Goal: Task Accomplishment & Management: Complete application form

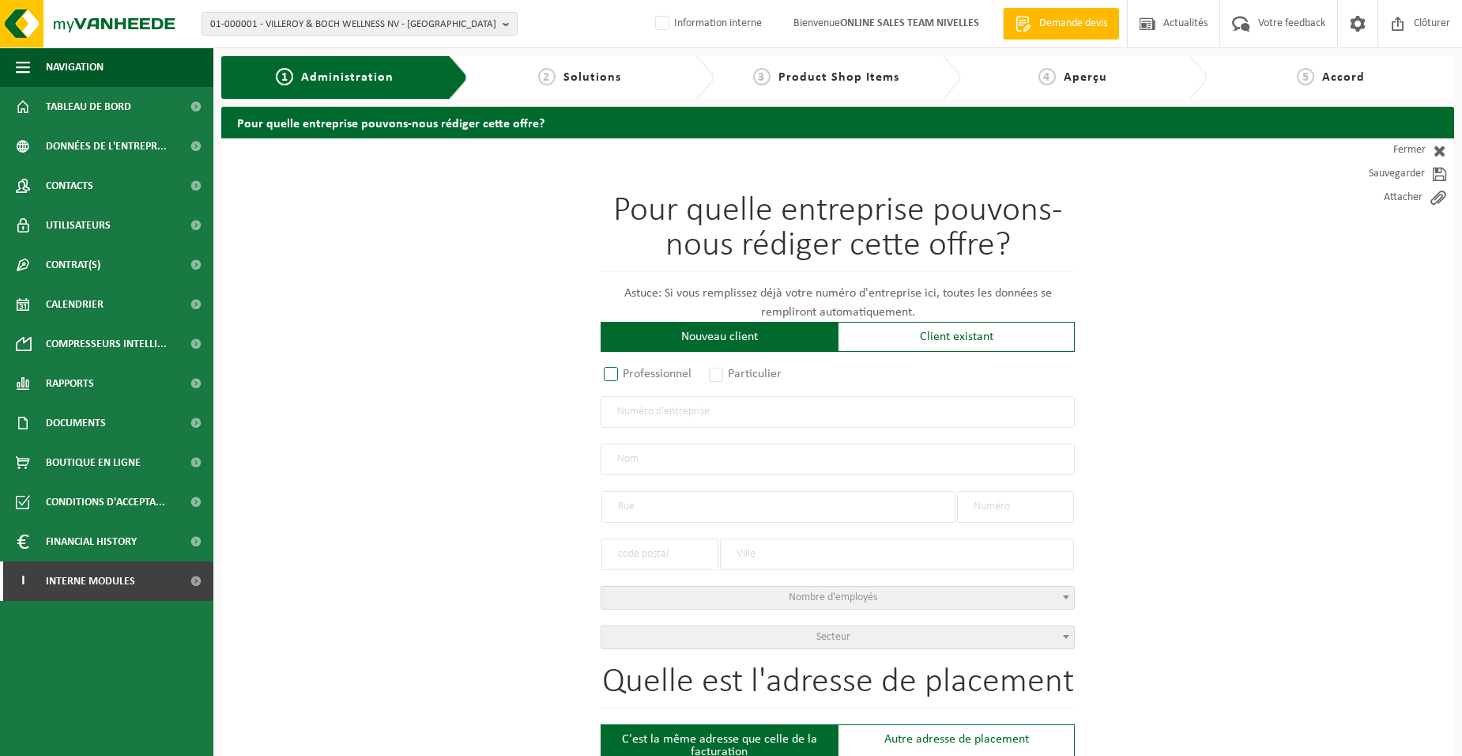
click at [639, 373] on label "Professionnel" at bounding box center [649, 374] width 96 height 22
click at [637, 373] on input "Professionnel" at bounding box center [632, 375] width 10 height 10
radio input "true"
click at [655, 415] on input "text" at bounding box center [838, 412] width 474 height 32
type input "0669966429"
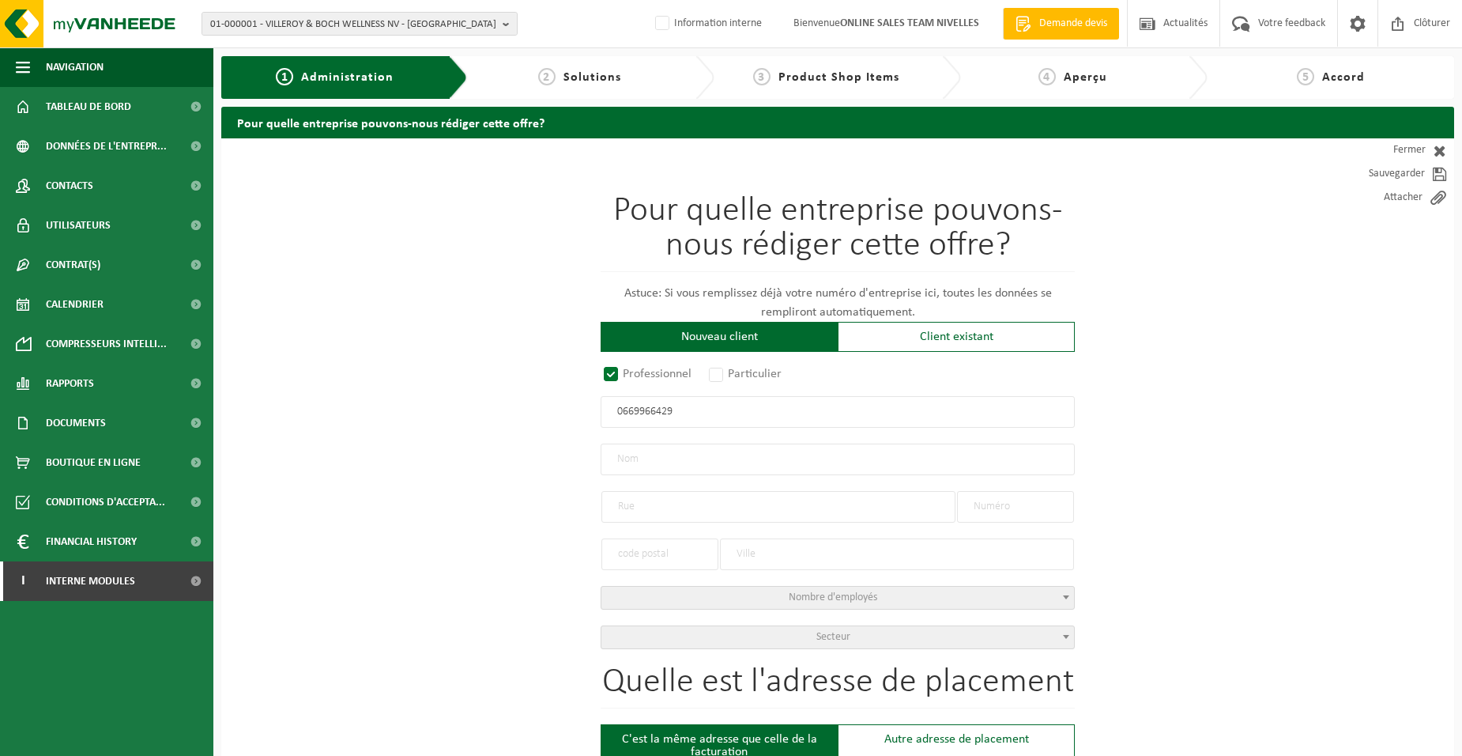
radio input "true"
type input "0669966429"
type input "PARIDAENS P.O.B."
type input "CHEMIN DU PRÉVÔT"
type input "2"
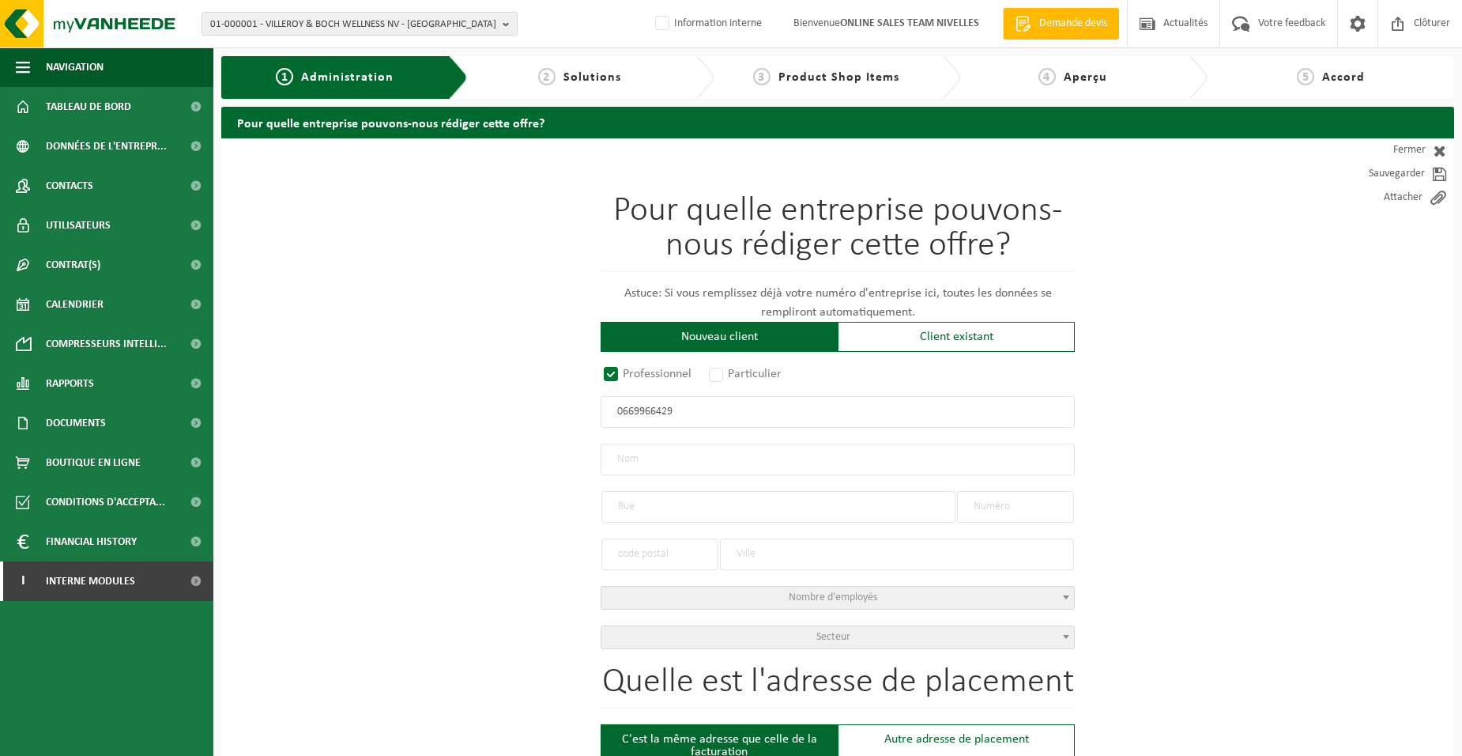
type input "1472"
type input "GENAPPE"
select select "D"
type input "PARIDAENS P.O.B."
type input "CHEMIN DU PRÉVÔT"
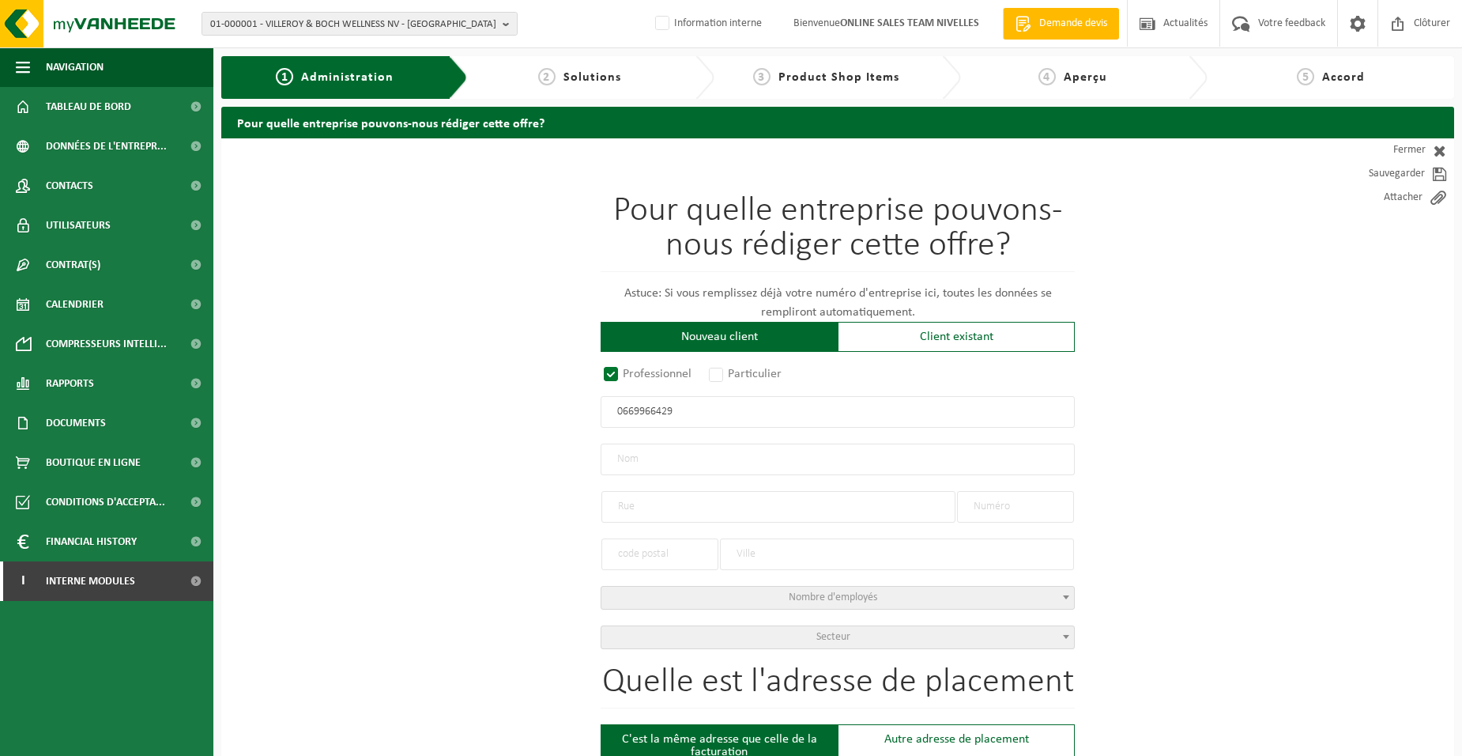
type input "2"
type input "1472"
type input "GENAPPE"
type input "2362866253"
type input "0669966429"
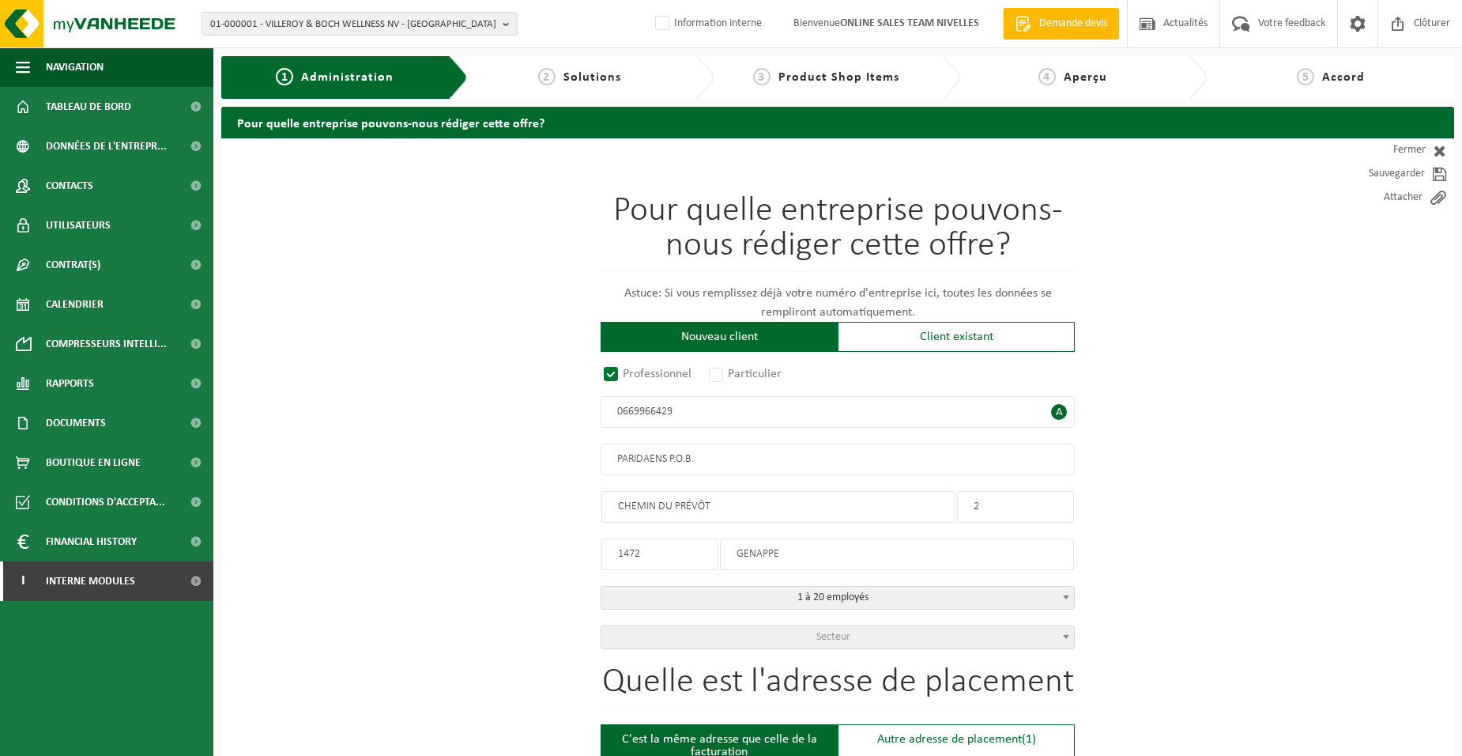
drag, startPoint x: 669, startPoint y: 454, endPoint x: 694, endPoint y: 454, distance: 24.5
click at [694, 454] on input "PARIDAENS P.O.B." at bounding box center [838, 459] width 474 height 32
click at [771, 461] on input "PARIDAENS P.O.B." at bounding box center [838, 459] width 474 height 32
click at [653, 554] on input "1472" at bounding box center [660, 554] width 117 height 32
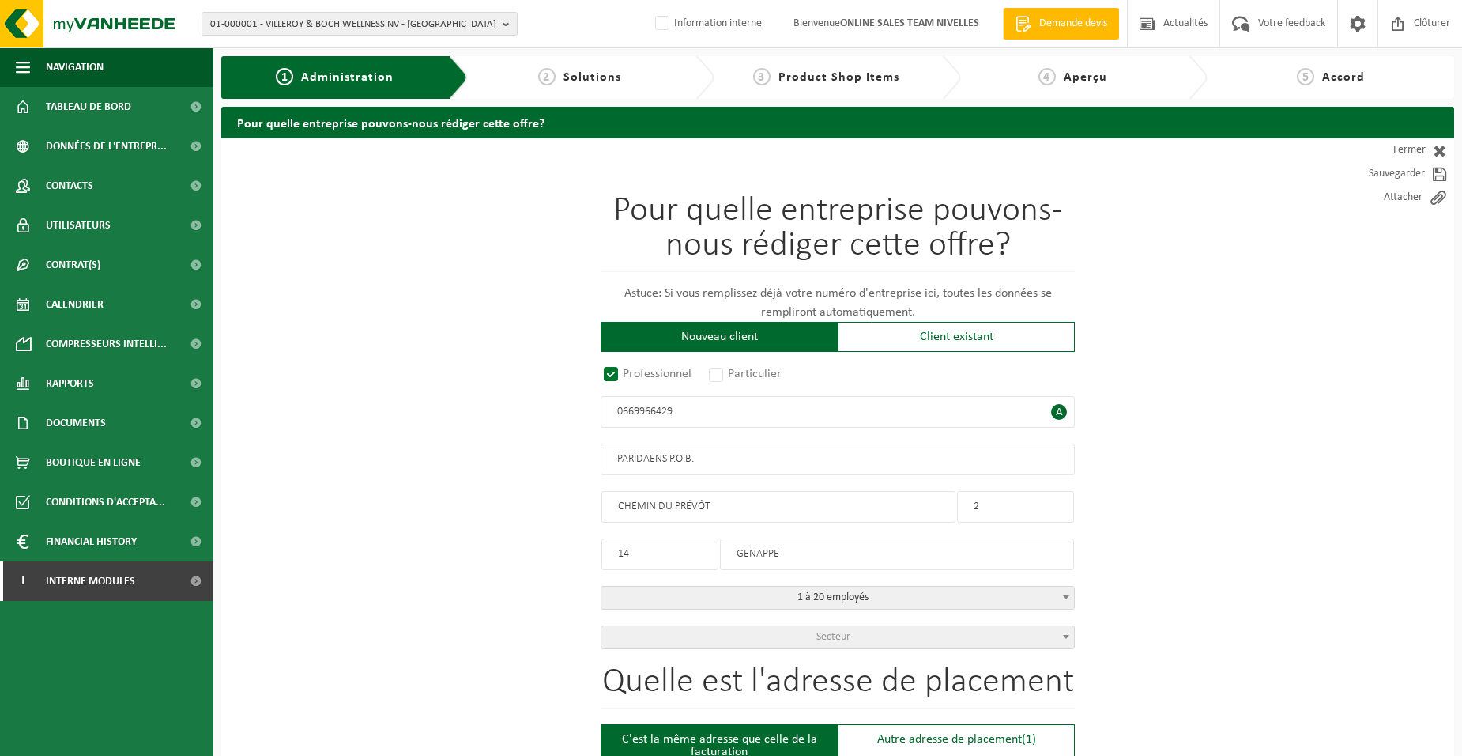
type input "1"
type input "1472"
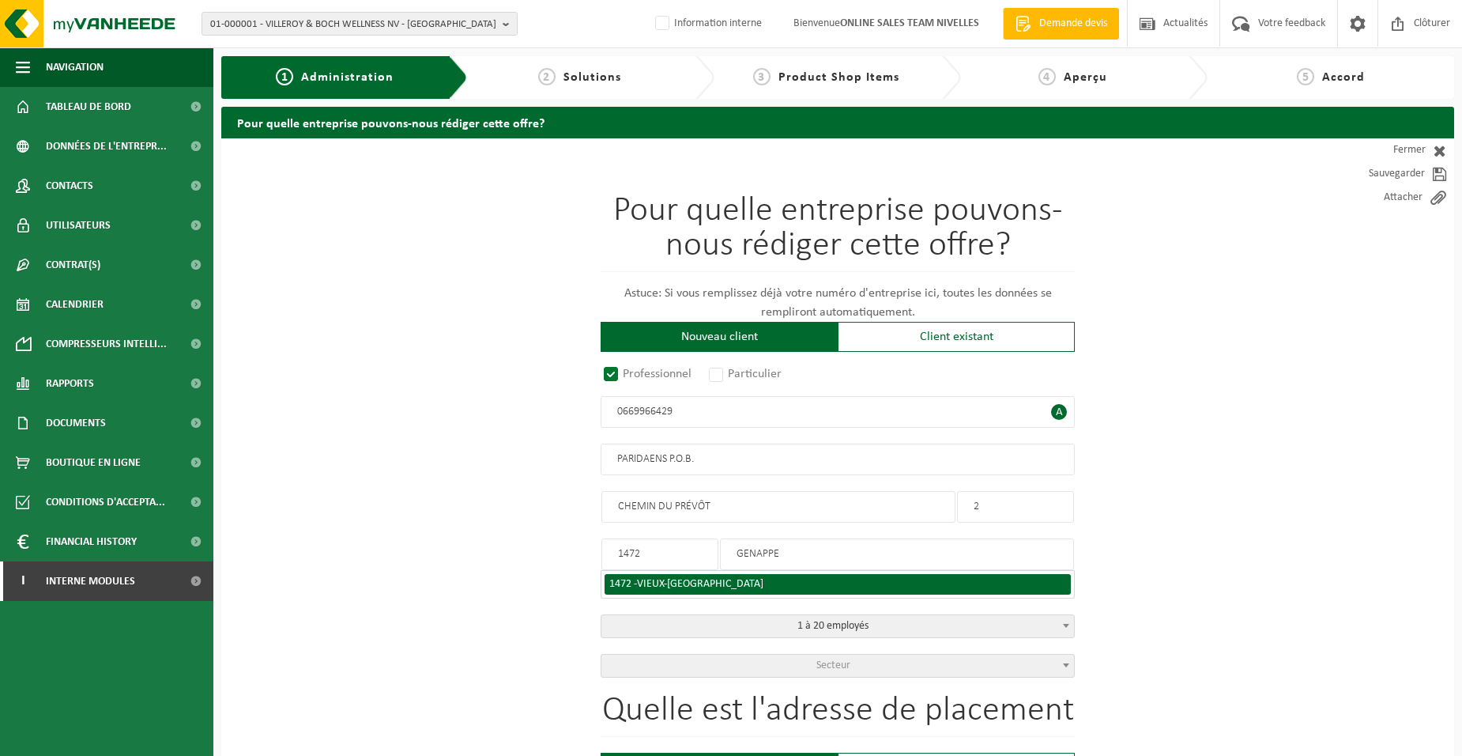
click at [661, 579] on span "VIEUX-GENAPPE" at bounding box center [700, 584] width 126 height 12
type input "VIEUX-GENAPPE"
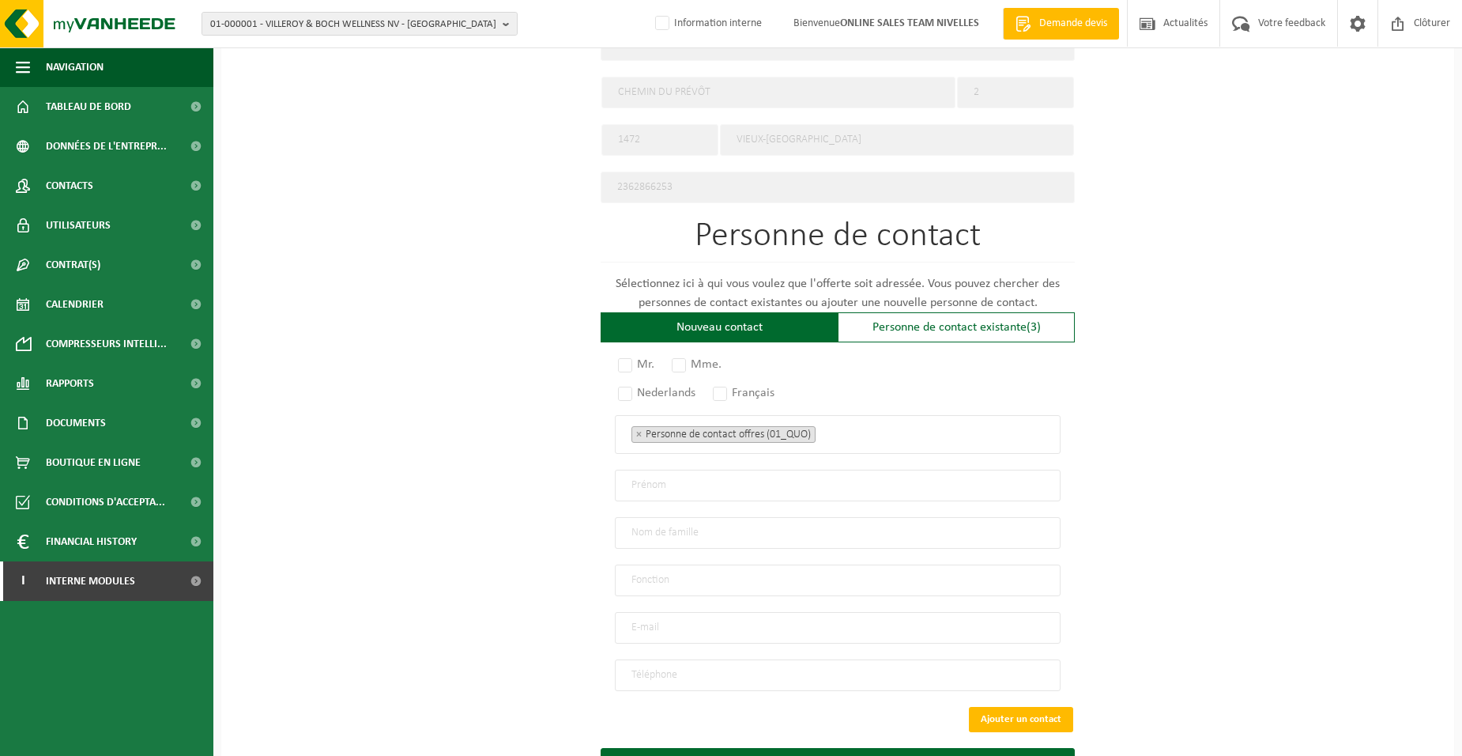
scroll to position [790, 0]
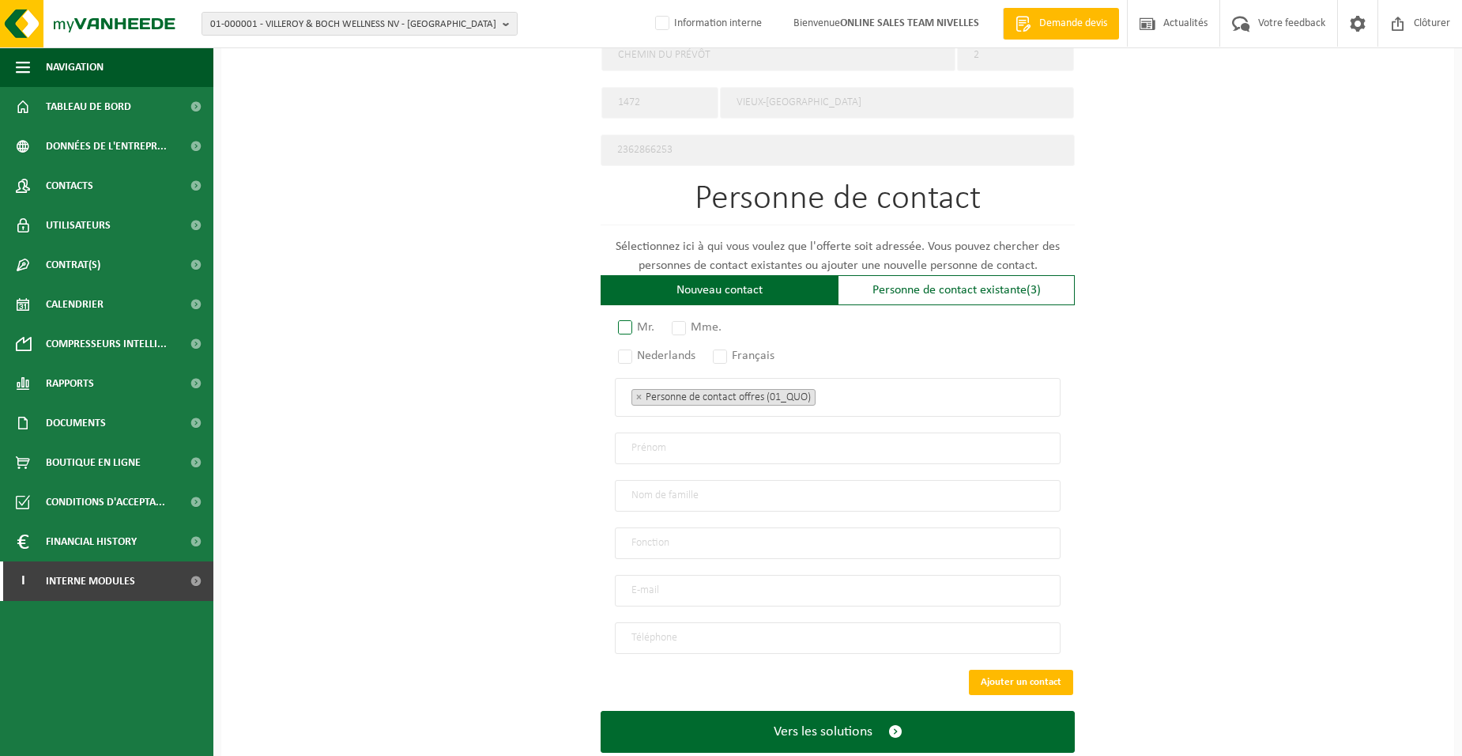
click at [619, 326] on label "Mr." at bounding box center [637, 327] width 44 height 22
radio input "true"
click at [720, 345] on label "Français" at bounding box center [745, 356] width 70 height 22
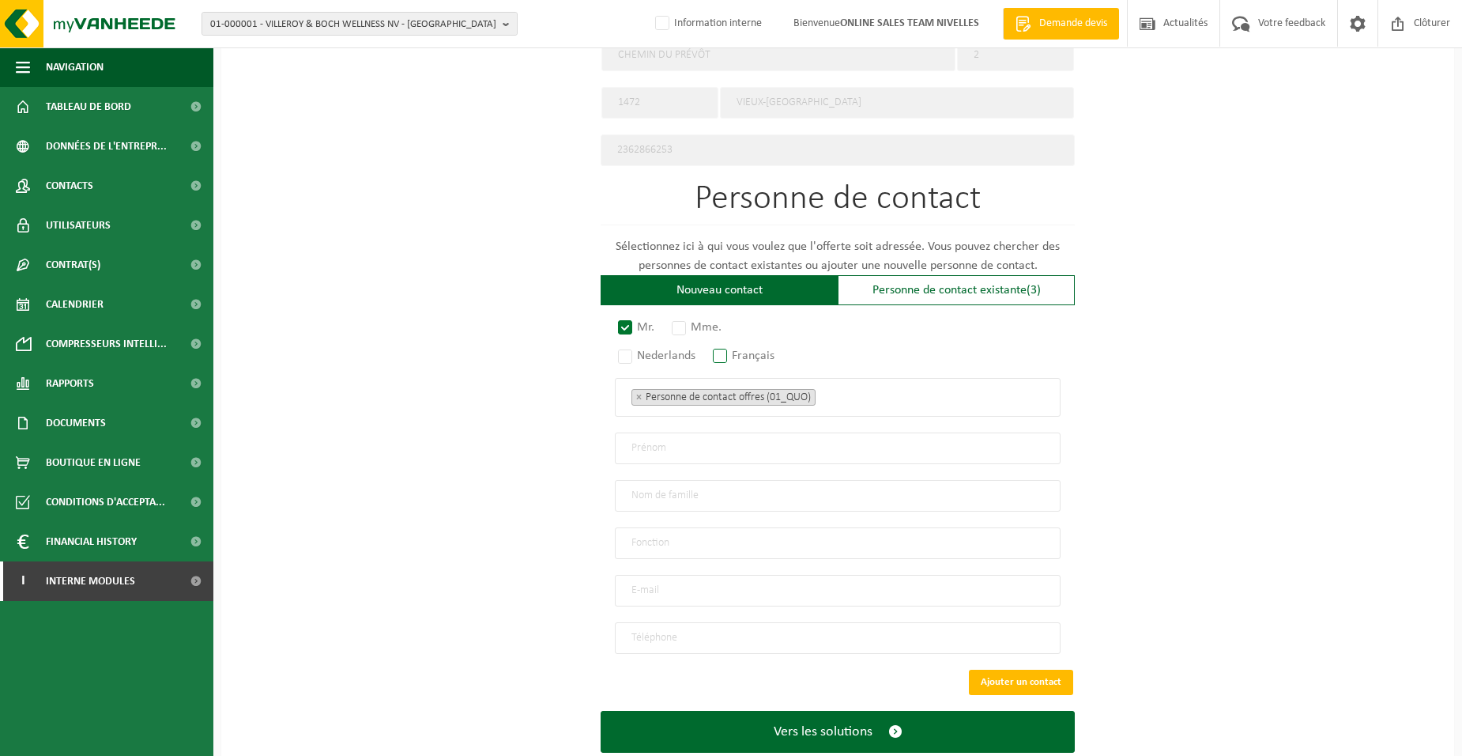
radio input "true"
click at [859, 387] on ul "× Personne de contact offres (01_QUO)" at bounding box center [838, 397] width 413 height 21
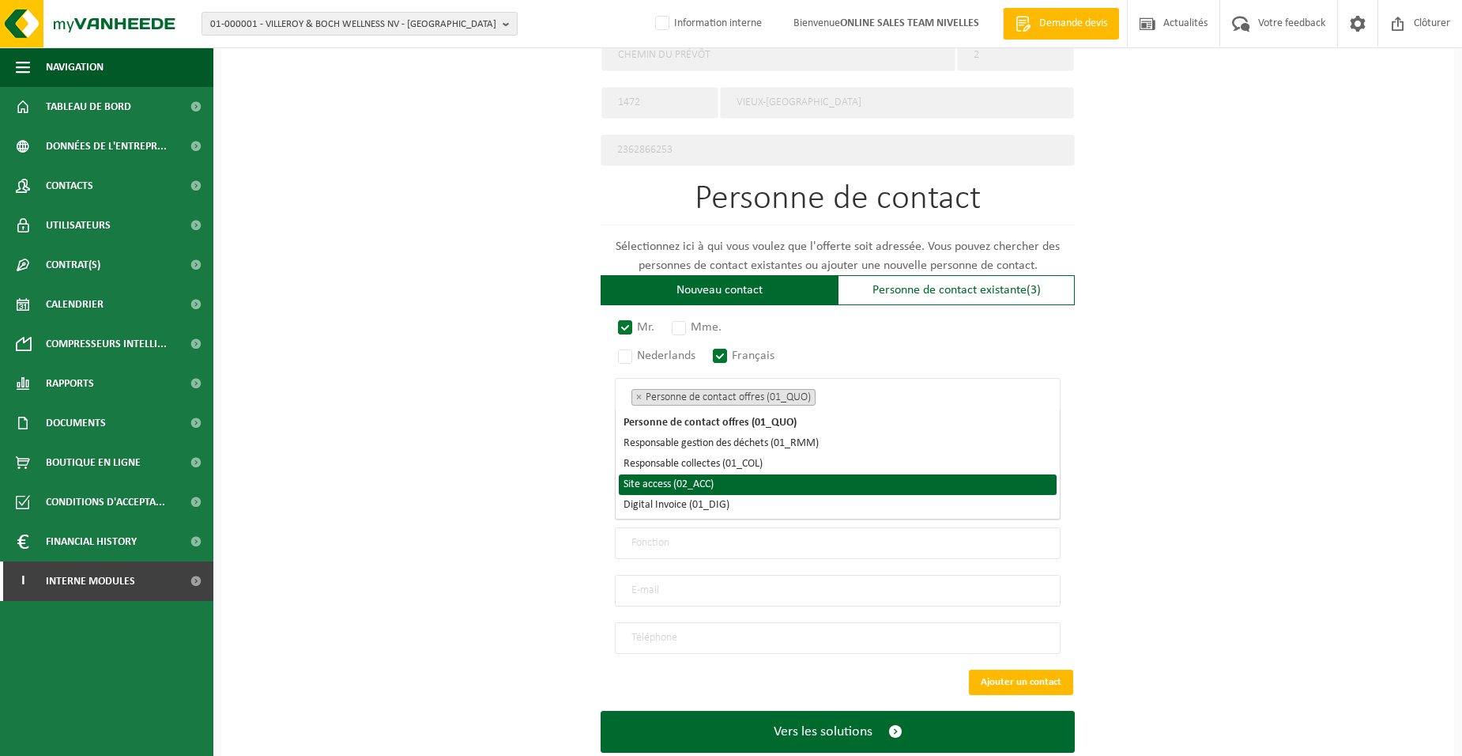
click at [749, 479] on li "Site access (02_ACC)" at bounding box center [838, 484] width 438 height 21
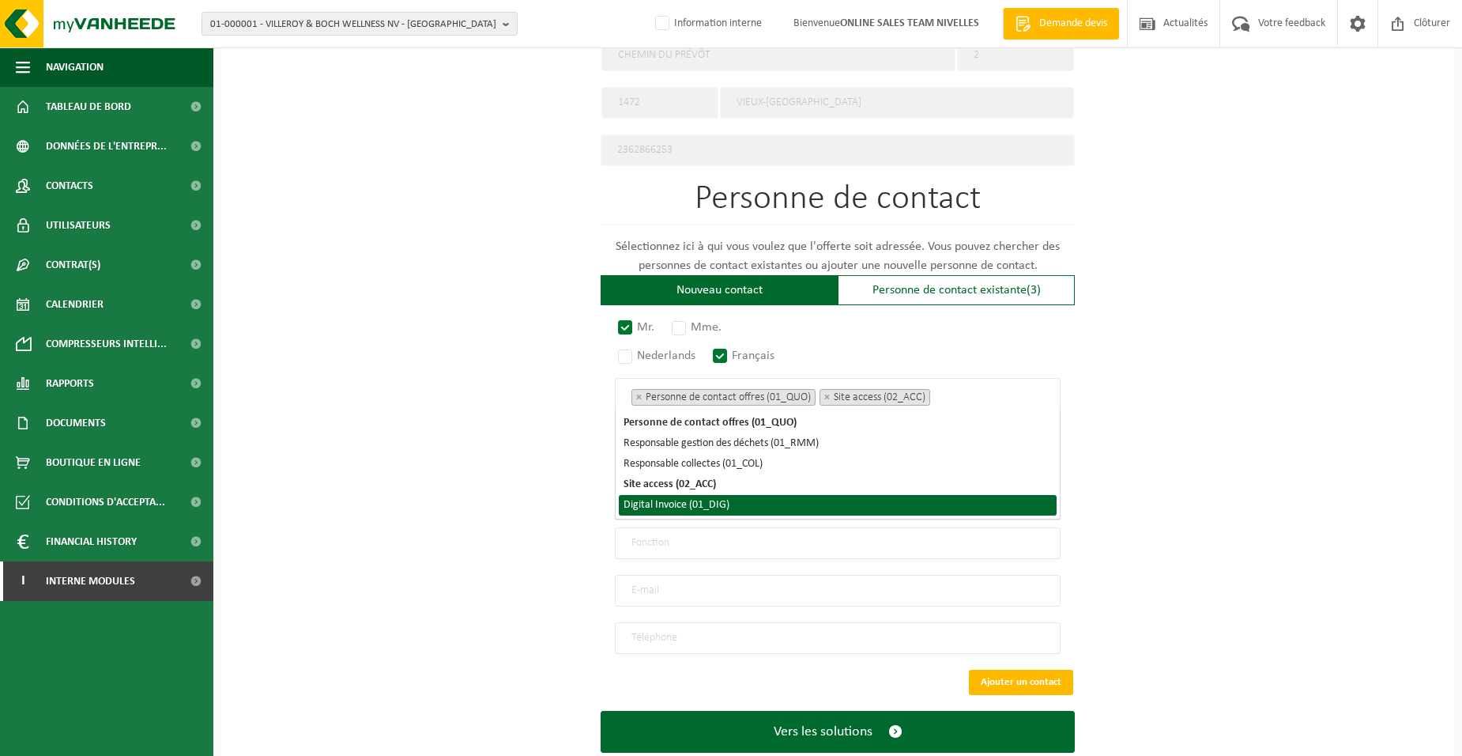
click at [756, 509] on li "Digital Invoice (01_DIG)" at bounding box center [838, 505] width 438 height 21
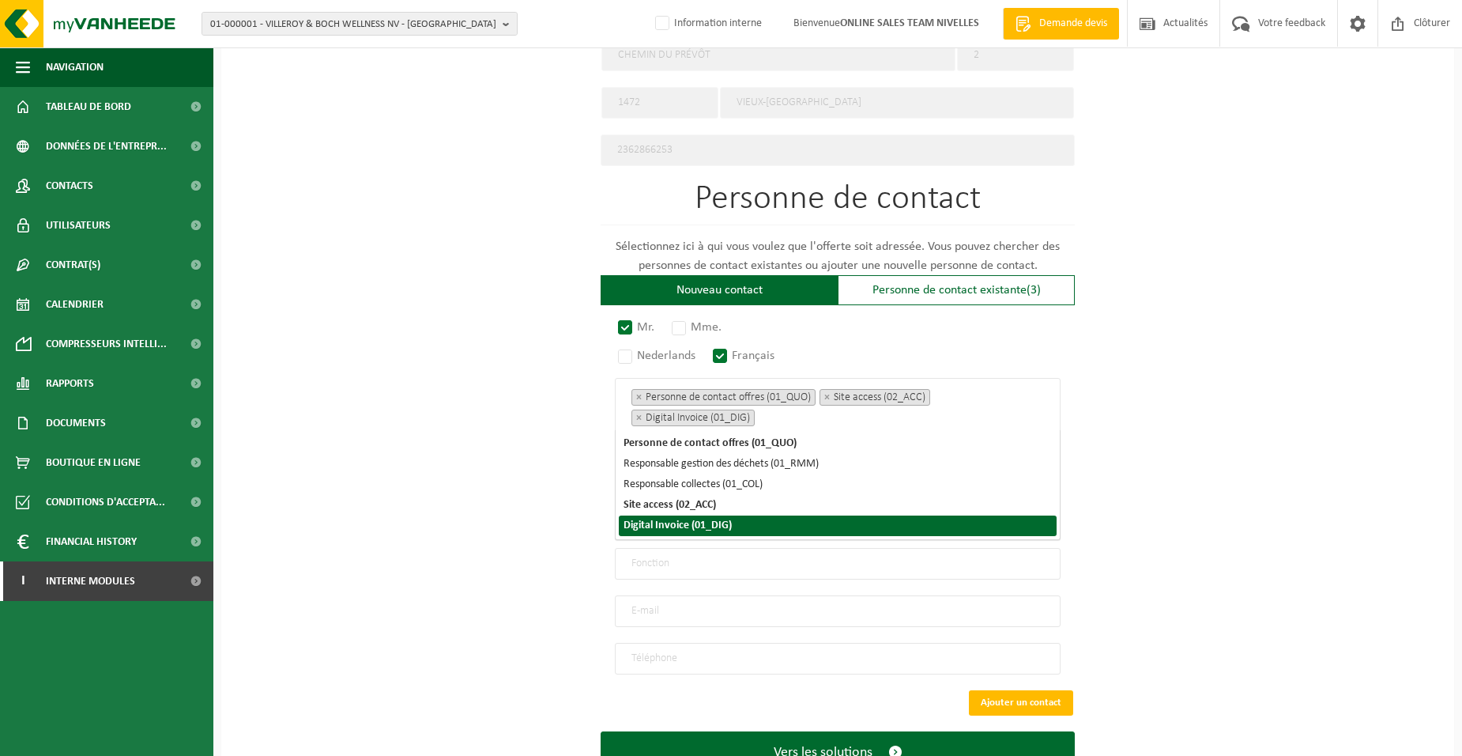
click at [471, 520] on div "Pour quelle entreprise pouvons-nous rédiger cette offre? Astuce: Si vous rempli…" at bounding box center [837, 80] width 1233 height 1465
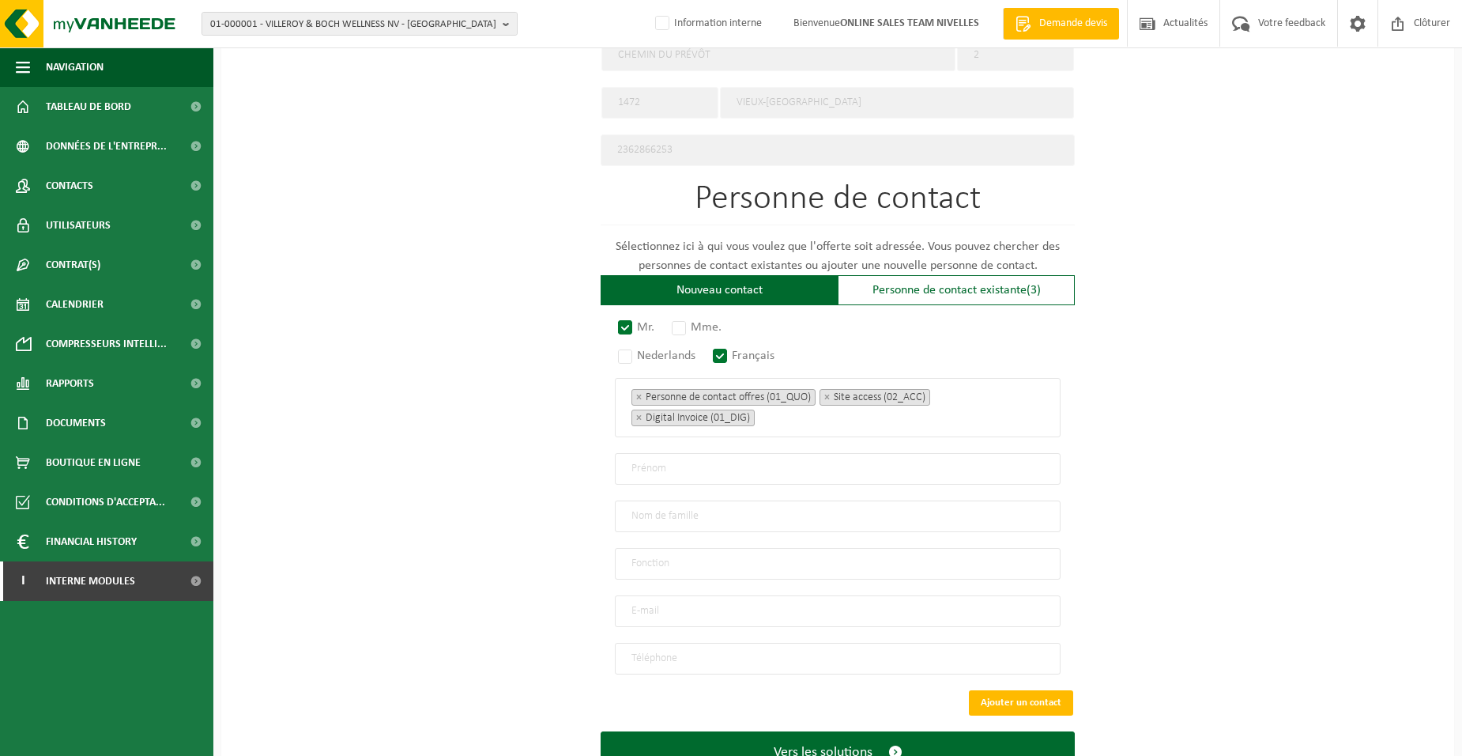
click at [658, 468] on input "text" at bounding box center [838, 469] width 446 height 32
type input "PIERRE"
click at [637, 514] on input "text" at bounding box center [838, 516] width 446 height 32
type input "PARIDAENS"
click at [662, 556] on input "text" at bounding box center [838, 564] width 446 height 32
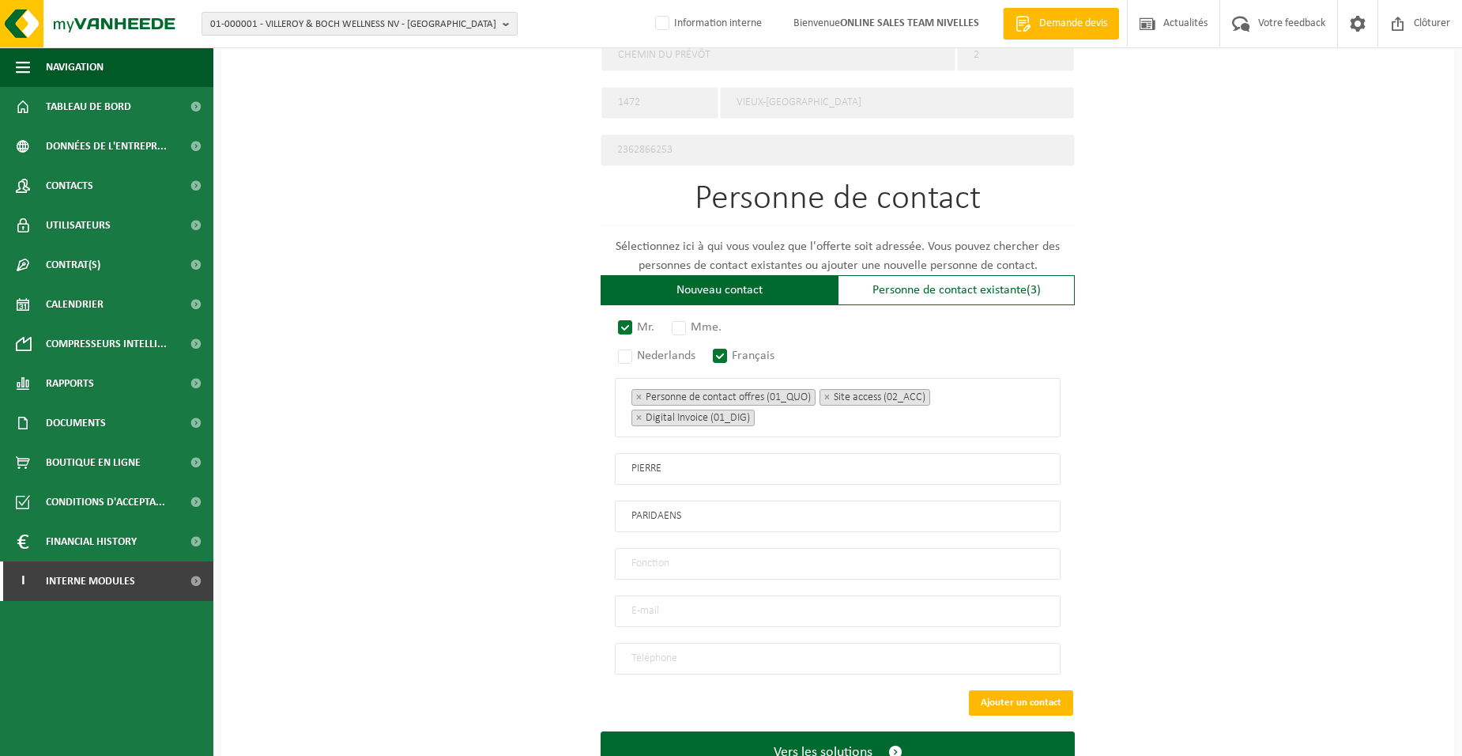
type input "Directeur"
click at [668, 601] on input "email" at bounding box center [838, 611] width 446 height 32
type input "PIERREPARIDAENS@SKYNET.BE"
click at [711, 651] on input "tel" at bounding box center [838, 659] width 446 height 32
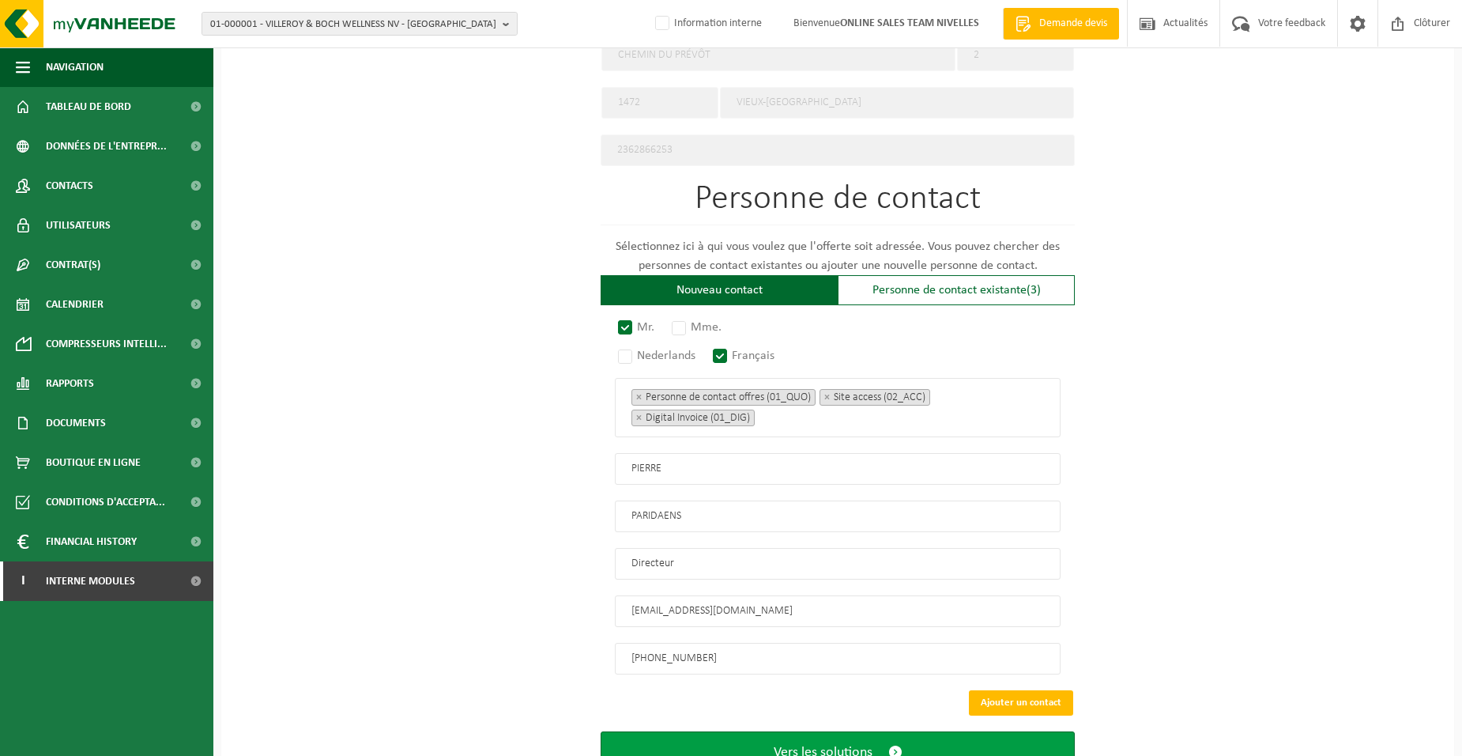
type input "+32 475 40 04 18"
click at [839, 744] on span "Vers les solutions" at bounding box center [823, 752] width 99 height 17
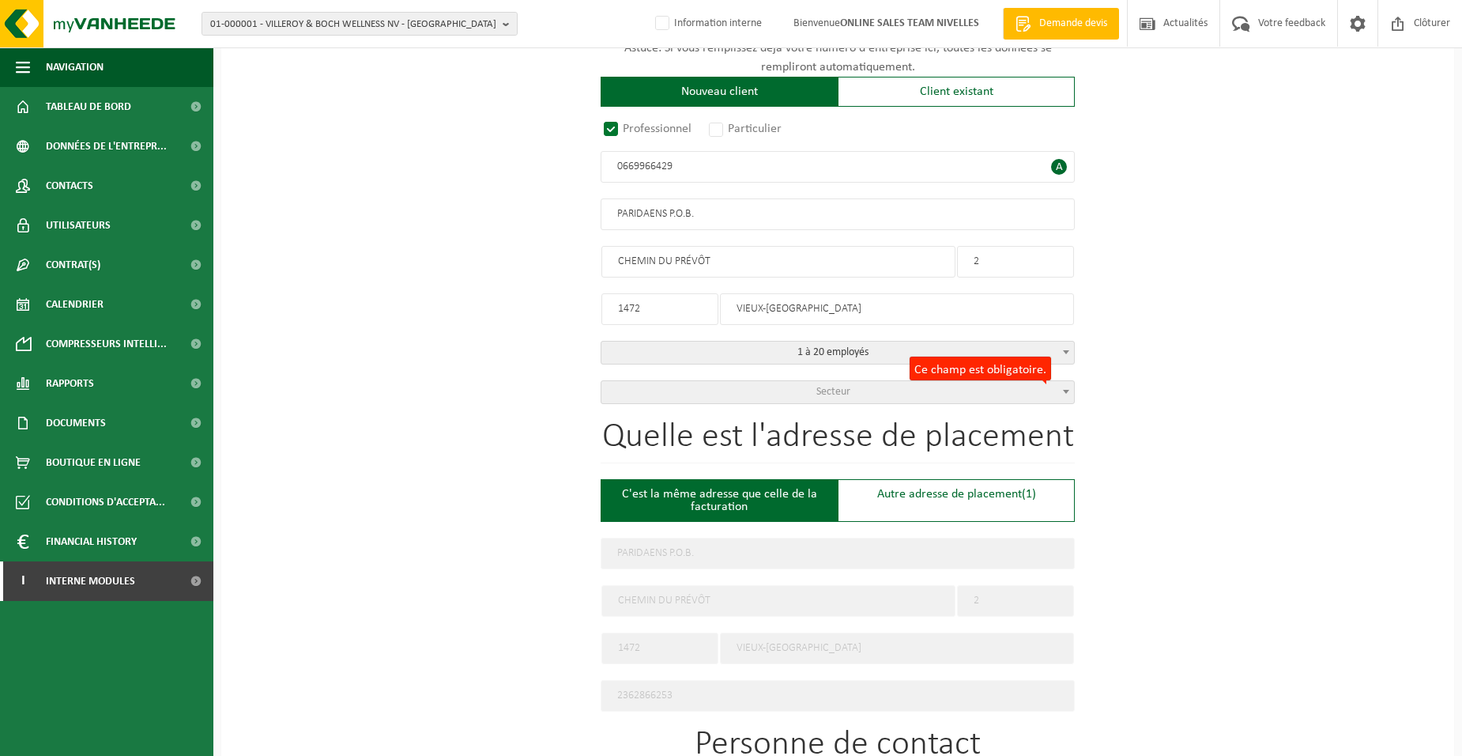
click at [888, 392] on span "Secteur" at bounding box center [838, 392] width 473 height 22
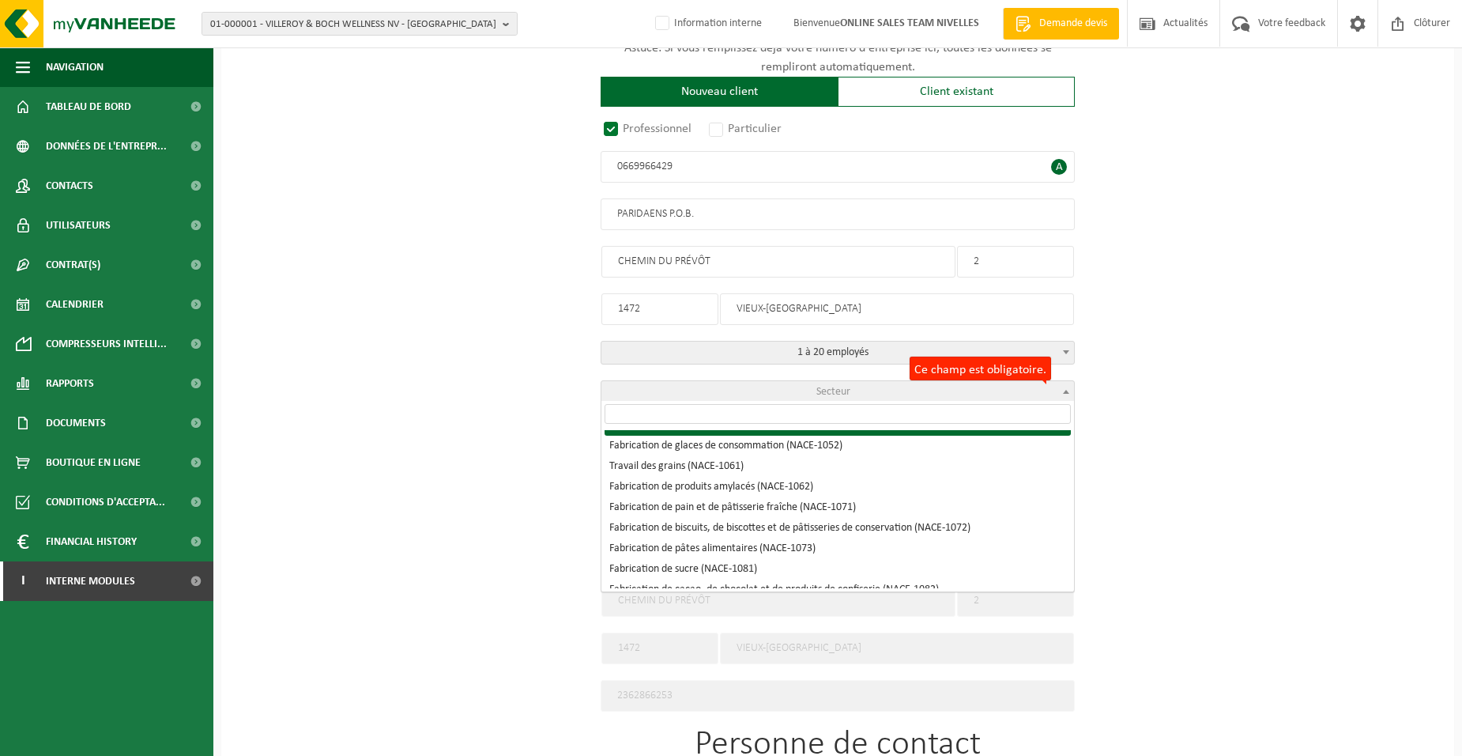
scroll to position [1028, 0]
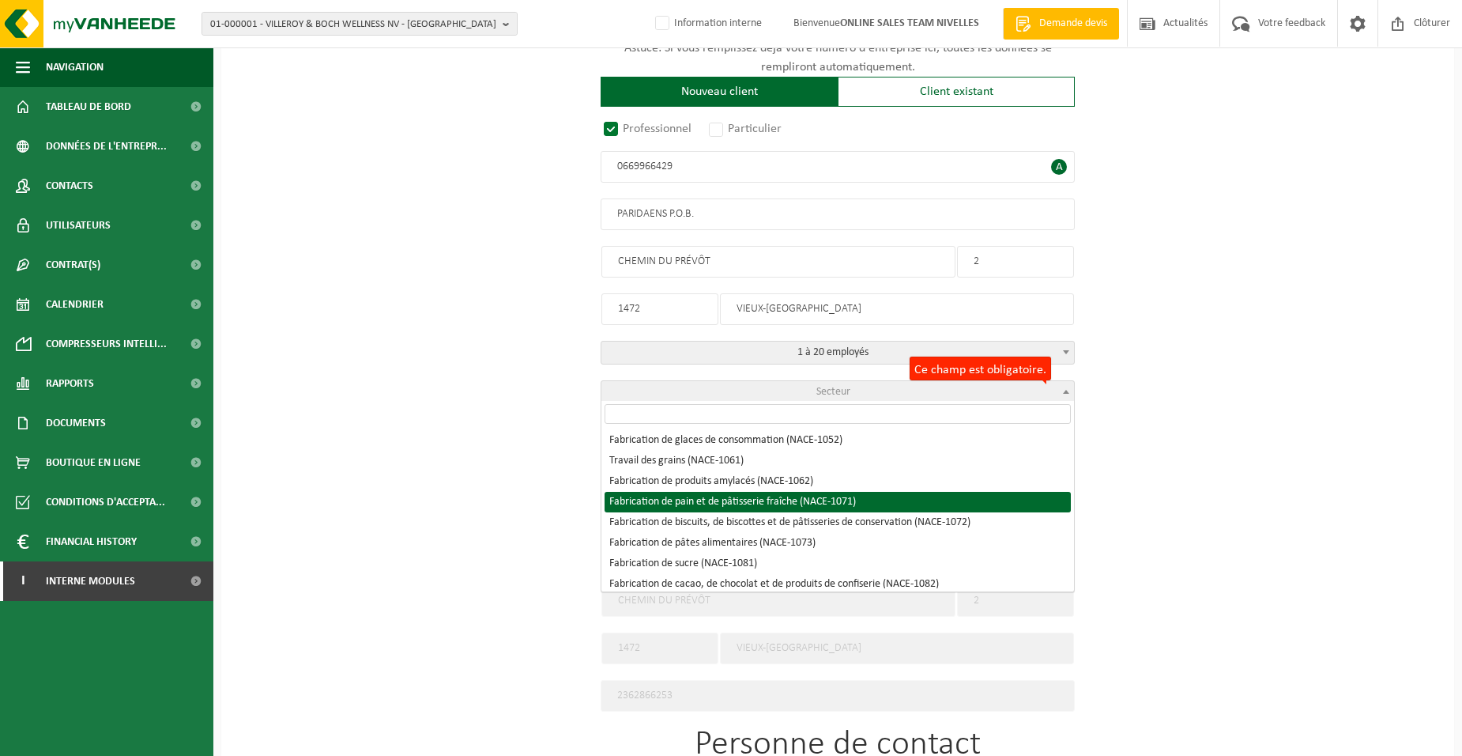
select select "NACE_1071"
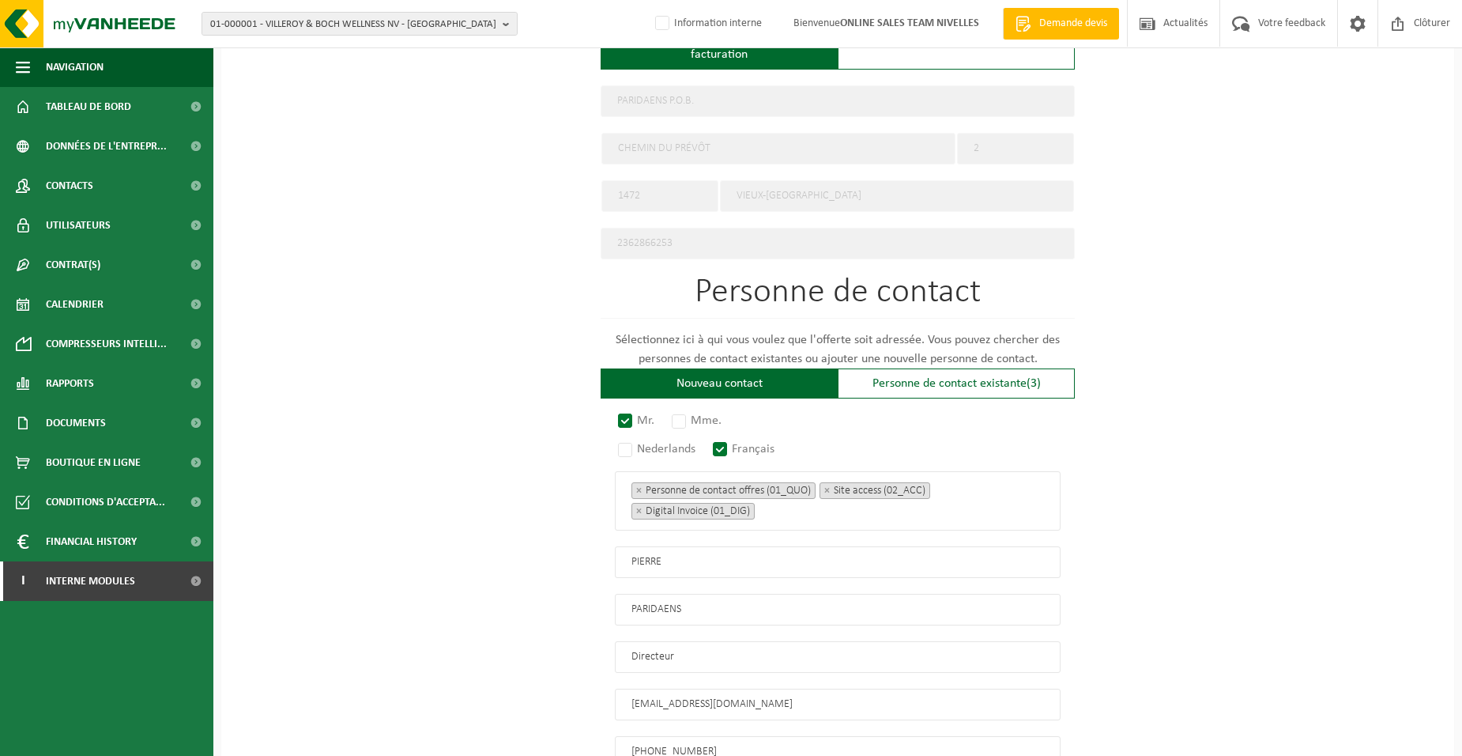
scroll to position [843, 0]
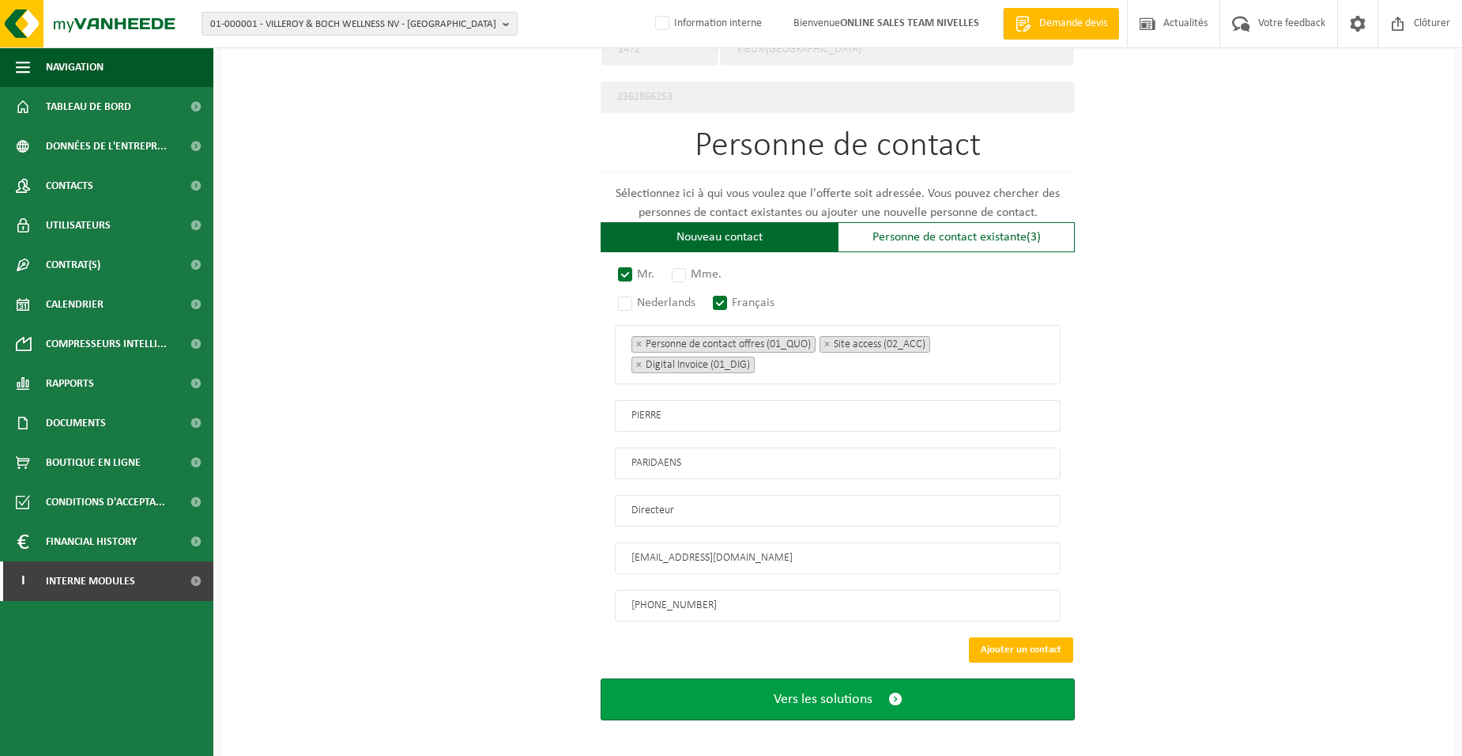
click at [819, 695] on span "Vers les solutions" at bounding box center [823, 699] width 99 height 17
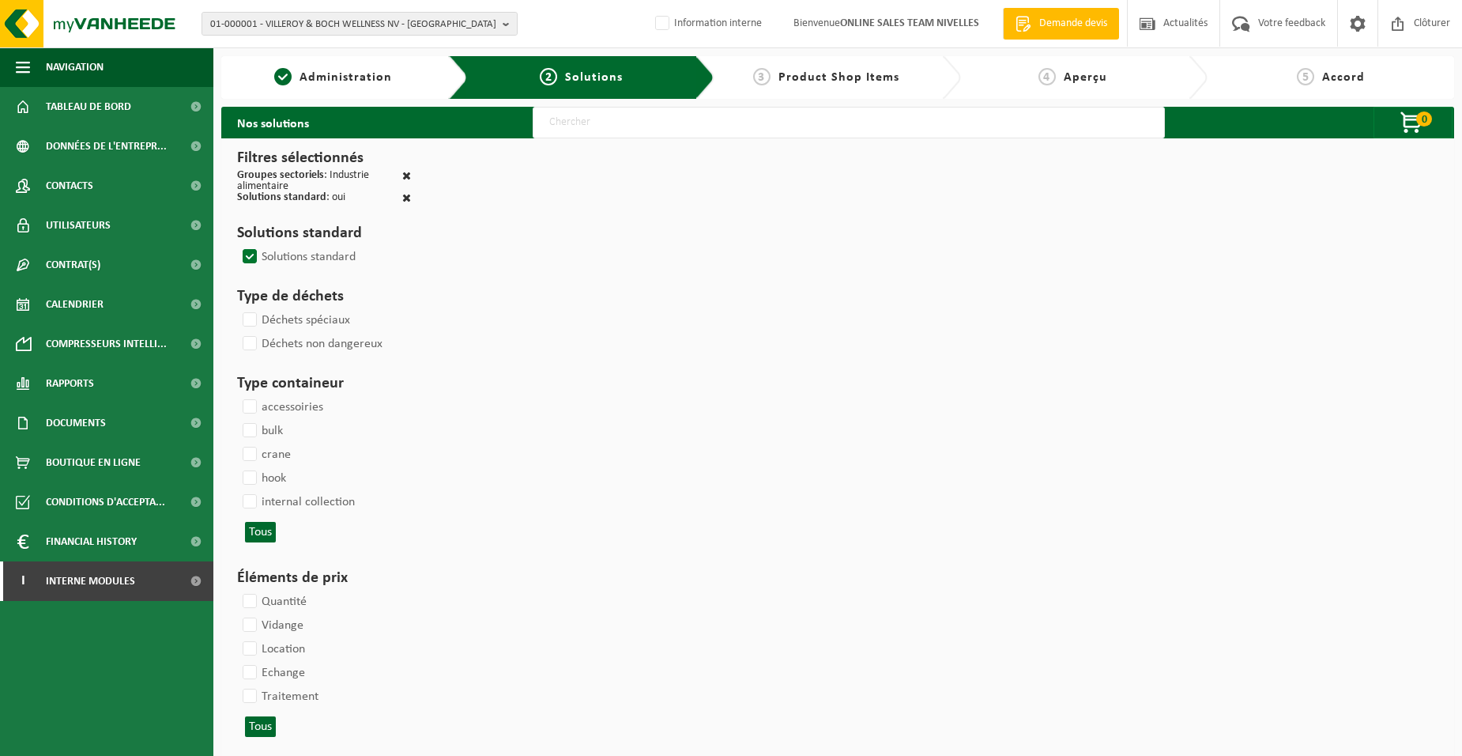
click at [583, 129] on input "text" at bounding box center [849, 123] width 632 height 32
type input "000052"
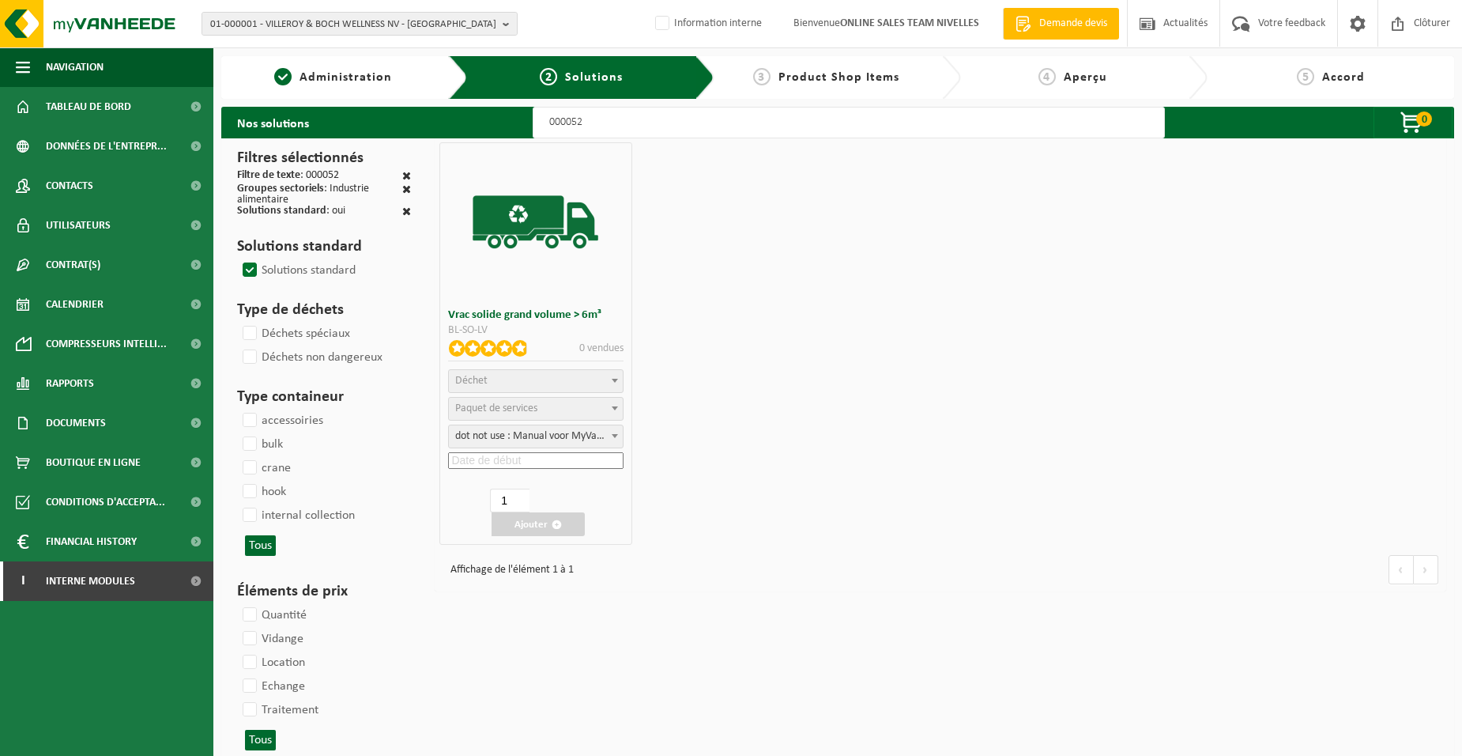
click at [553, 381] on span "Déchet" at bounding box center [535, 381] width 173 height 22
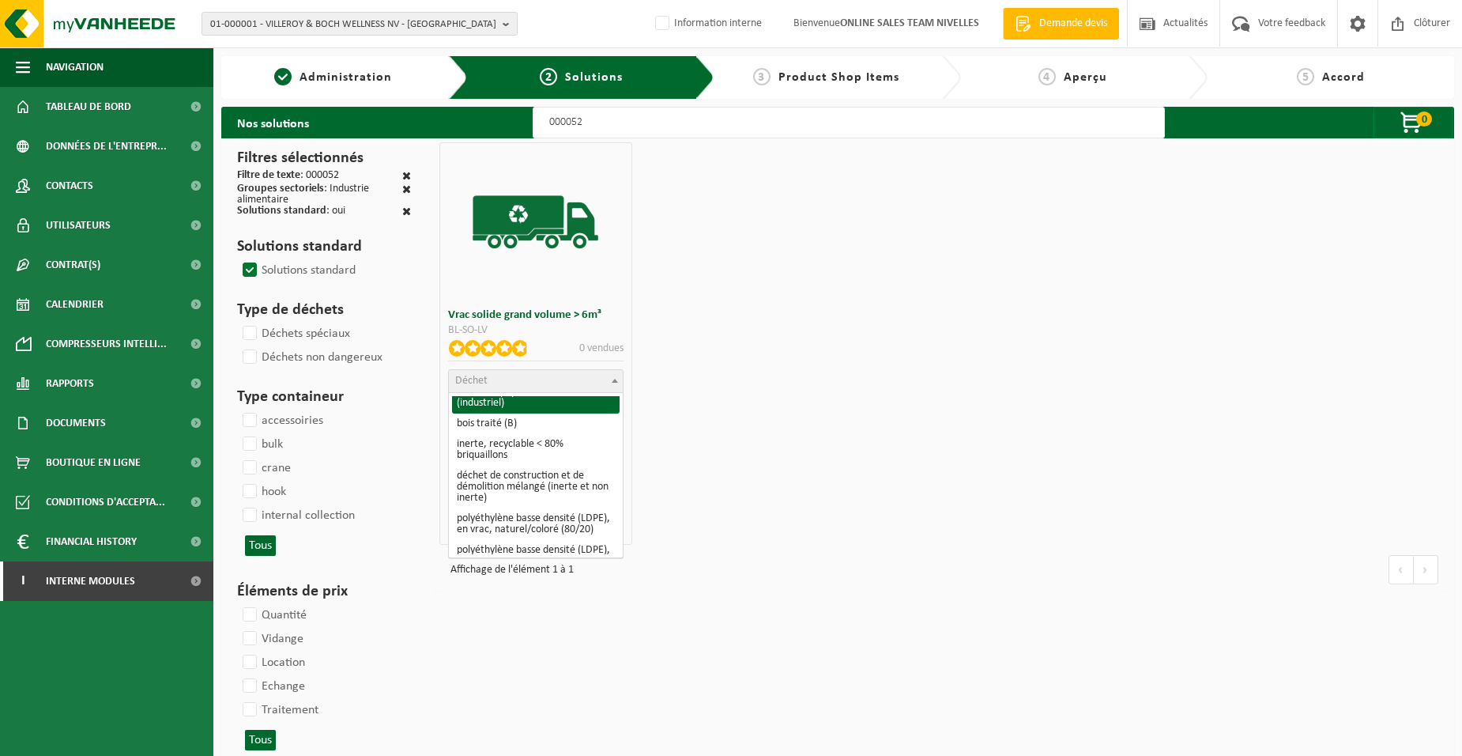
scroll to position [237, 0]
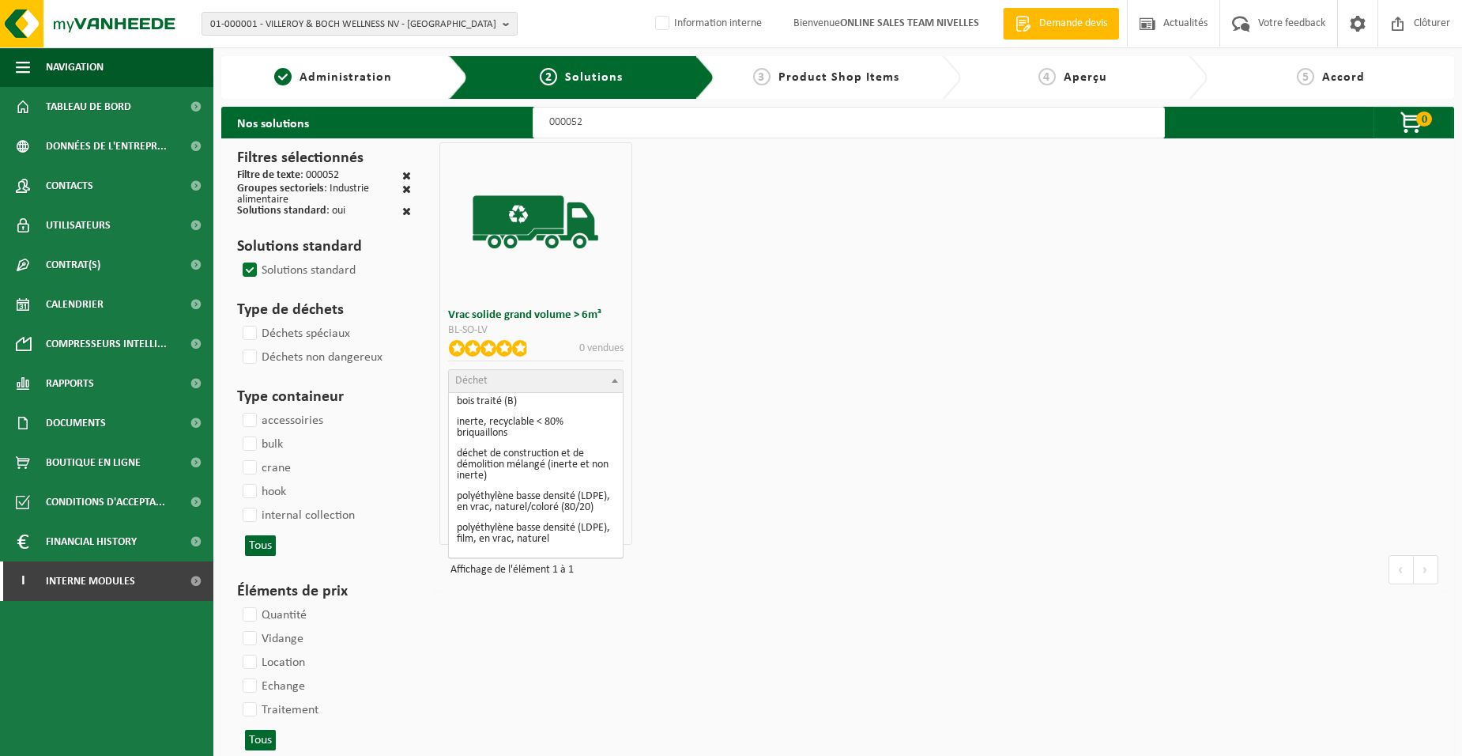
select select "31"
select select
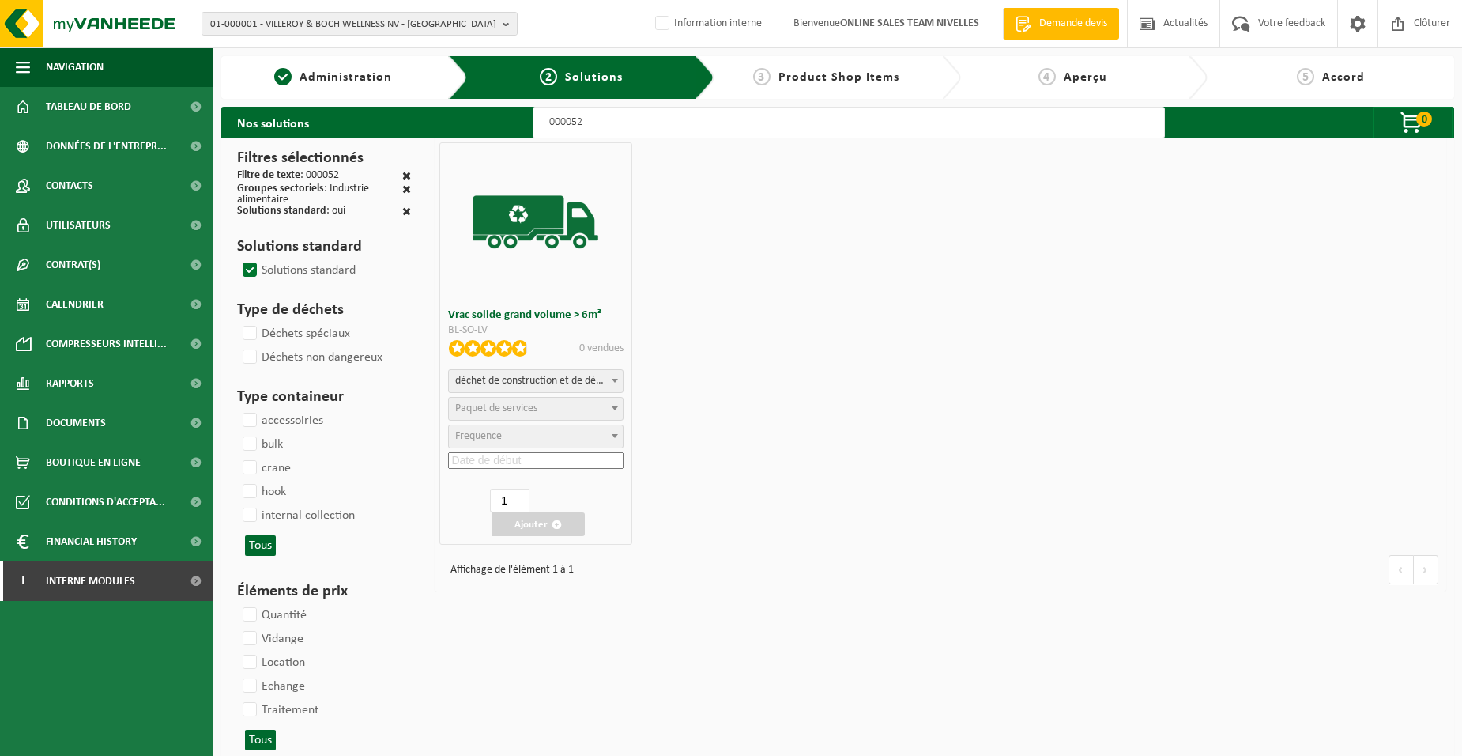
select select
select select "47"
select select "25"
click at [524, 457] on input at bounding box center [535, 460] width 175 height 17
click at [586, 655] on div "30" at bounding box center [581, 649] width 28 height 25
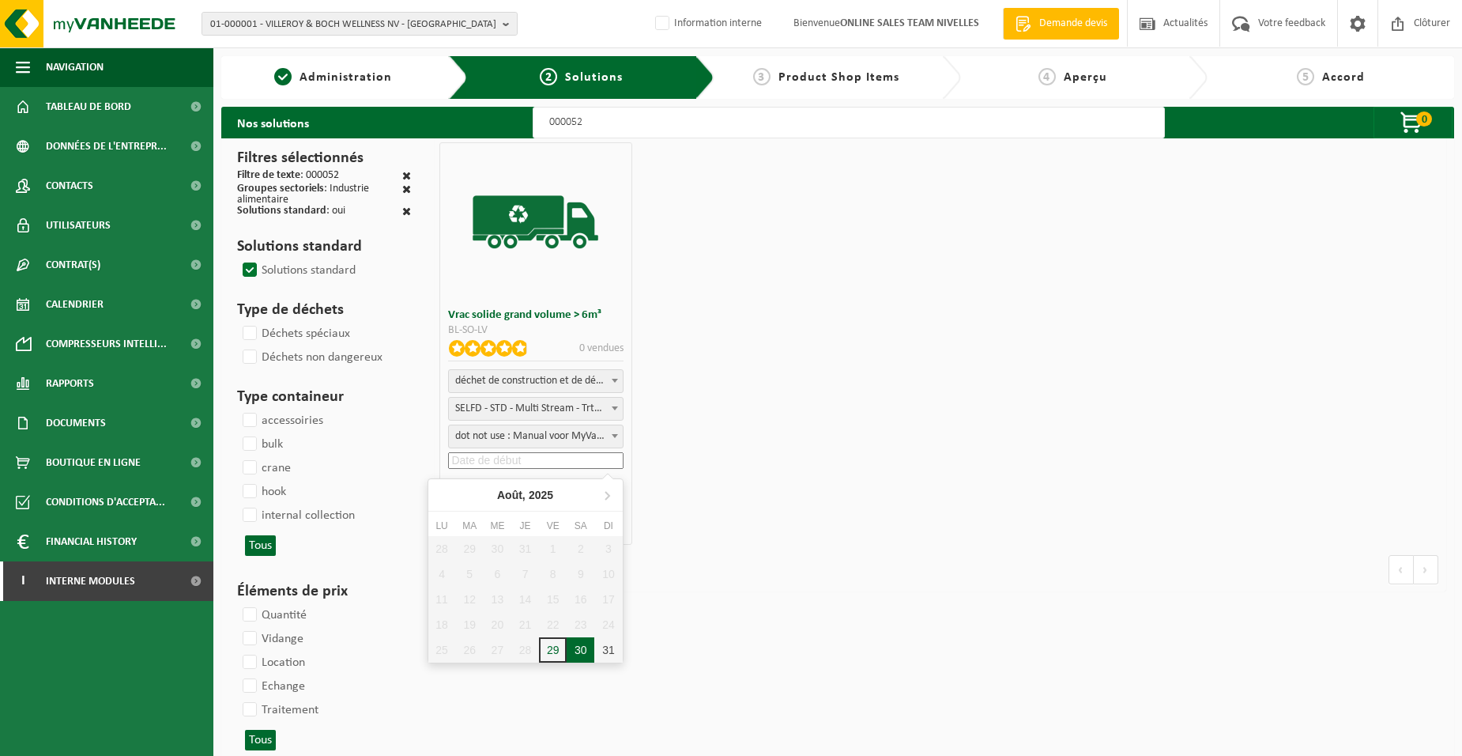
type input "[DATE]"
click at [545, 522] on button "Ajouter" at bounding box center [538, 524] width 93 height 24
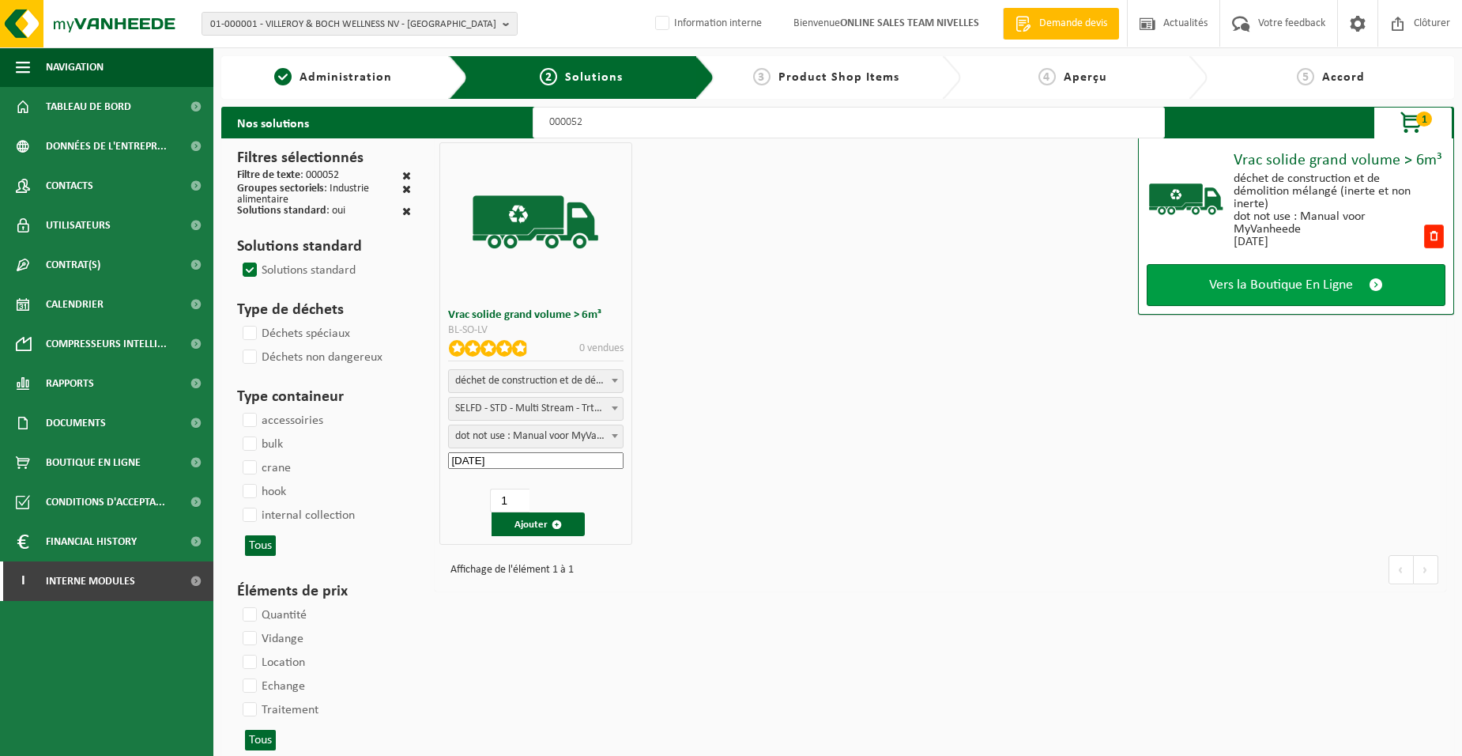
click at [1179, 280] on link "Vers la Boutique En Ligne" at bounding box center [1296, 285] width 299 height 42
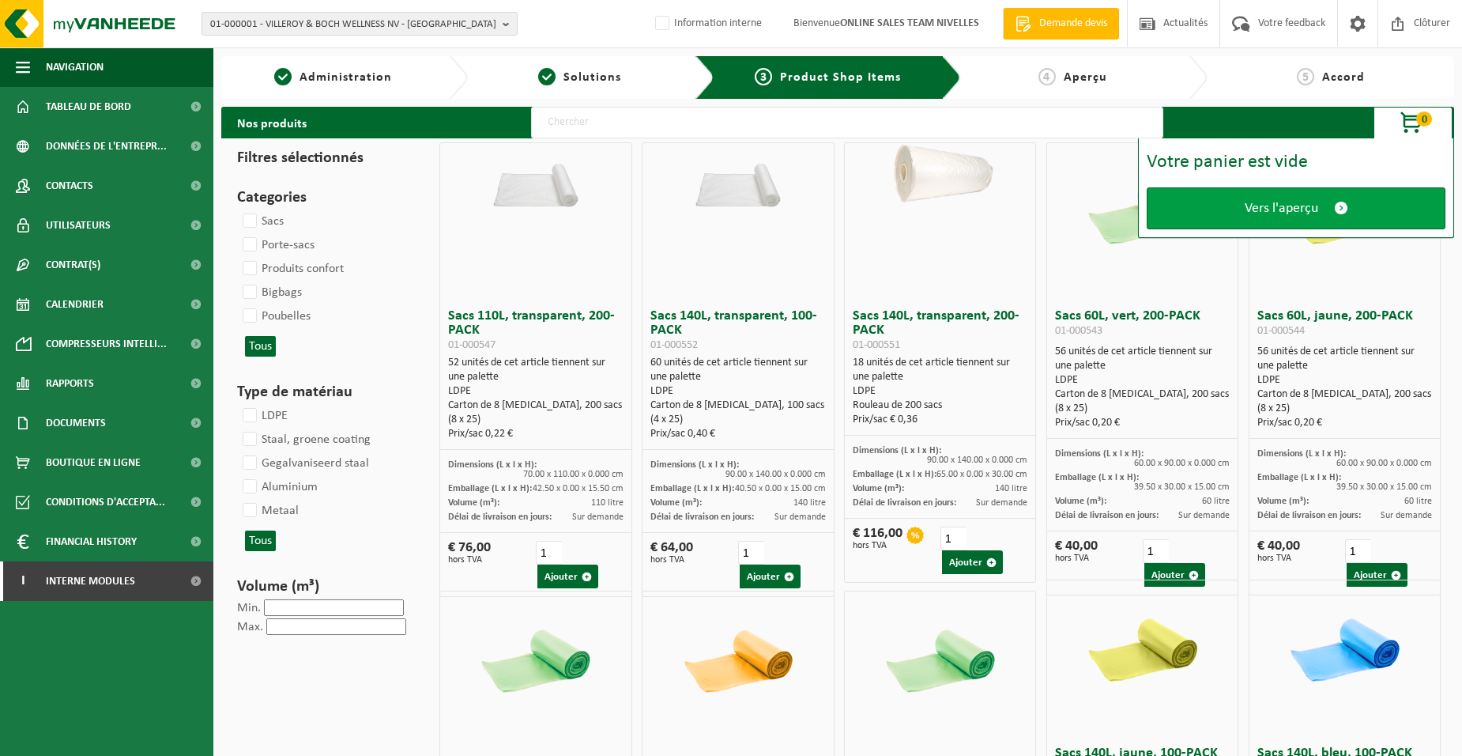
click at [1204, 216] on link "Vers l'aperçu" at bounding box center [1296, 208] width 299 height 42
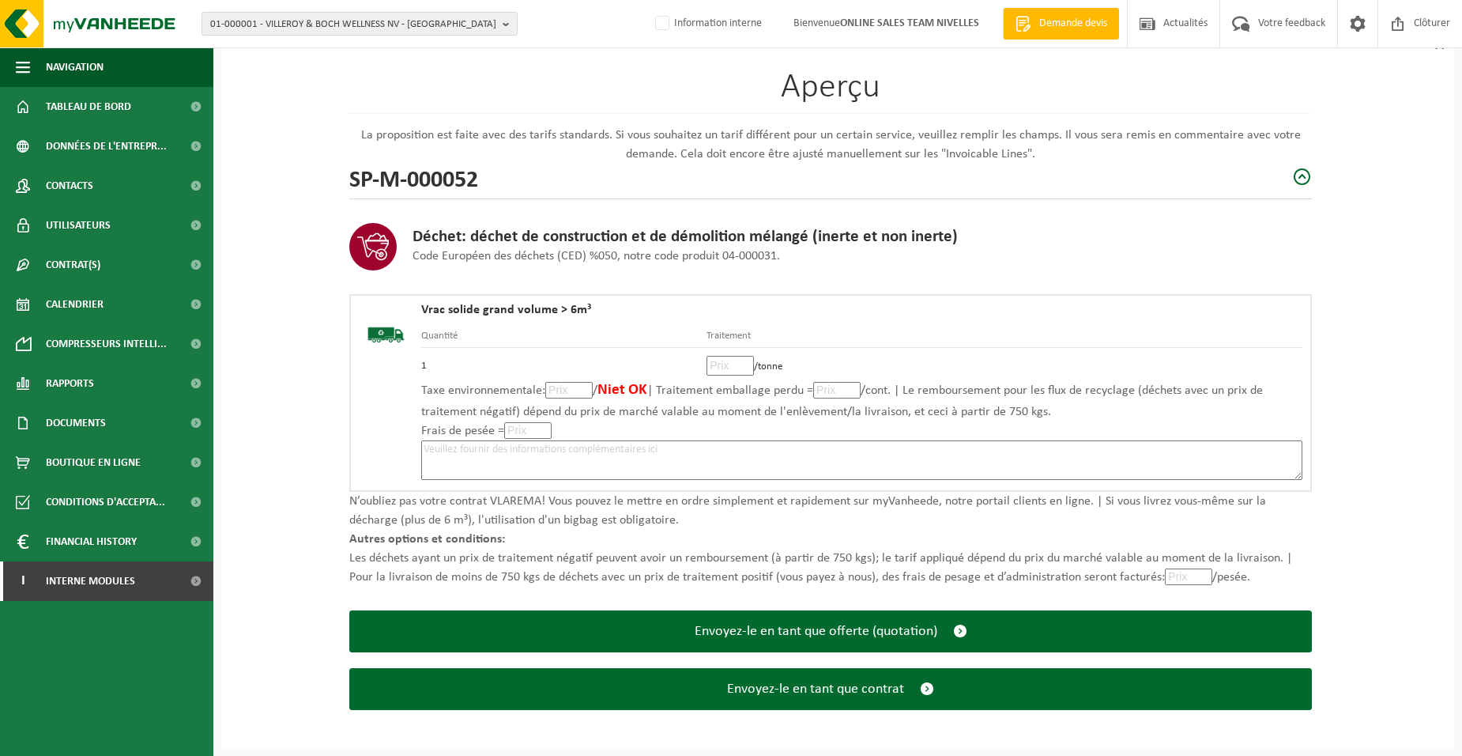
scroll to position [108, 0]
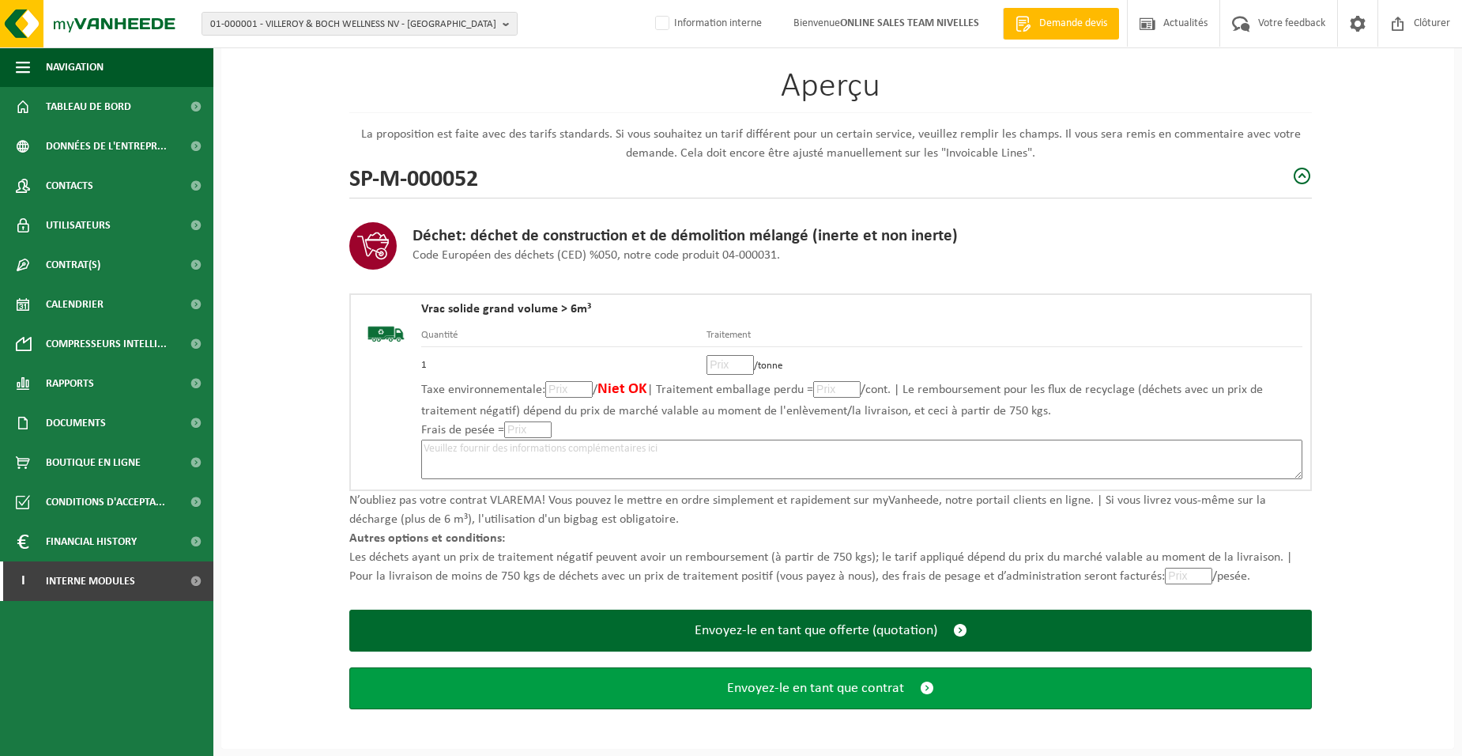
click at [771, 685] on span "Envoyez-le en tant que contrat" at bounding box center [815, 688] width 177 height 17
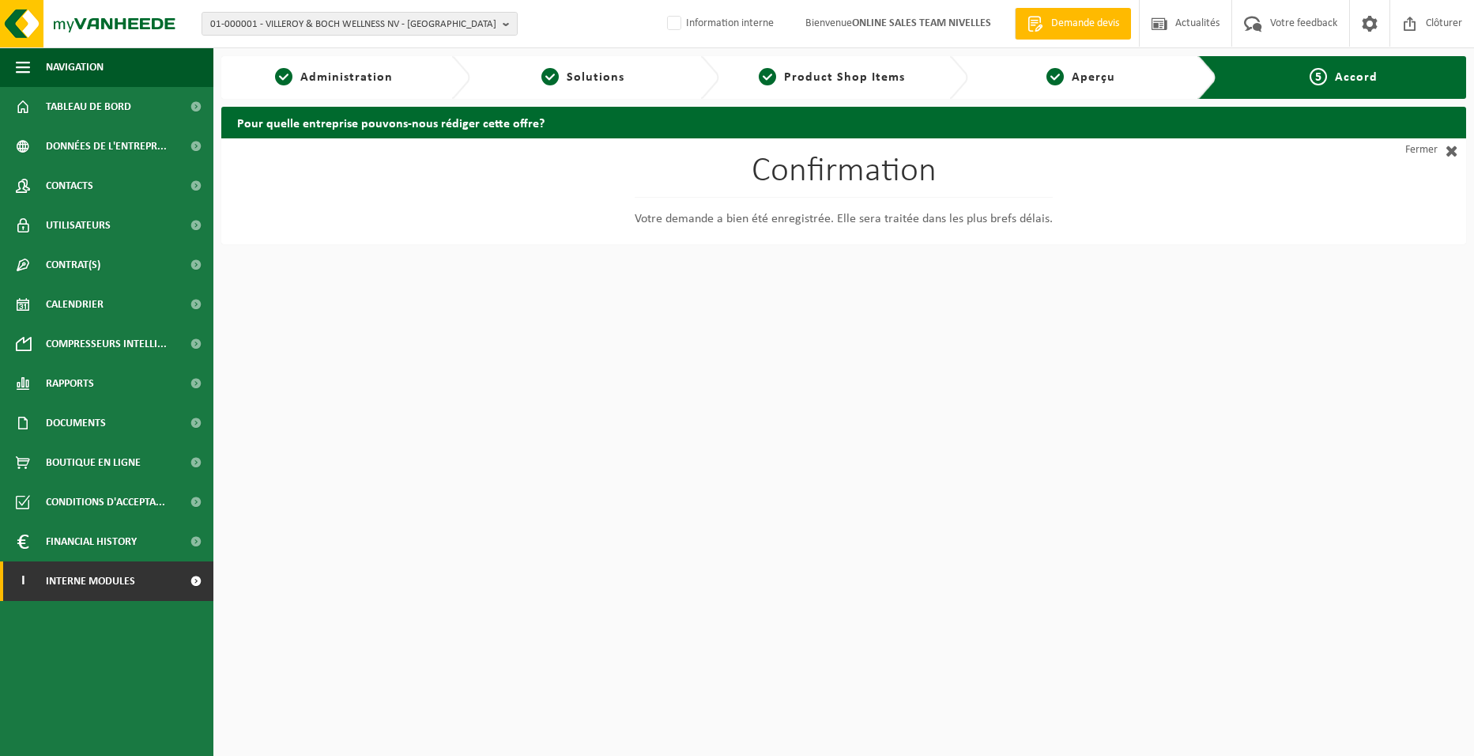
click at [152, 588] on link "I Interne modules" at bounding box center [106, 581] width 213 height 40
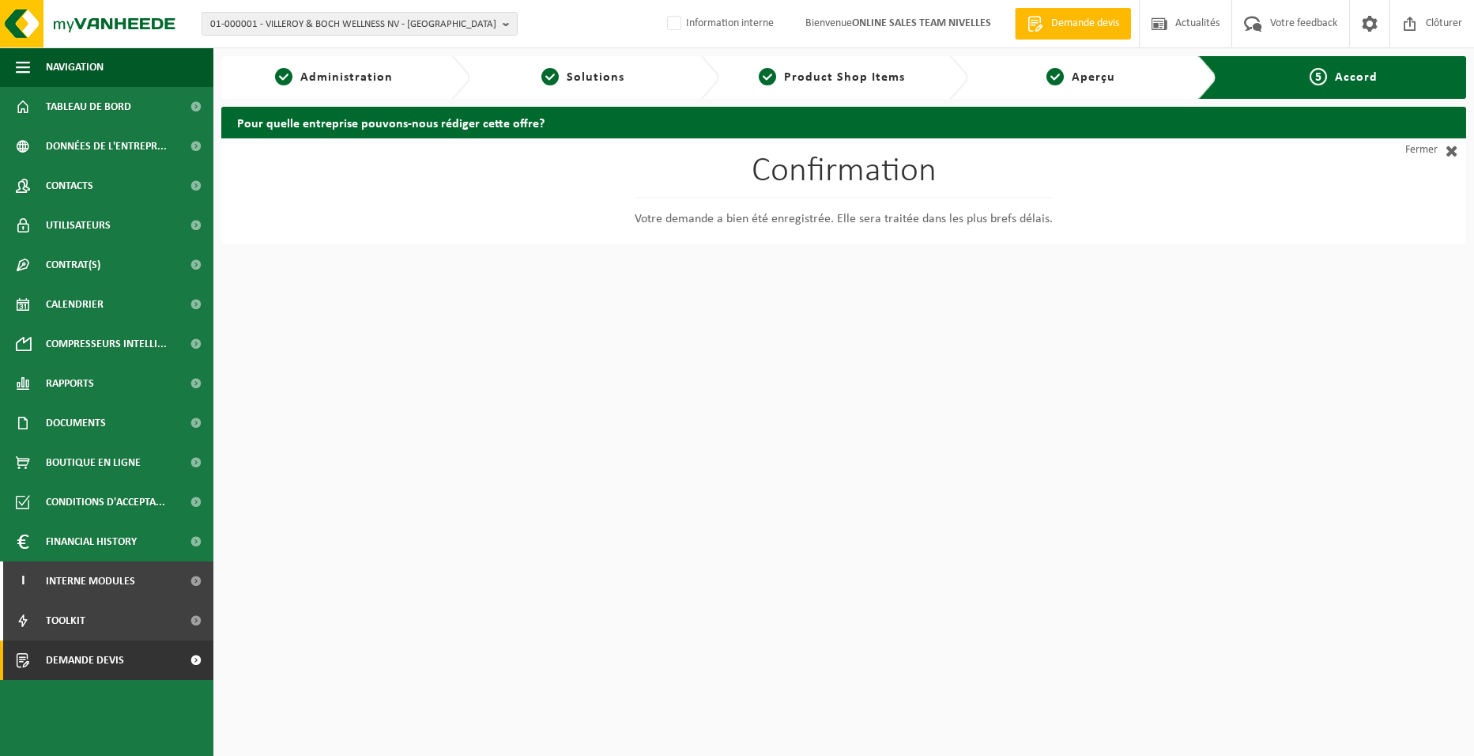
click at [117, 657] on span "Demande devis" at bounding box center [85, 660] width 78 height 40
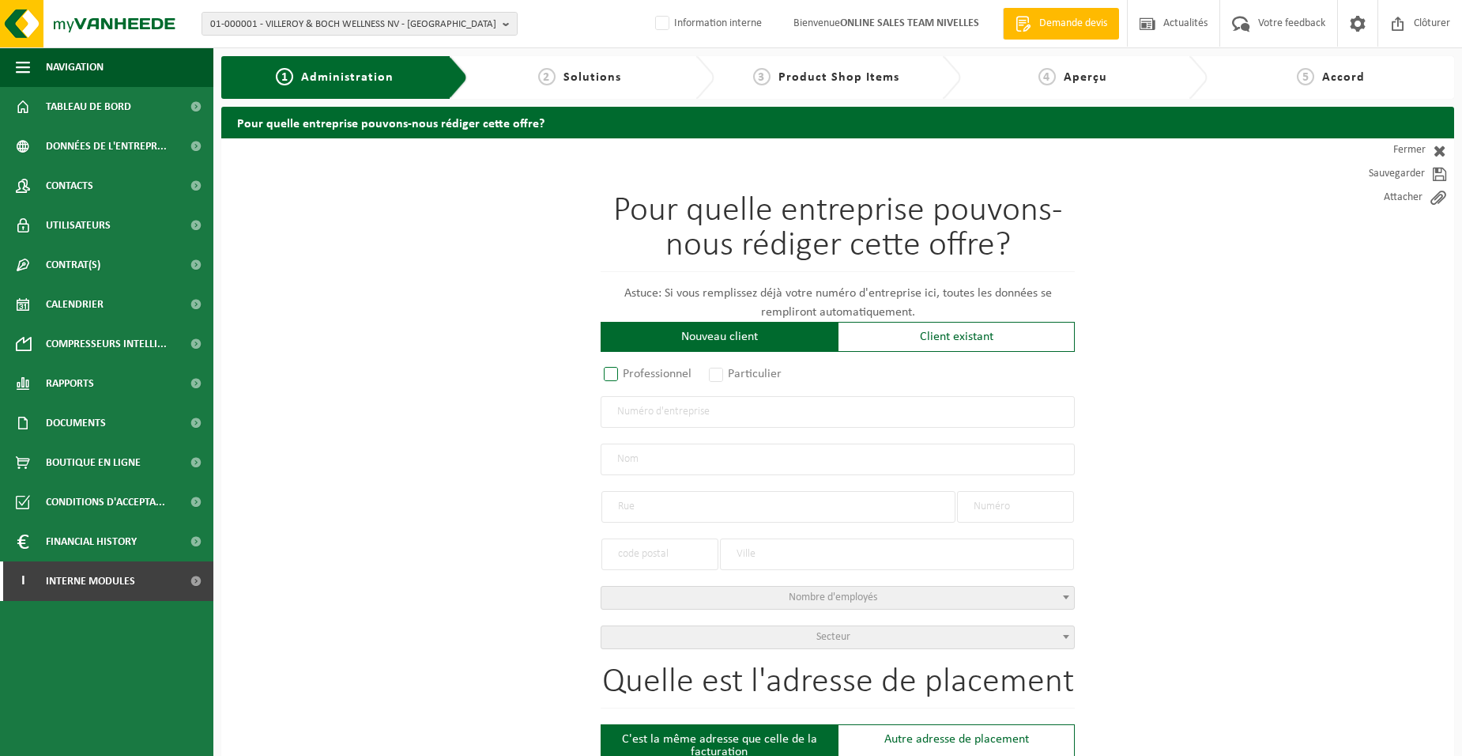
click at [688, 379] on label "Professionnel" at bounding box center [649, 374] width 96 height 22
click at [637, 379] on input "Professionnel" at bounding box center [632, 375] width 10 height 10
radio input "true"
click at [700, 402] on input "text" at bounding box center [838, 412] width 474 height 32
click at [617, 413] on input "202352468" at bounding box center [838, 412] width 474 height 32
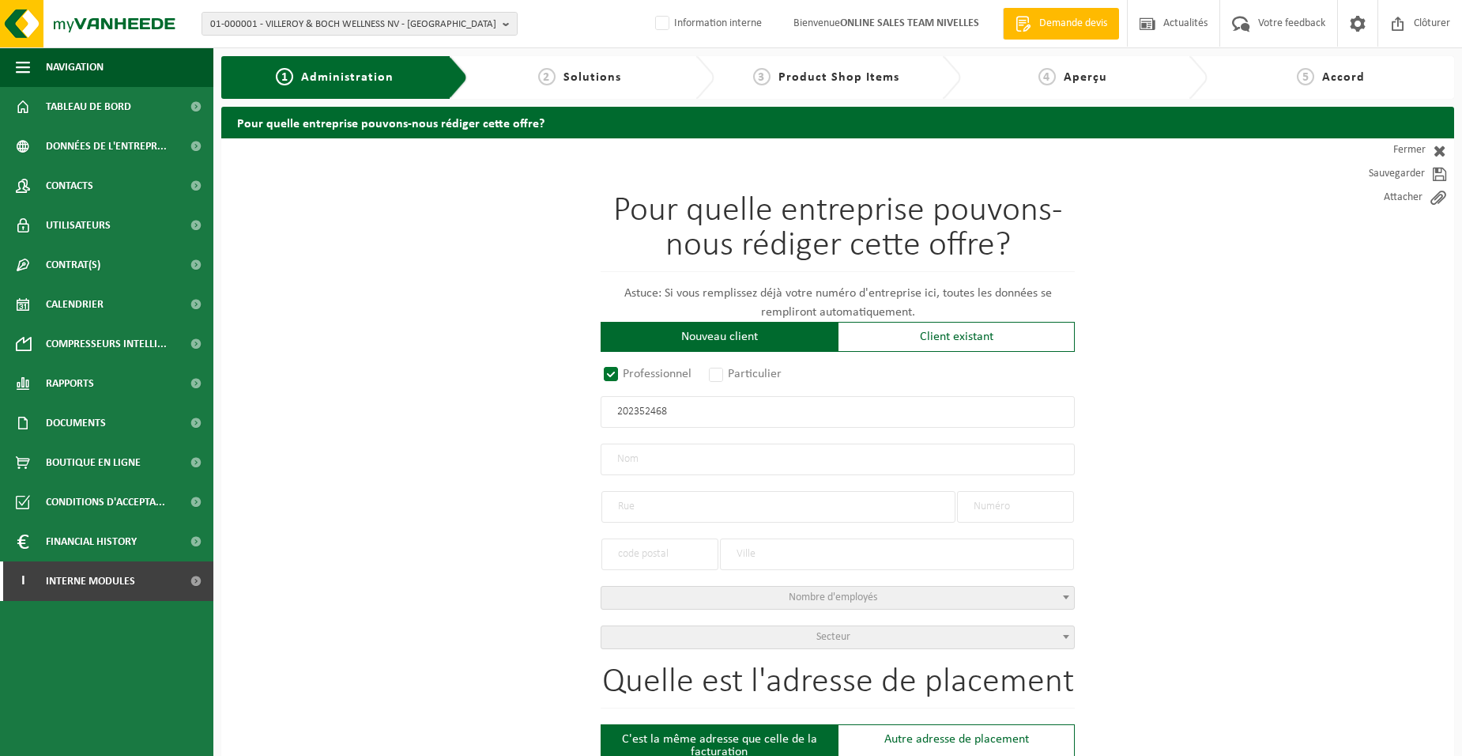
click at [624, 405] on input "202352468" at bounding box center [838, 412] width 474 height 32
type input "1002352468"
radio input "true"
type input "1002352468"
type input "PICARD JLM SRL"
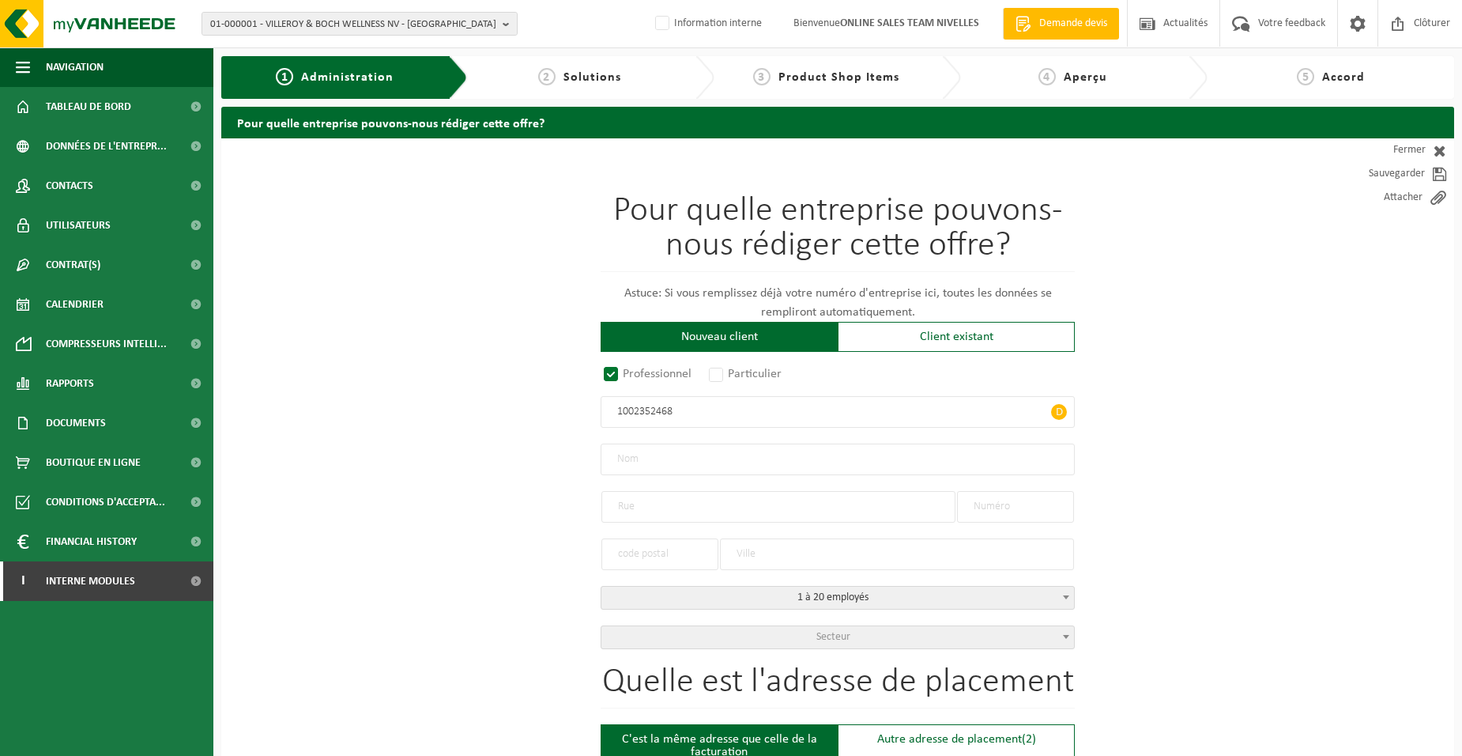
type input "RUE ELVA"
type input "72"
type input "4400"
type input "FLÉMALLE"
select select "D"
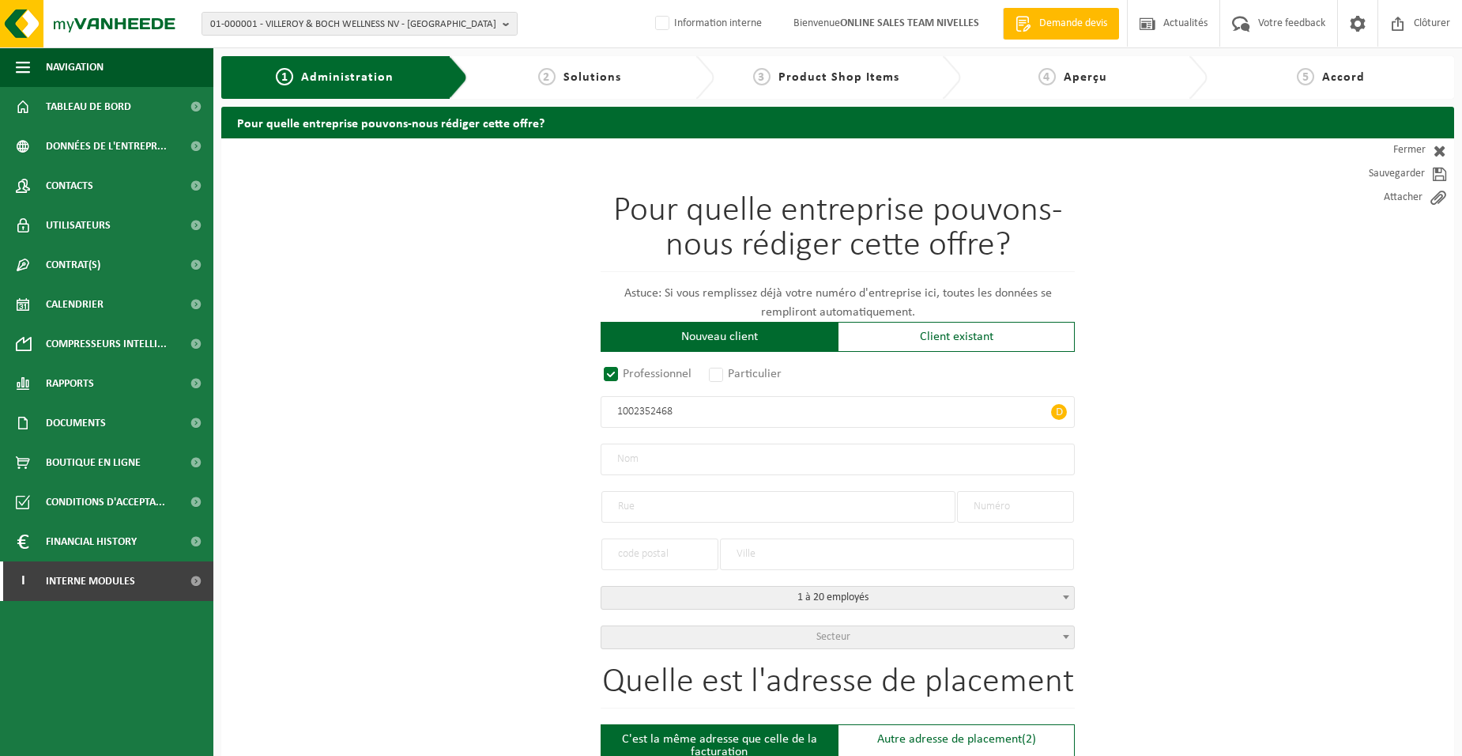
type input "PICARD JLM SRL"
type input "RUE ELVA"
type input "72"
type input "4400"
type input "FLÉMALLE"
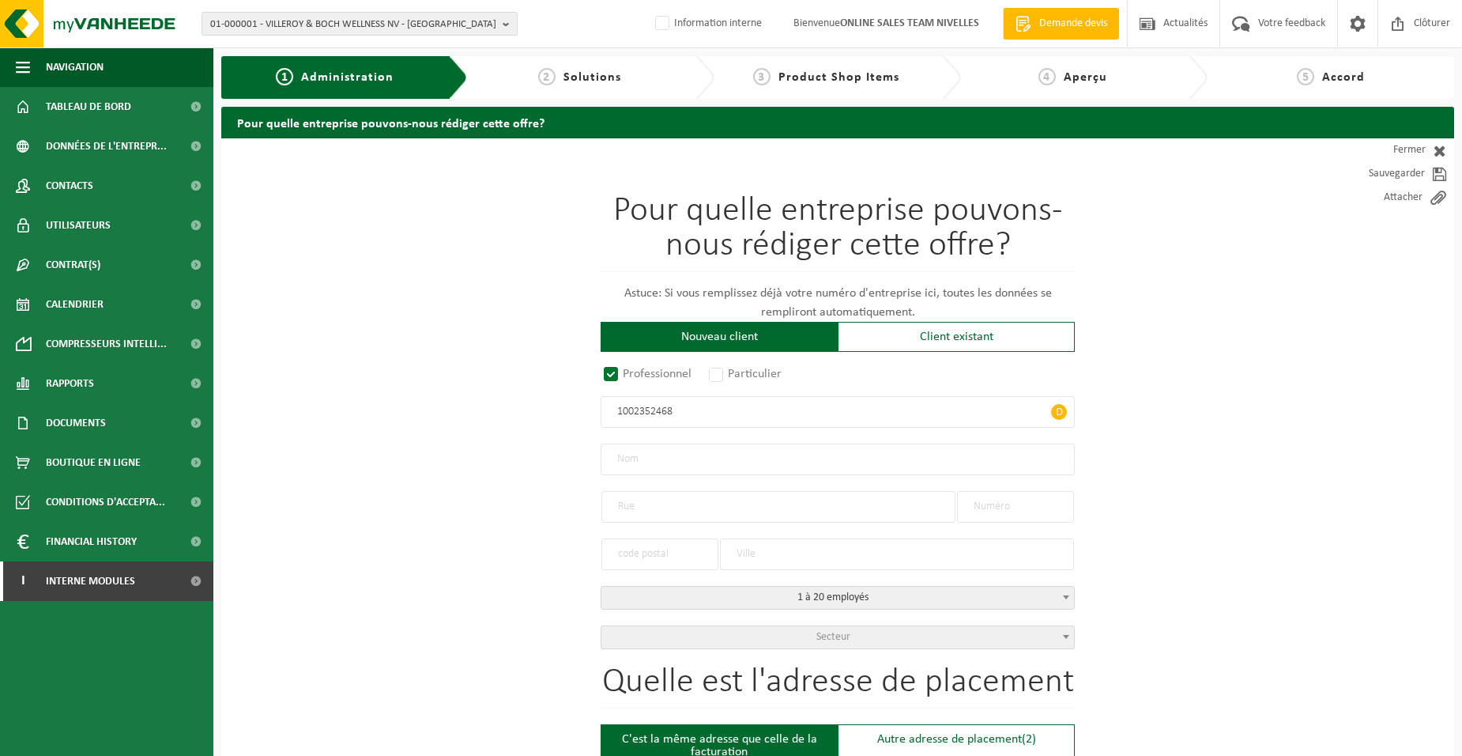
type input "2352452908"
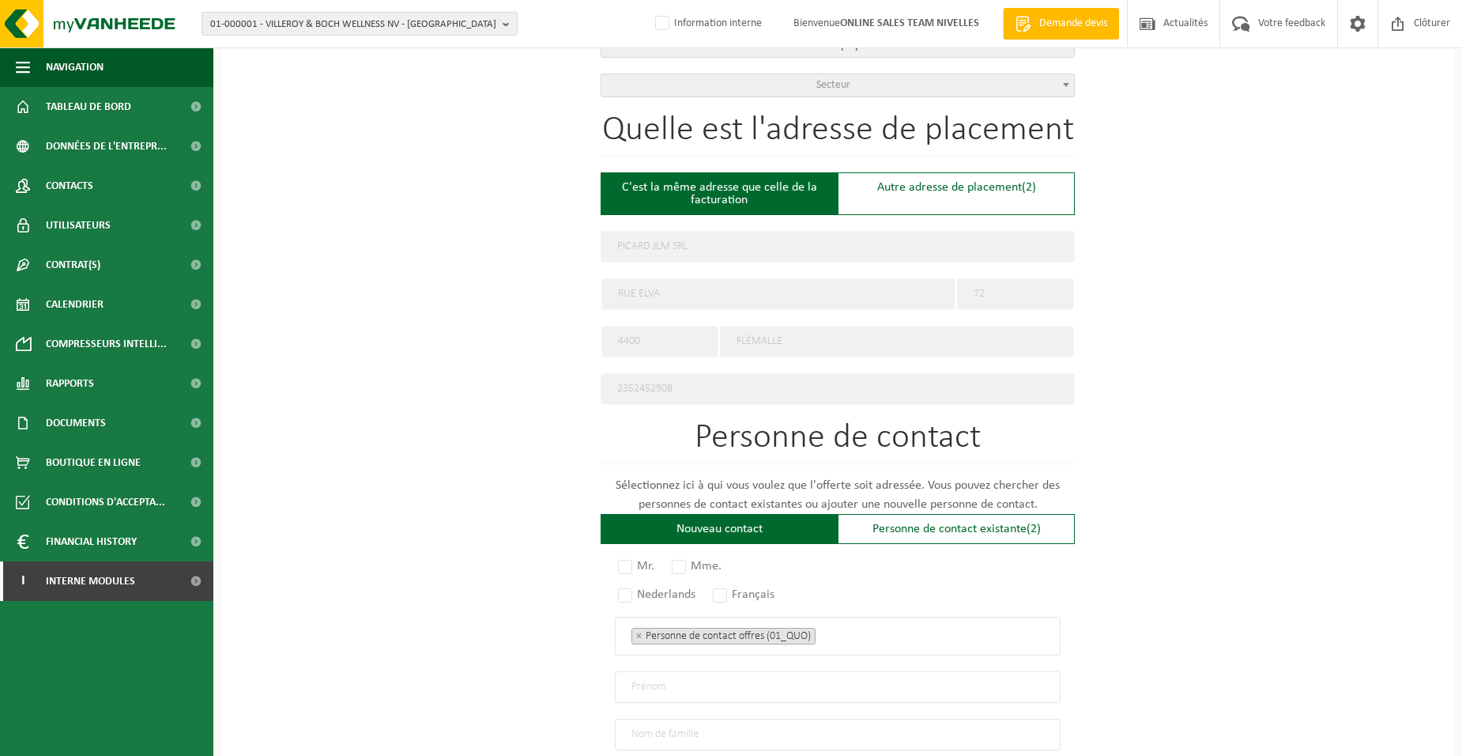
scroll to position [711, 0]
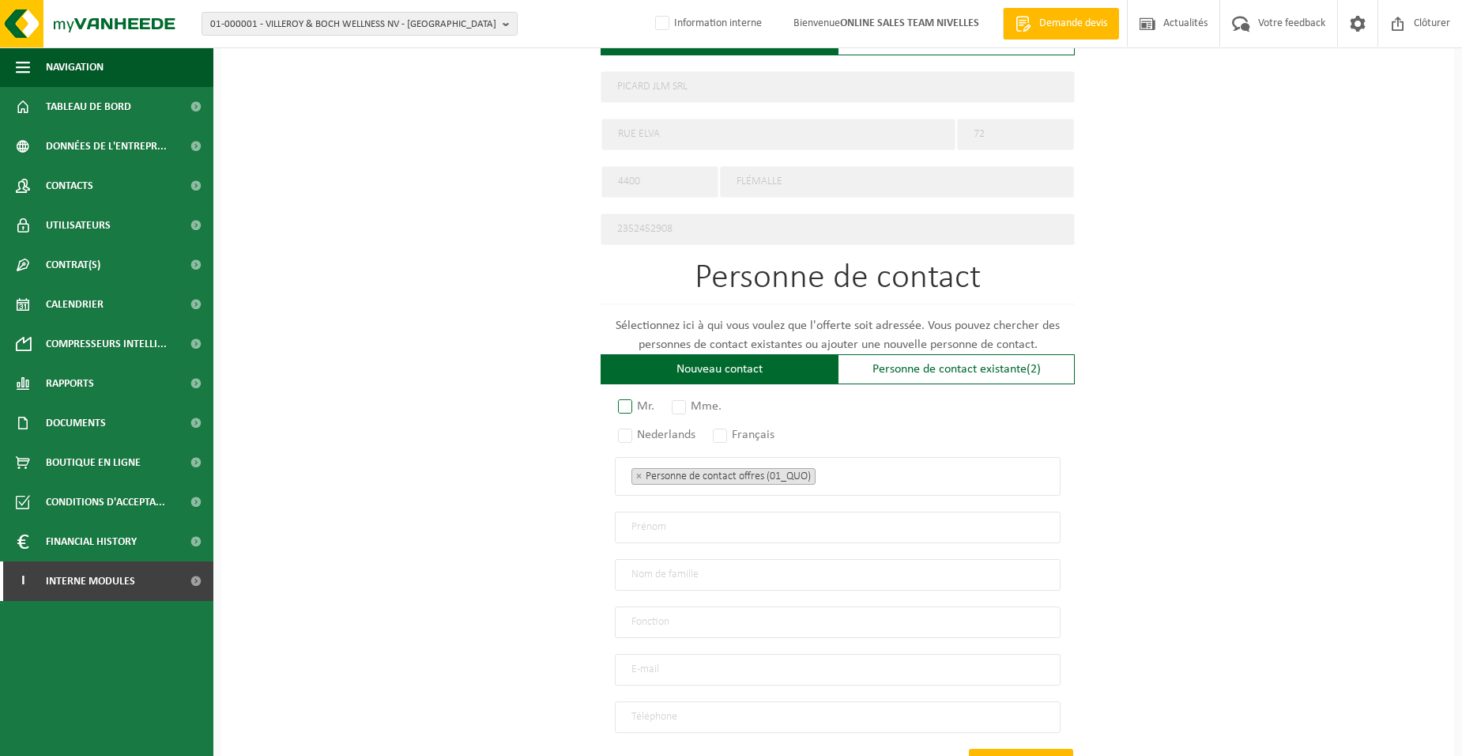
type input "1002352468"
click at [637, 404] on label "Mr." at bounding box center [637, 406] width 44 height 22
radio input "true"
click at [744, 431] on label "Français" at bounding box center [745, 435] width 70 height 22
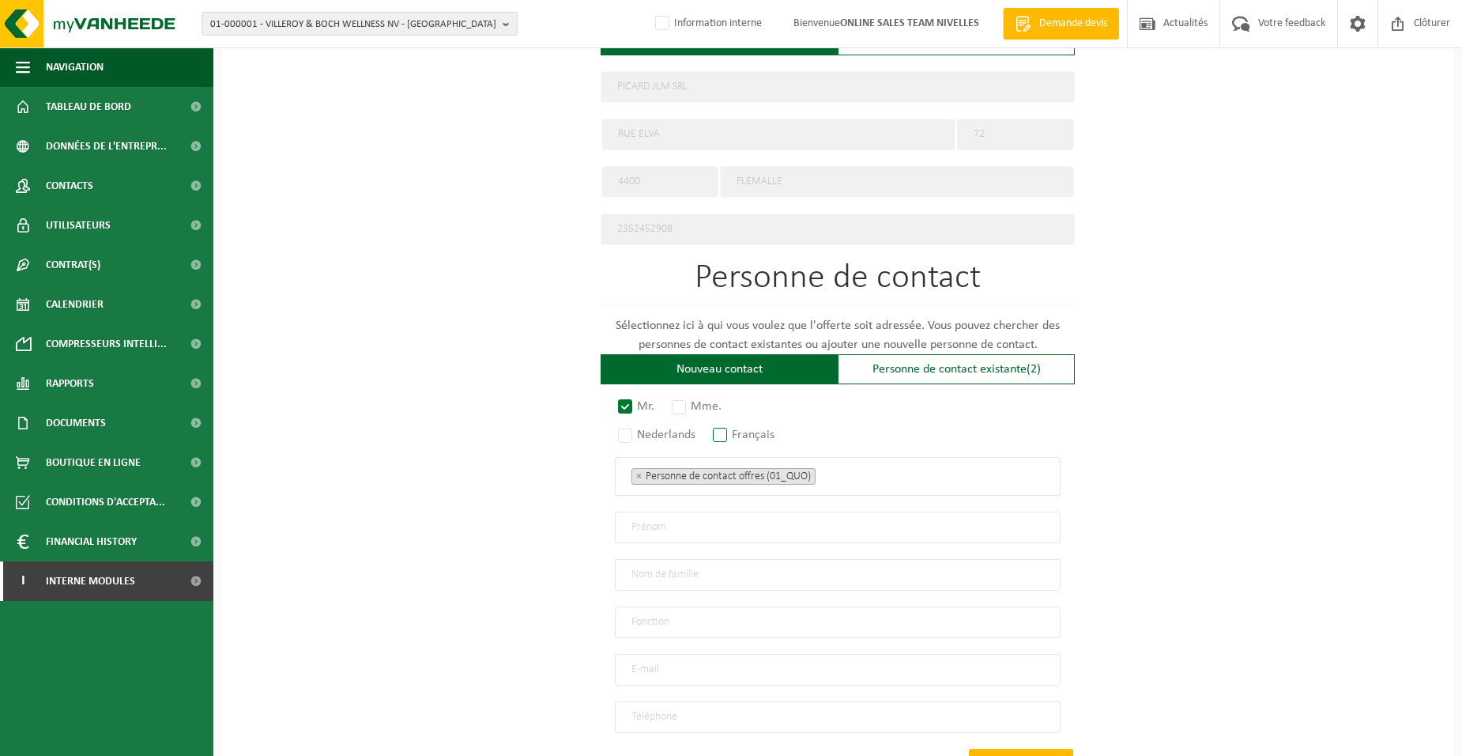
radio input "true"
click at [860, 474] on ul "× Personne de contact offres (01_QUO)" at bounding box center [838, 476] width 413 height 21
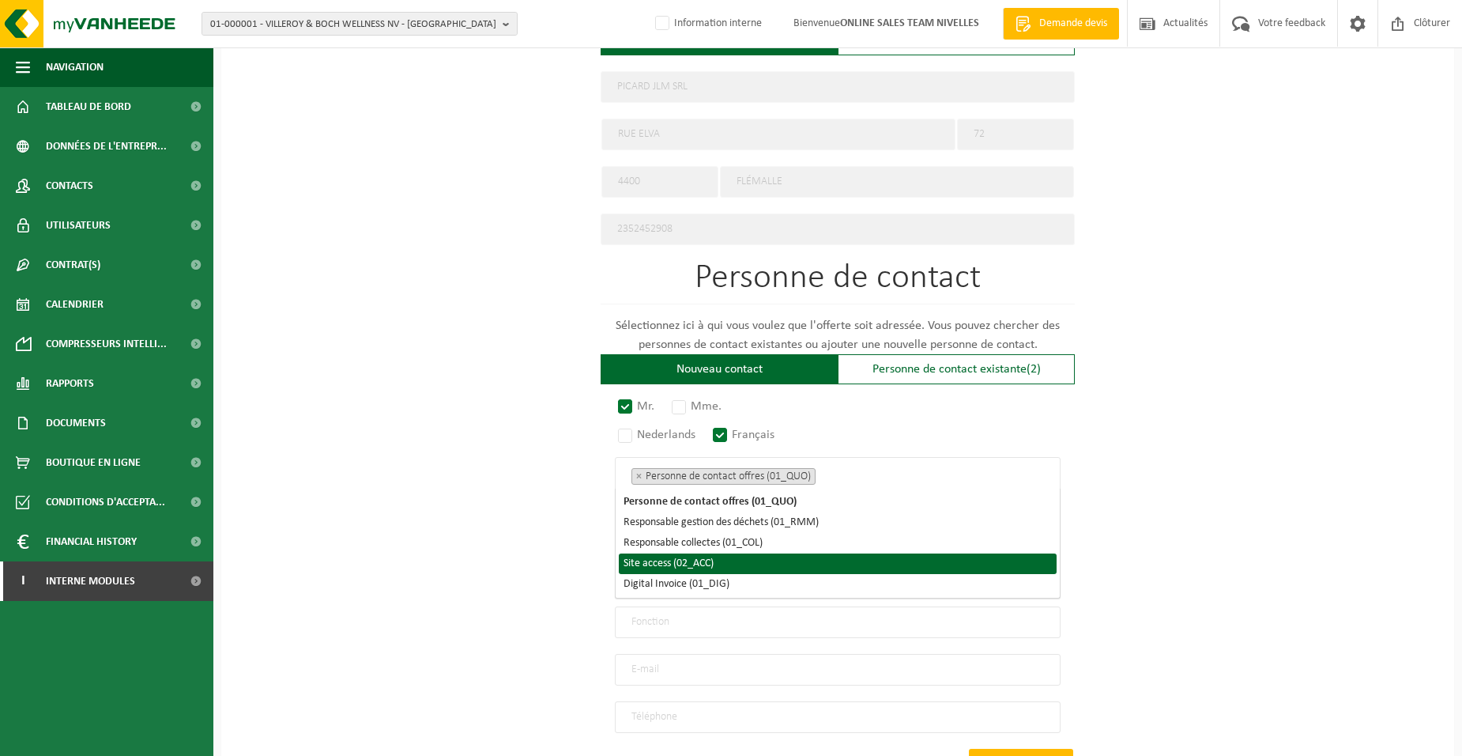
click at [737, 567] on li "Site access (02_ACC)" at bounding box center [838, 563] width 438 height 21
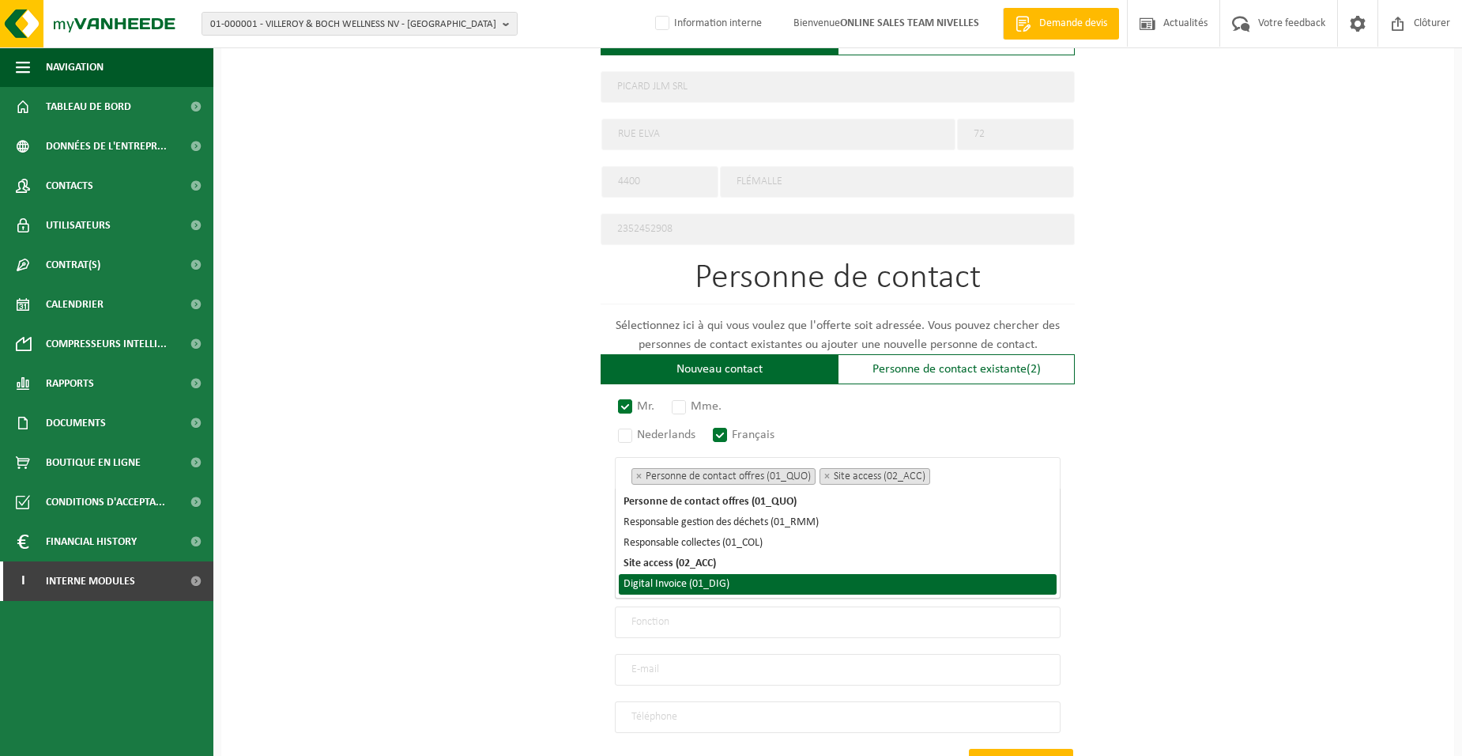
click at [740, 579] on li "Digital Invoice (01_DIG)" at bounding box center [838, 584] width 438 height 21
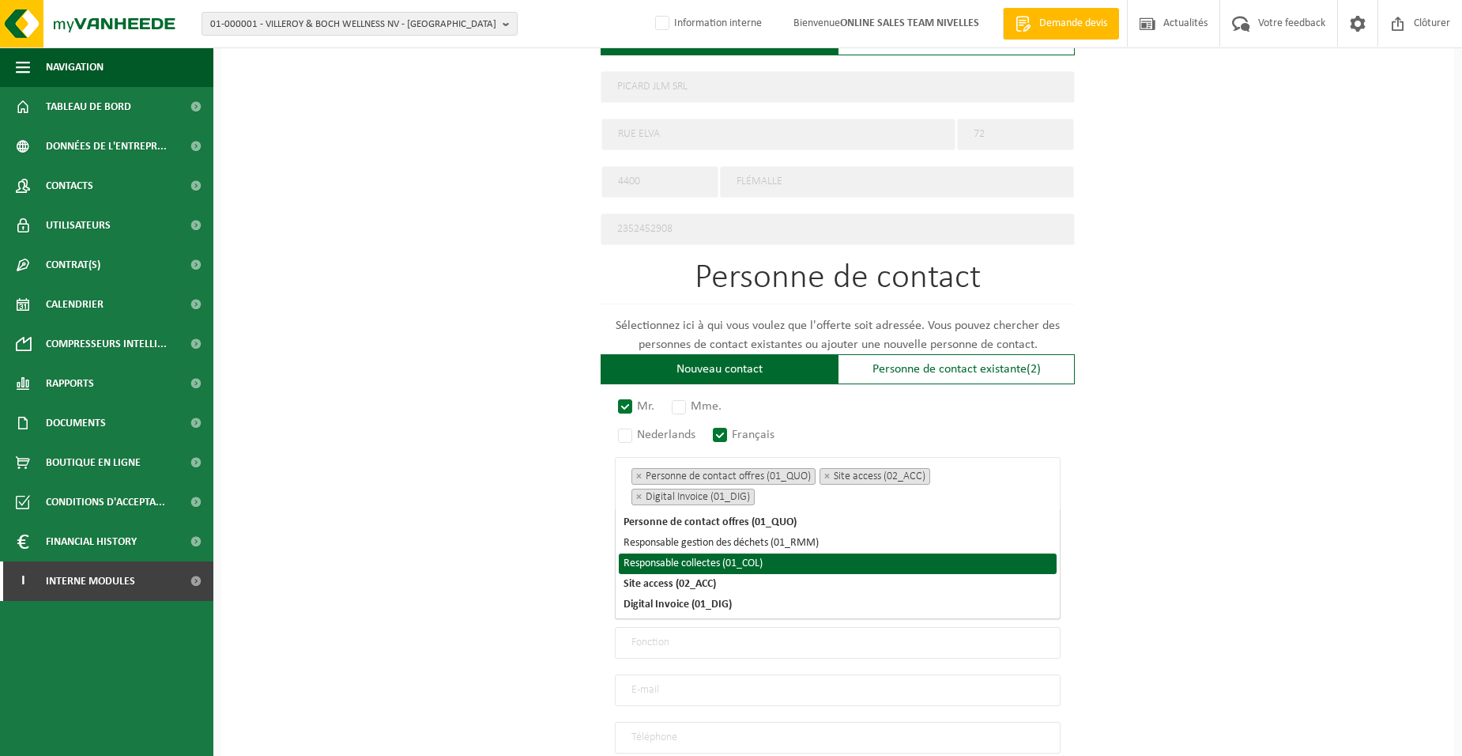
click at [387, 527] on div "Pour quelle entreprise pouvons-nous rédiger cette offre? Astuce: Si vous rempli…" at bounding box center [837, 159] width 1233 height 1465
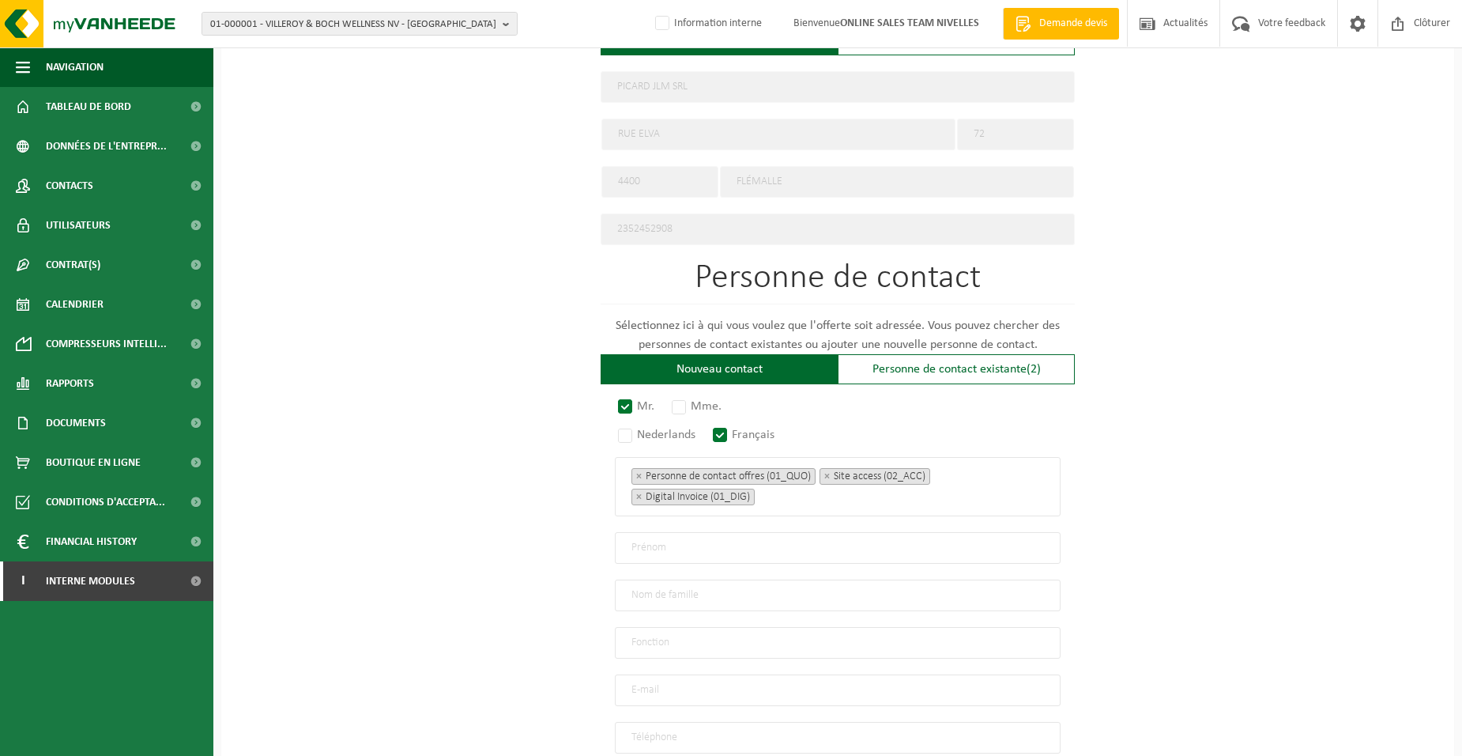
click at [633, 535] on input "text" at bounding box center [838, 548] width 446 height 32
type input "JOHNNY"
click at [694, 597] on input "text" at bounding box center [838, 595] width 446 height 32
type input "PICARD"
click at [649, 636] on input "text" at bounding box center [838, 643] width 446 height 32
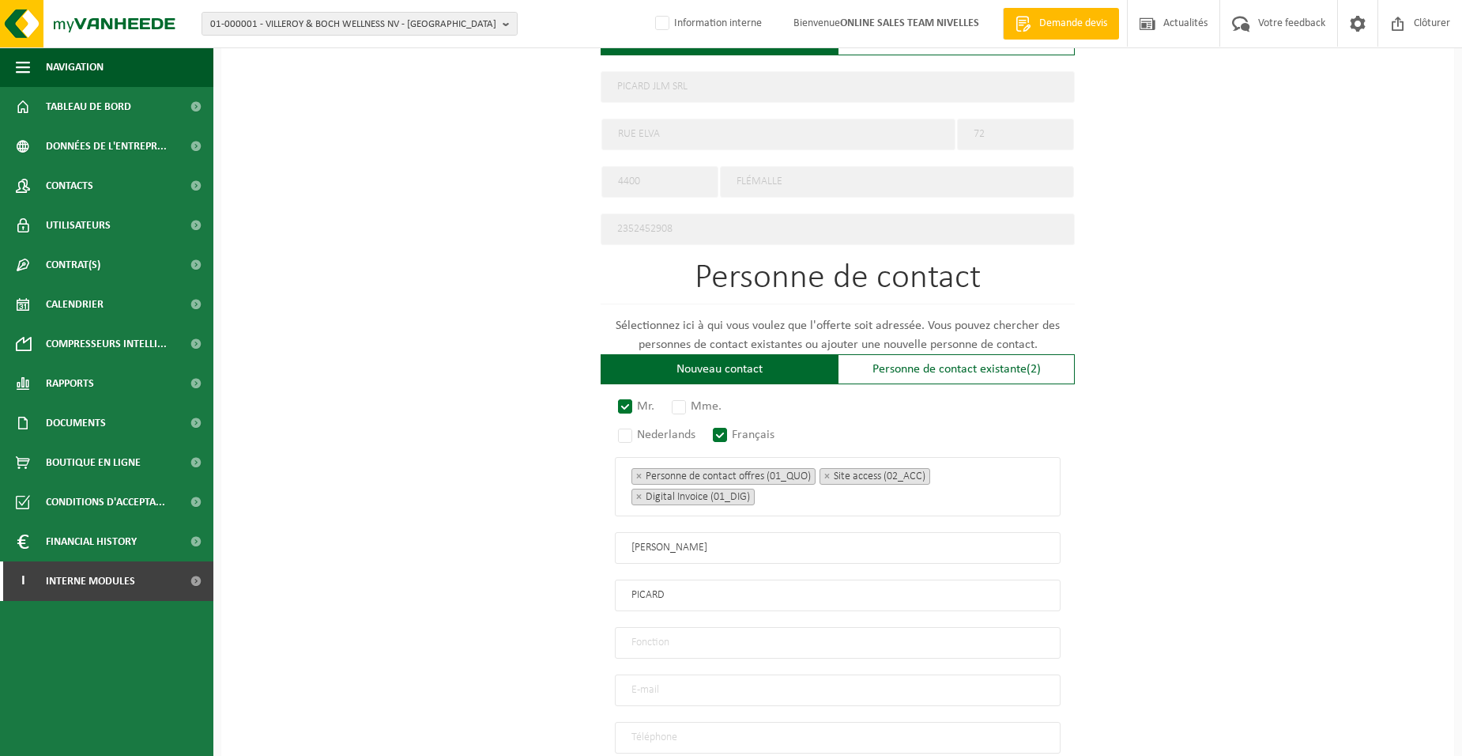
type input "Directeur"
click at [669, 674] on input "email" at bounding box center [838, 690] width 446 height 32
click at [679, 678] on input "PICARDJLM@" at bounding box center [838, 690] width 446 height 32
click at [725, 681] on input "PICARDJLM8@" at bounding box center [838, 690] width 446 height 32
type input "PICARDJLM8@GMAIL.COM"
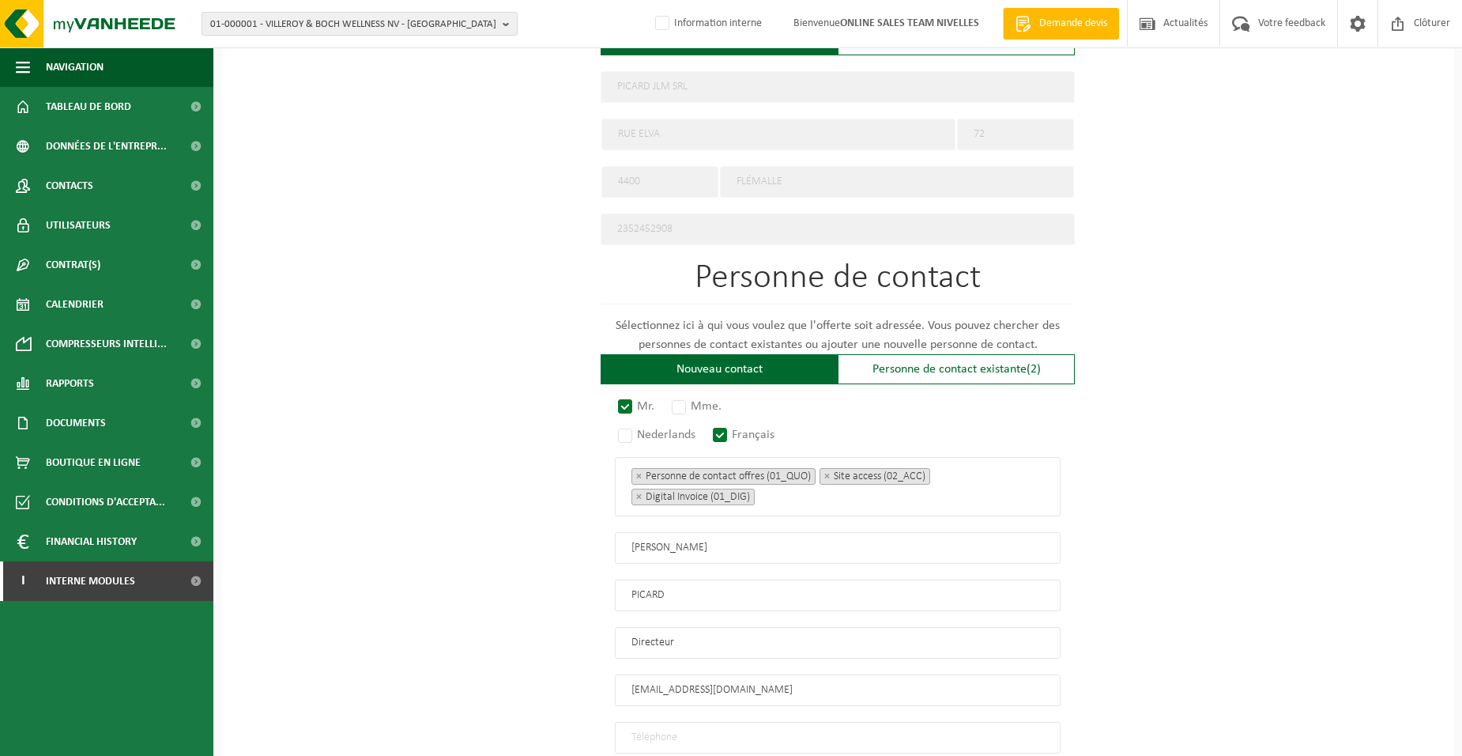
click at [708, 726] on input "tel" at bounding box center [838, 738] width 446 height 32
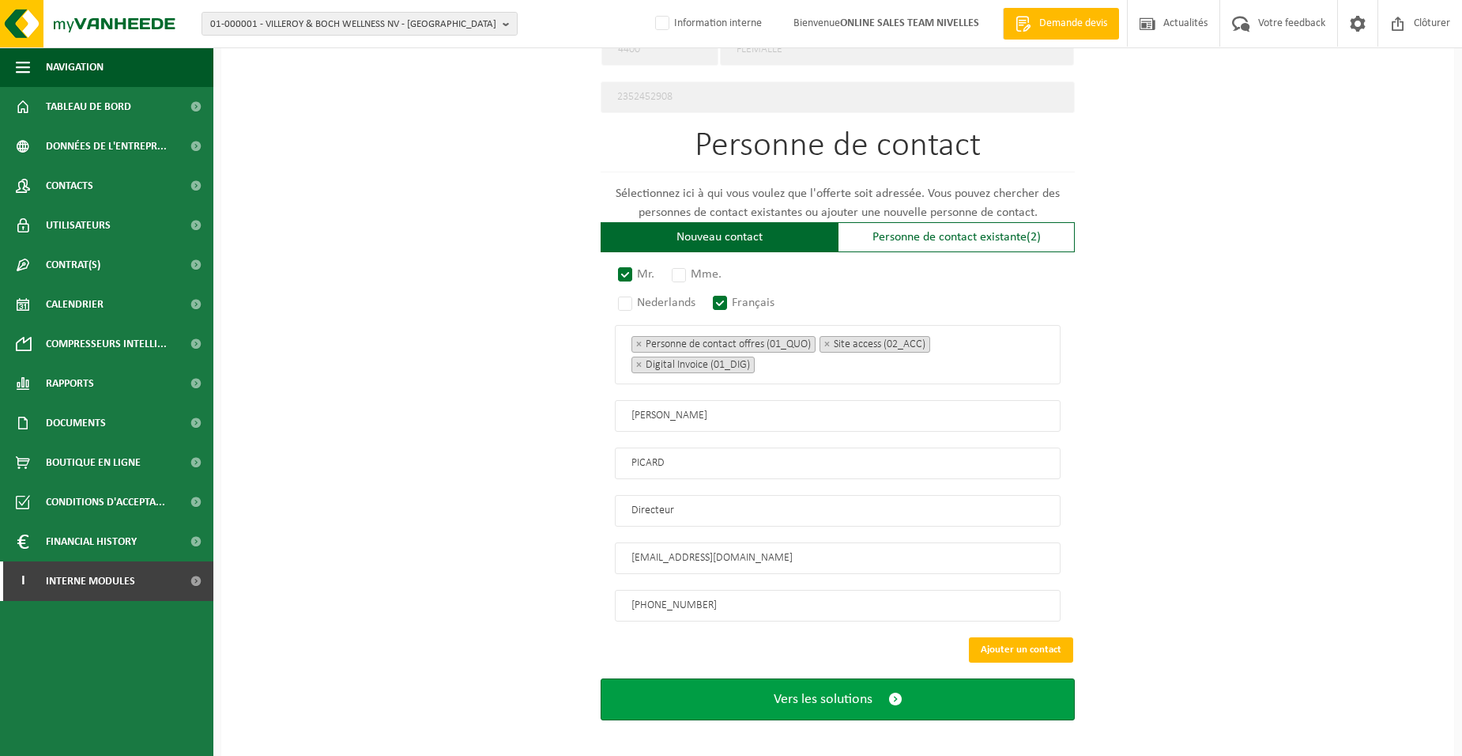
type input "+32 495 94 87 75"
click at [699, 678] on button "Vers les solutions" at bounding box center [838, 699] width 474 height 42
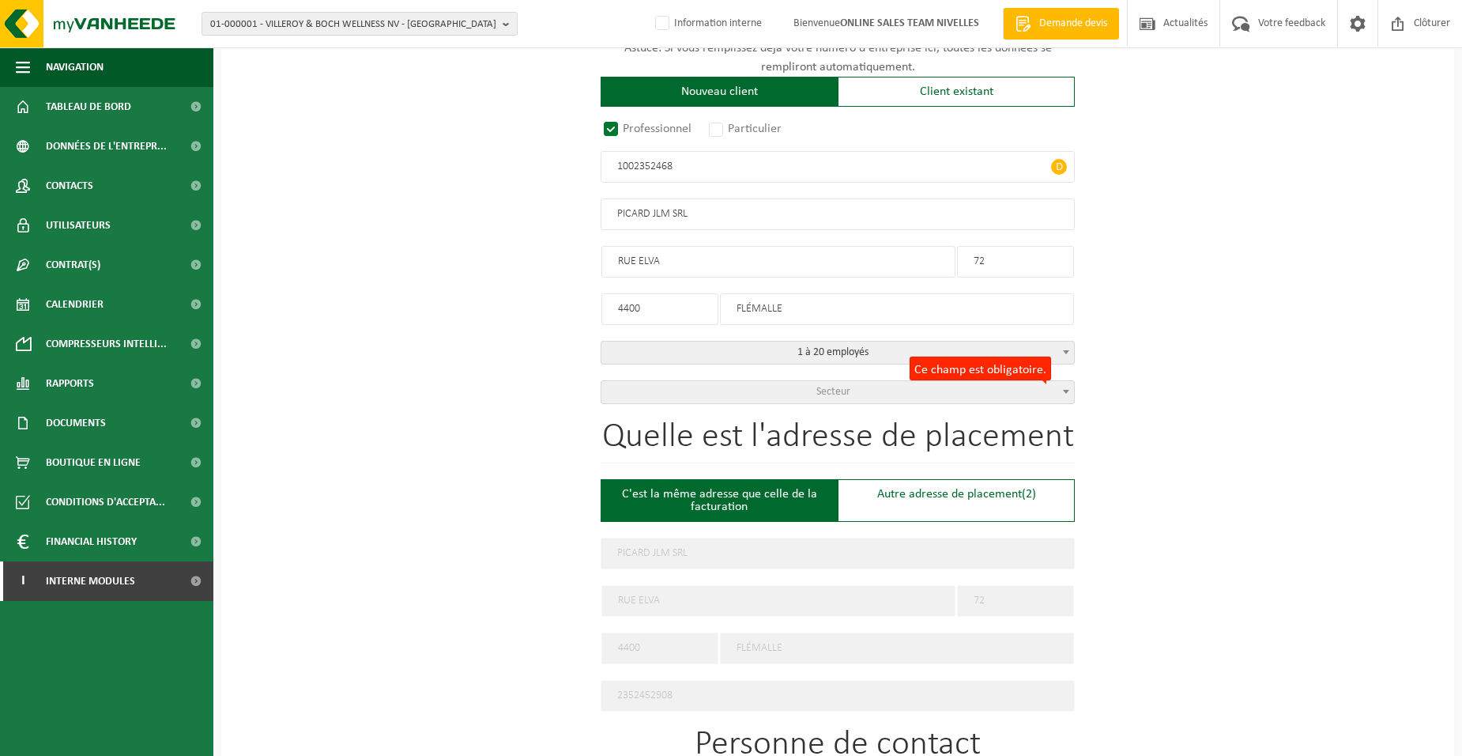
click at [718, 390] on span "Secteur" at bounding box center [838, 392] width 473 height 22
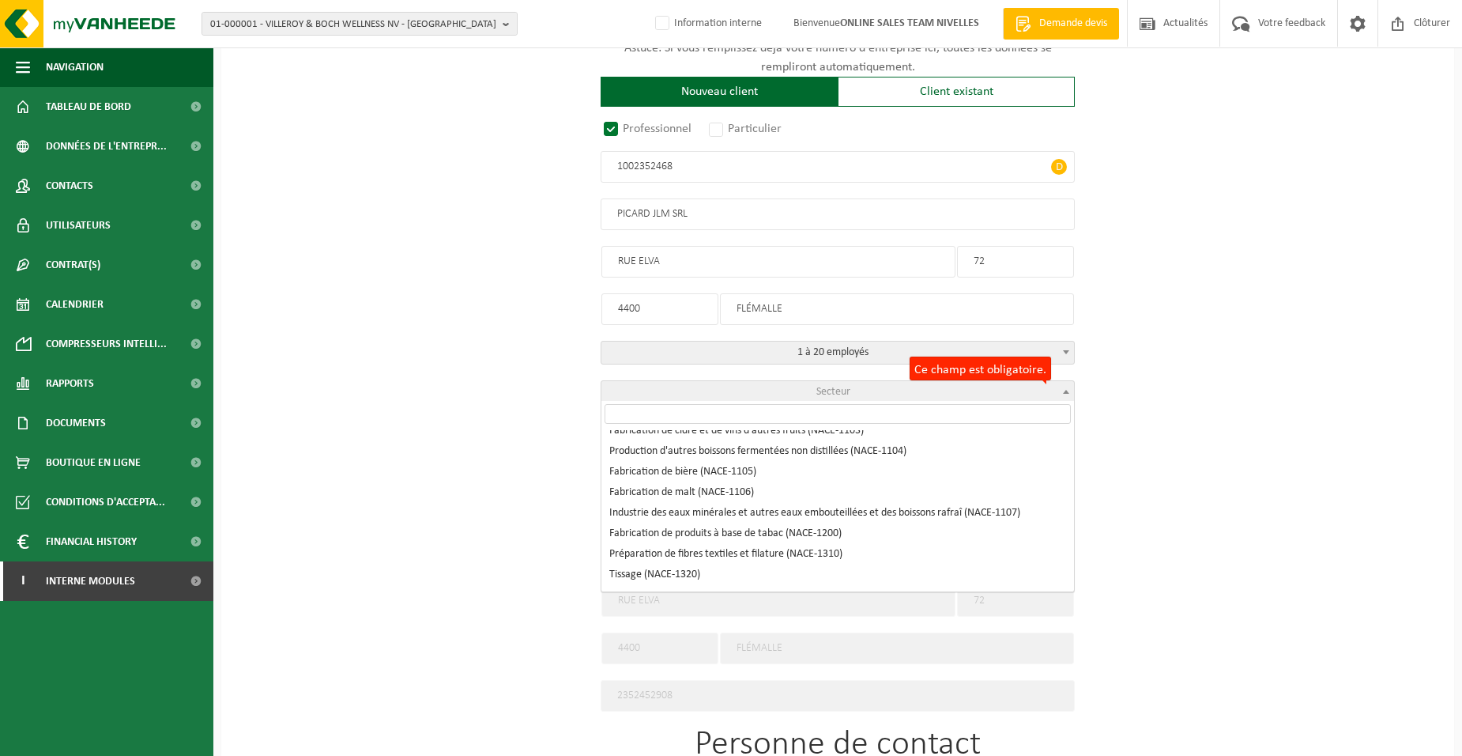
scroll to position [1502, 0]
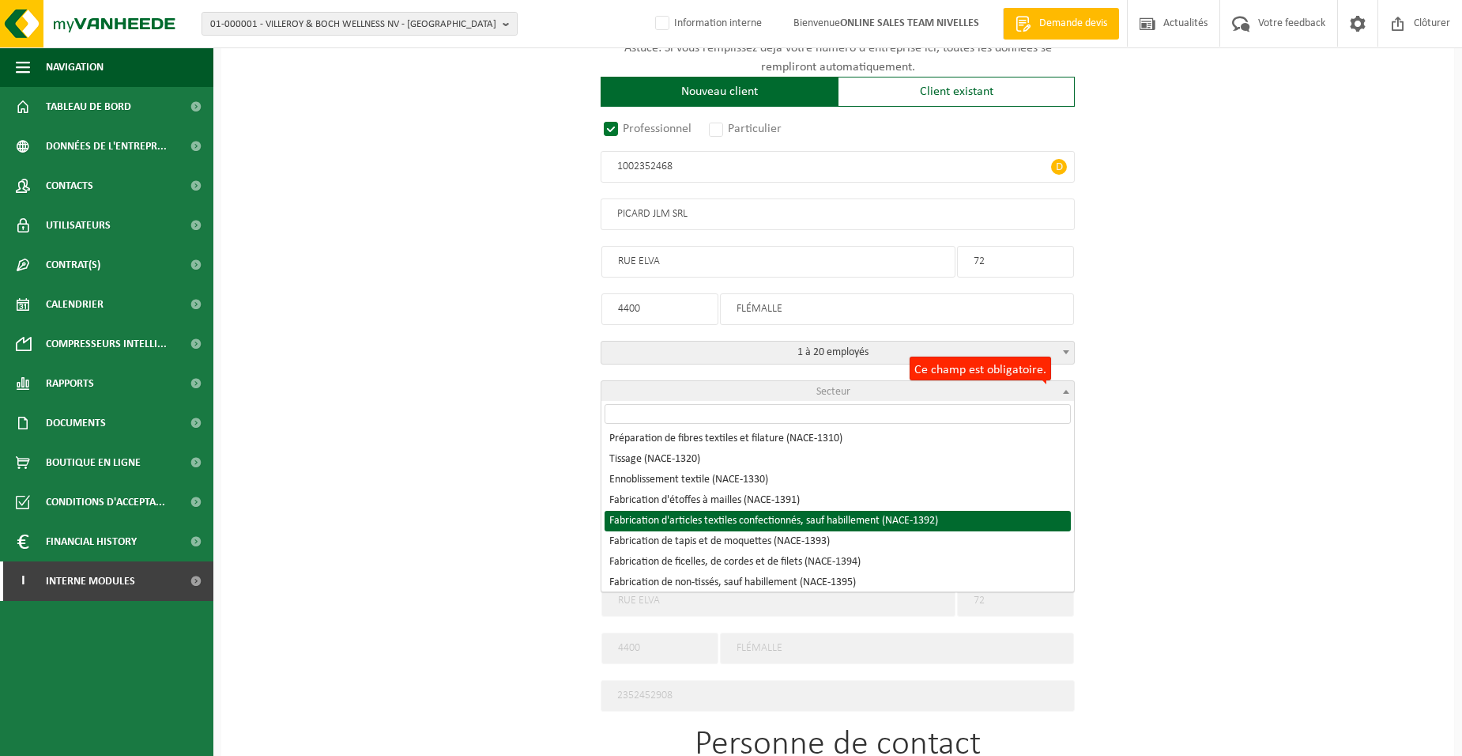
select select "NACE_1392"
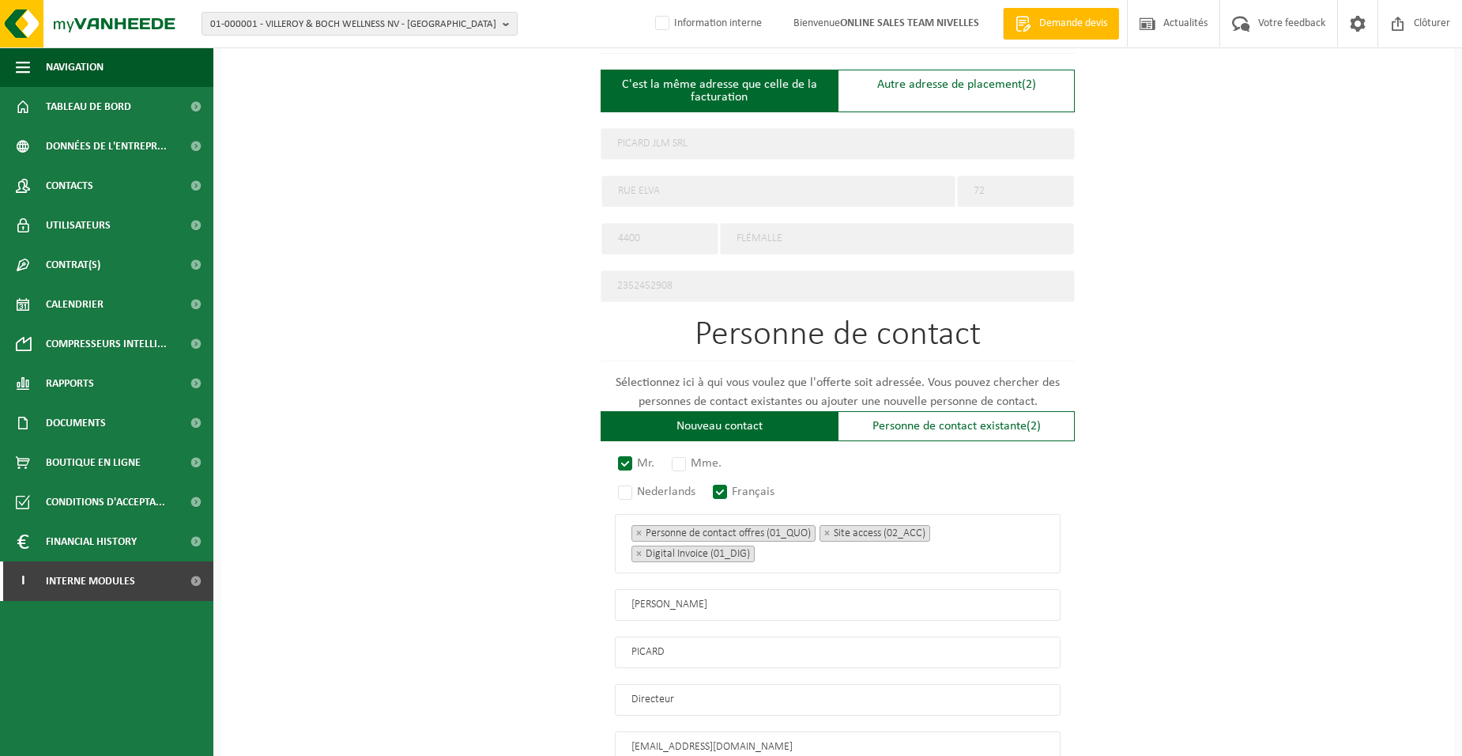
scroll to position [843, 0]
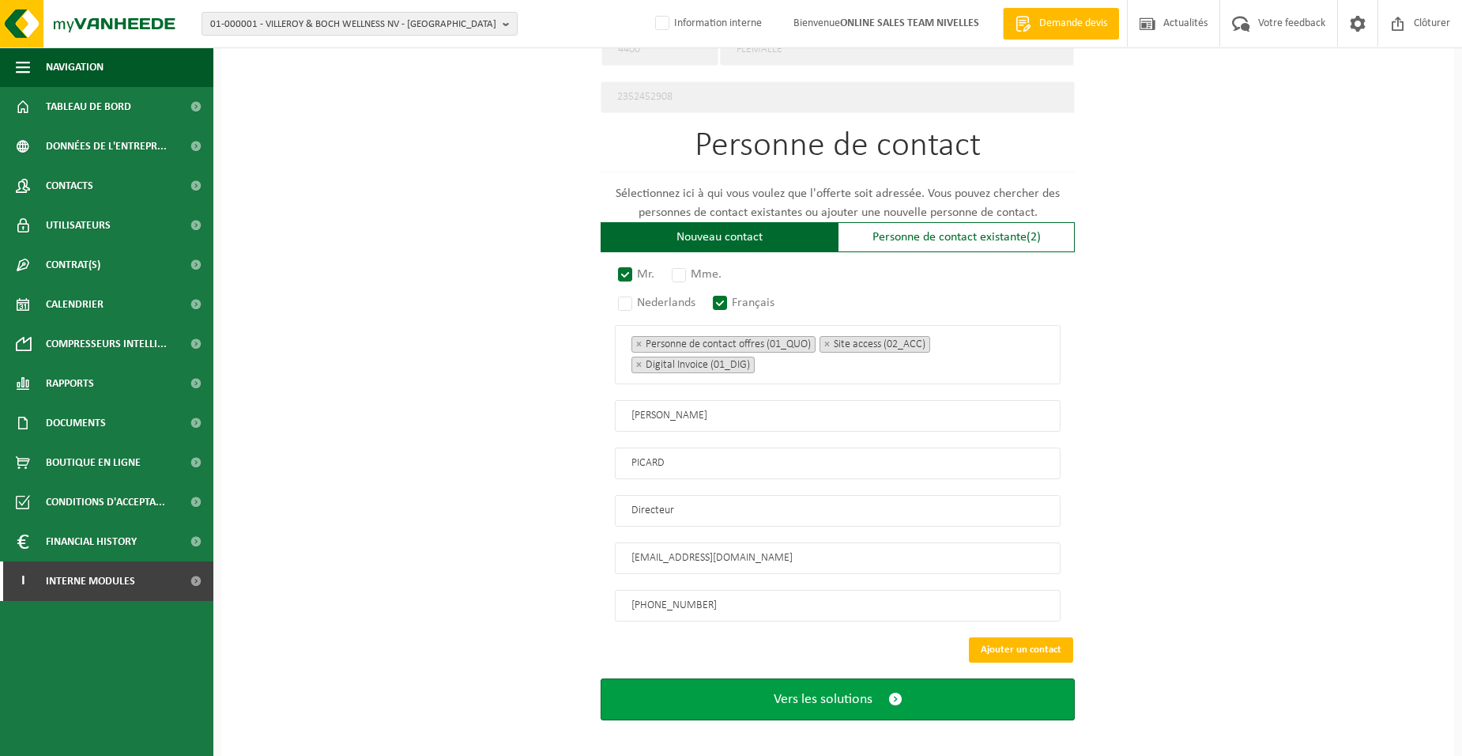
click at [751, 691] on button "Vers les solutions" at bounding box center [838, 699] width 474 height 42
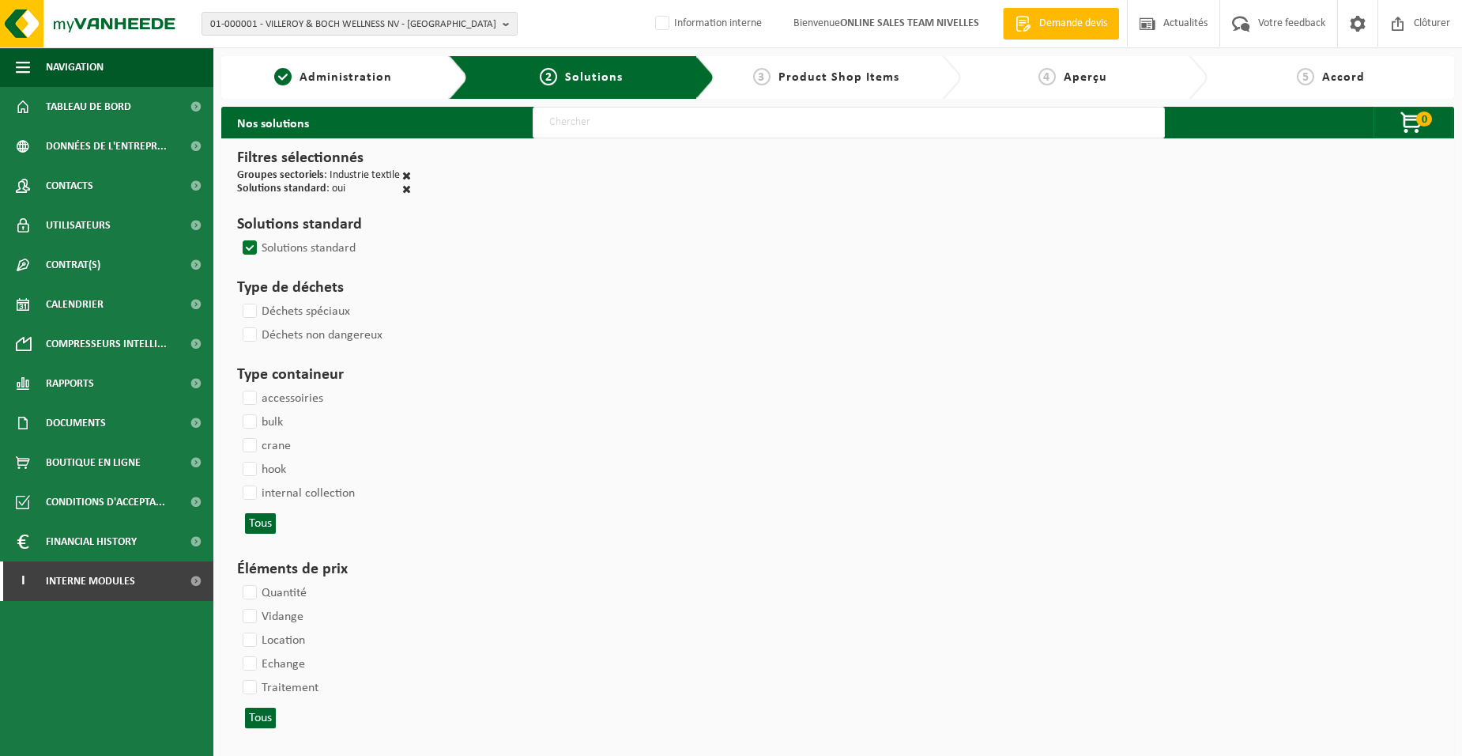
click at [642, 121] on input "text" at bounding box center [849, 123] width 632 height 32
type input "000052"
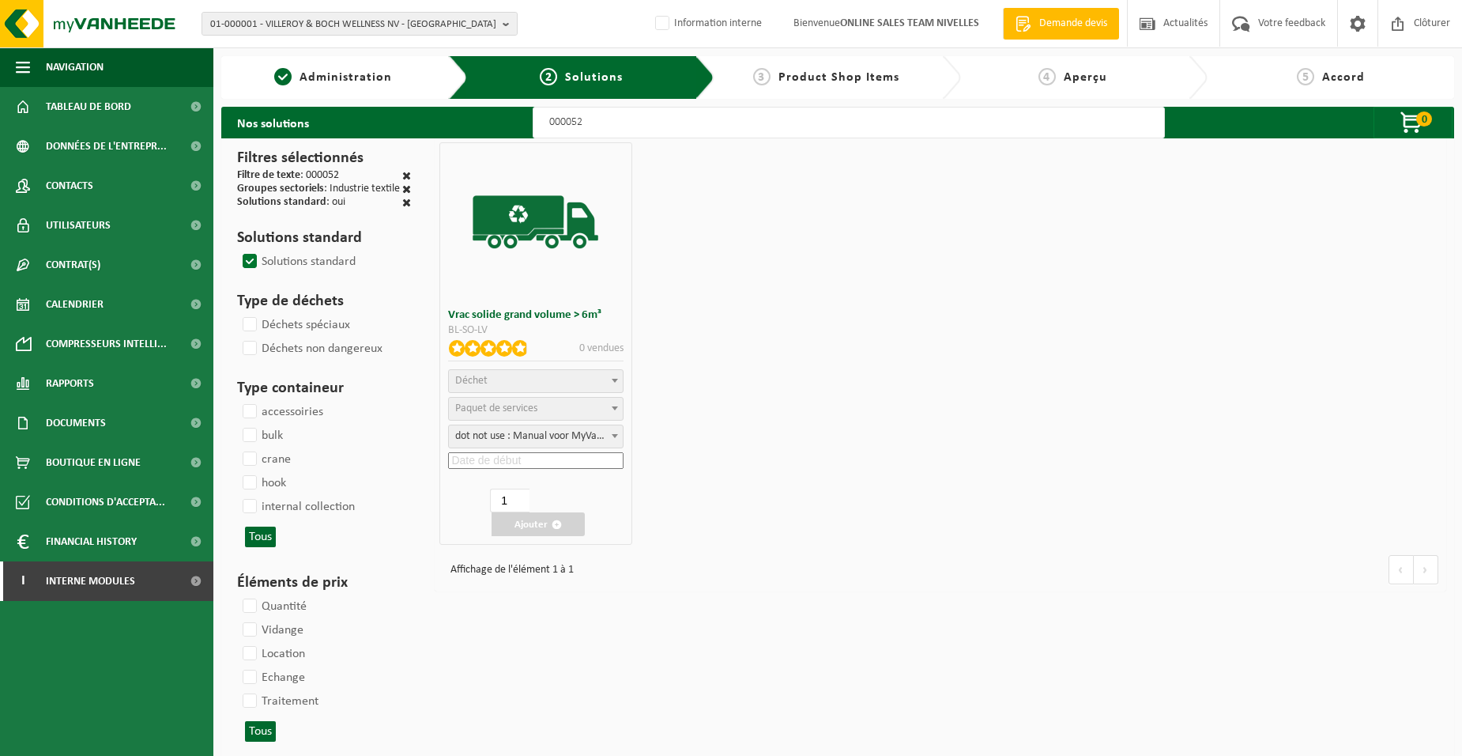
click at [522, 383] on span "Déchet" at bounding box center [535, 381] width 173 height 22
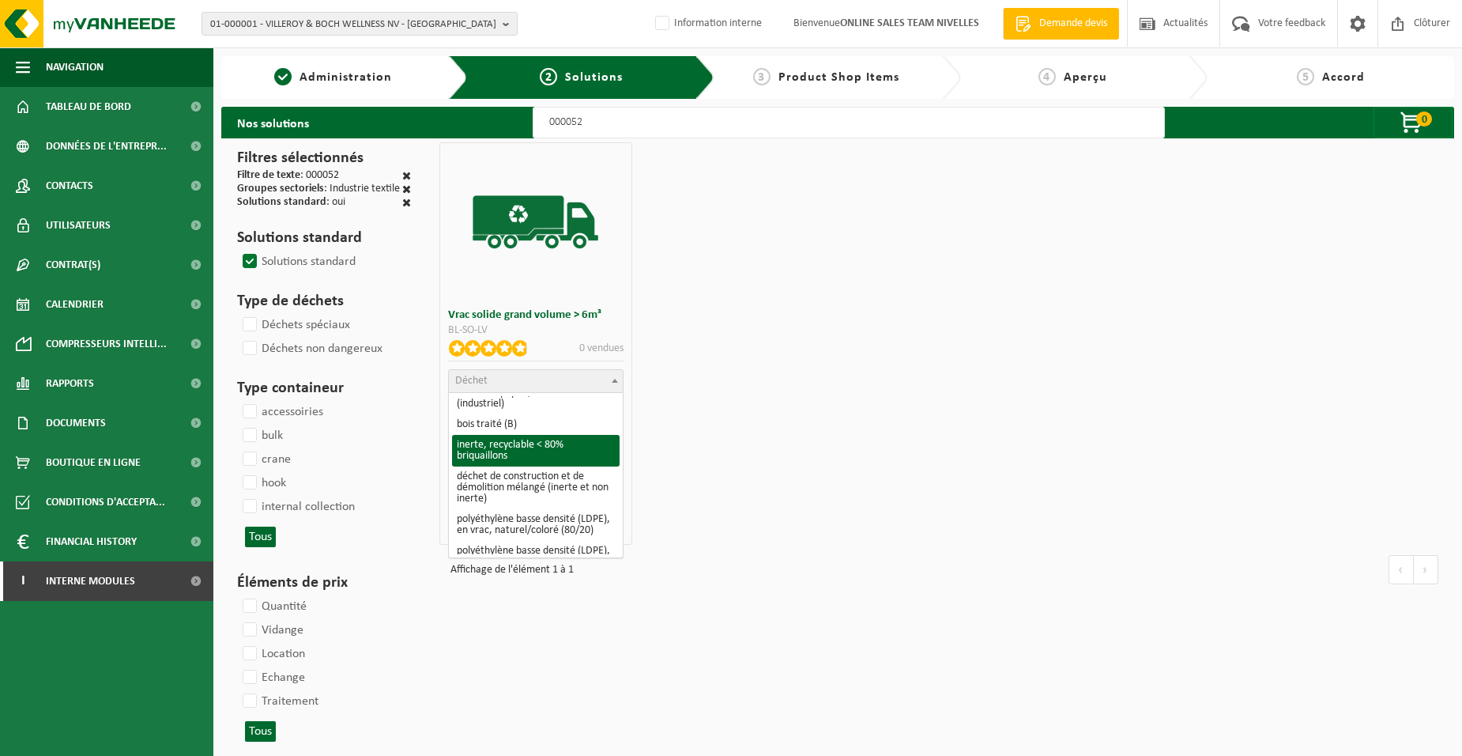
scroll to position [237, 0]
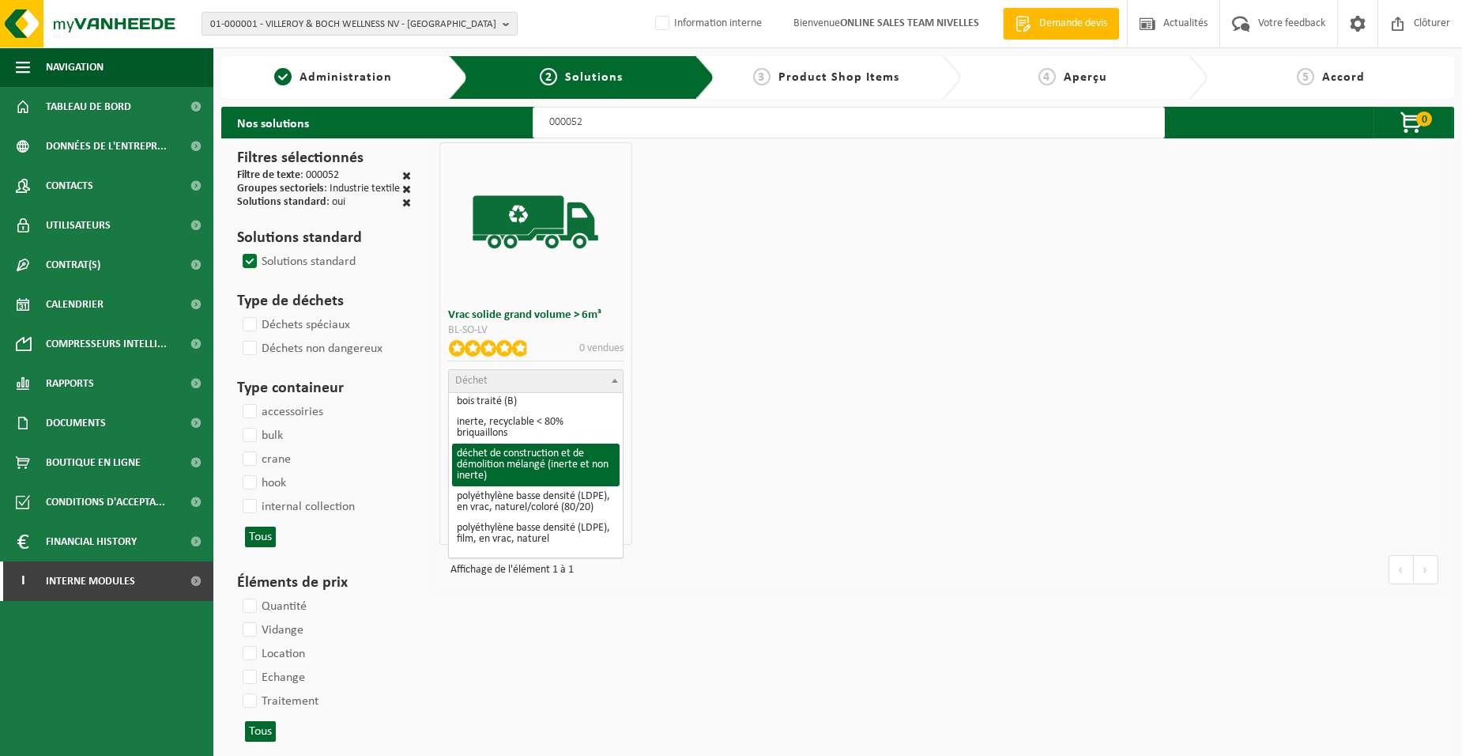
select select "31"
select select
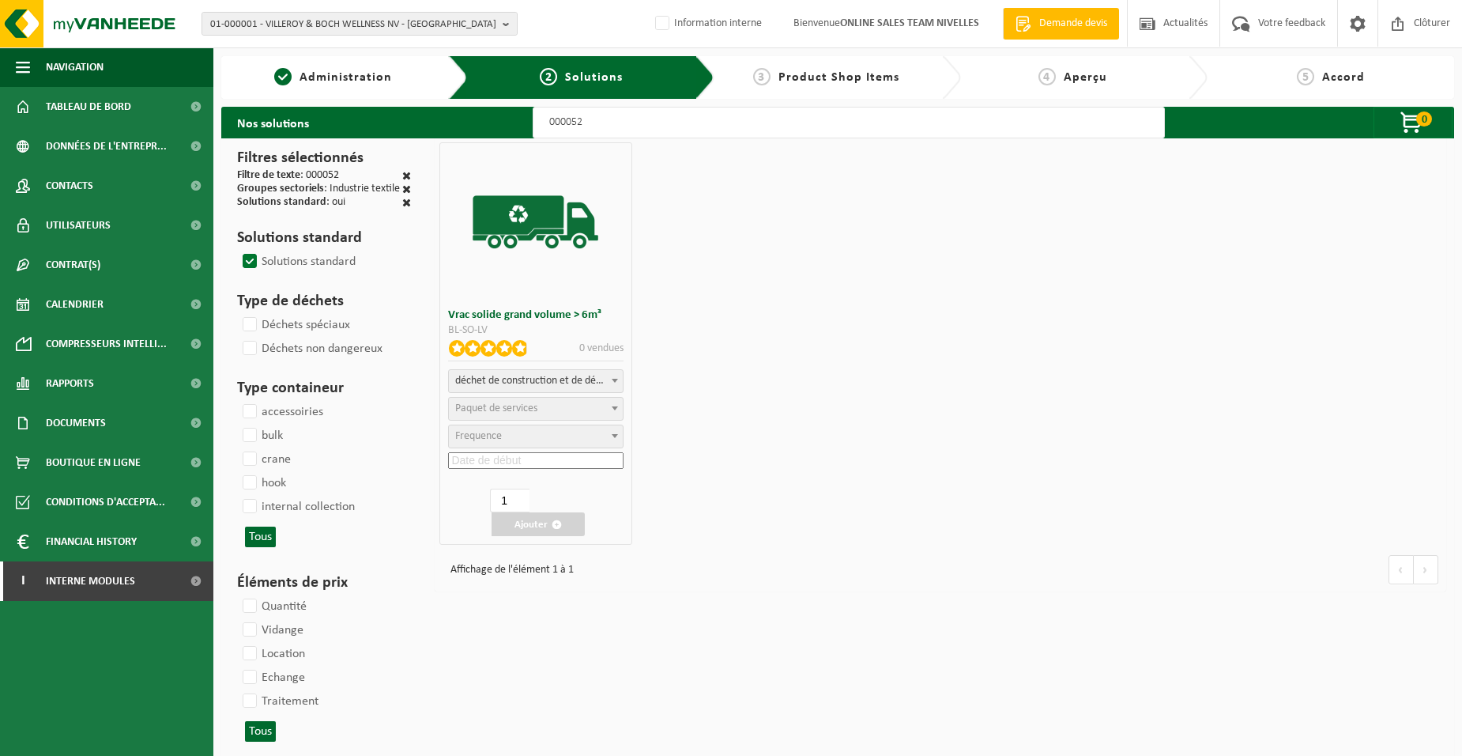
select select
select select "47"
select select "25"
click at [543, 455] on input at bounding box center [535, 460] width 175 height 17
click at [584, 644] on div "30" at bounding box center [581, 649] width 28 height 25
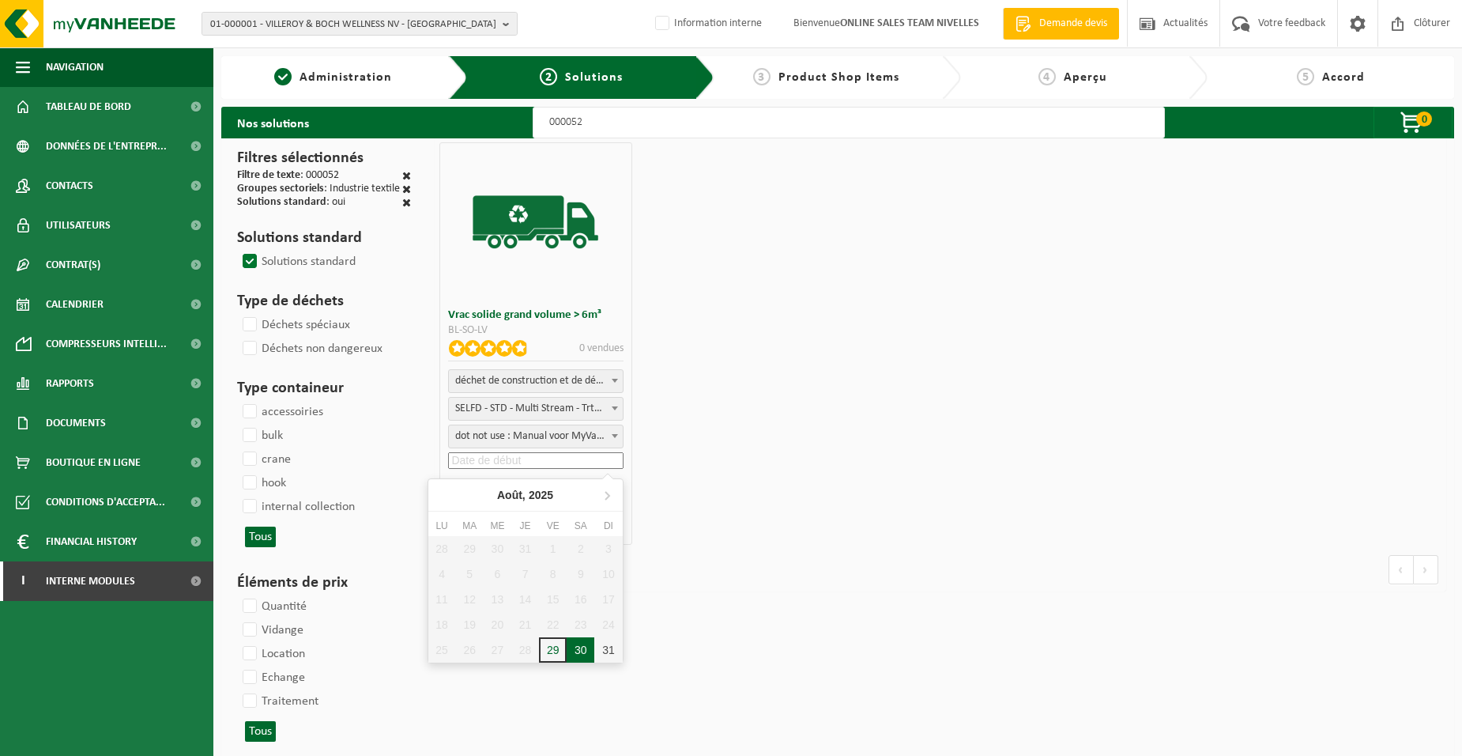
type input "2025-08-30"
click at [540, 528] on button "Ajouter" at bounding box center [538, 524] width 93 height 24
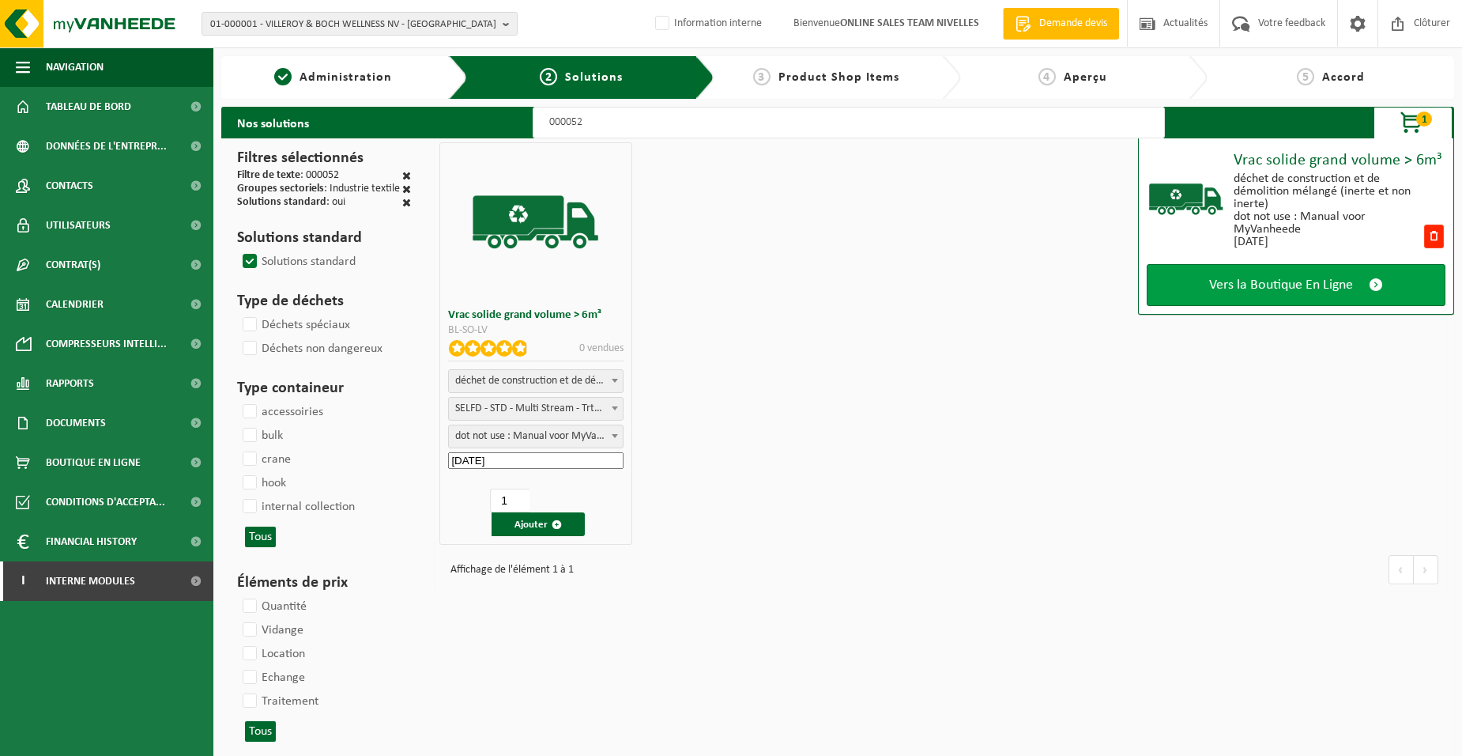
click at [1307, 277] on span "Vers la Boutique En Ligne" at bounding box center [1281, 285] width 144 height 17
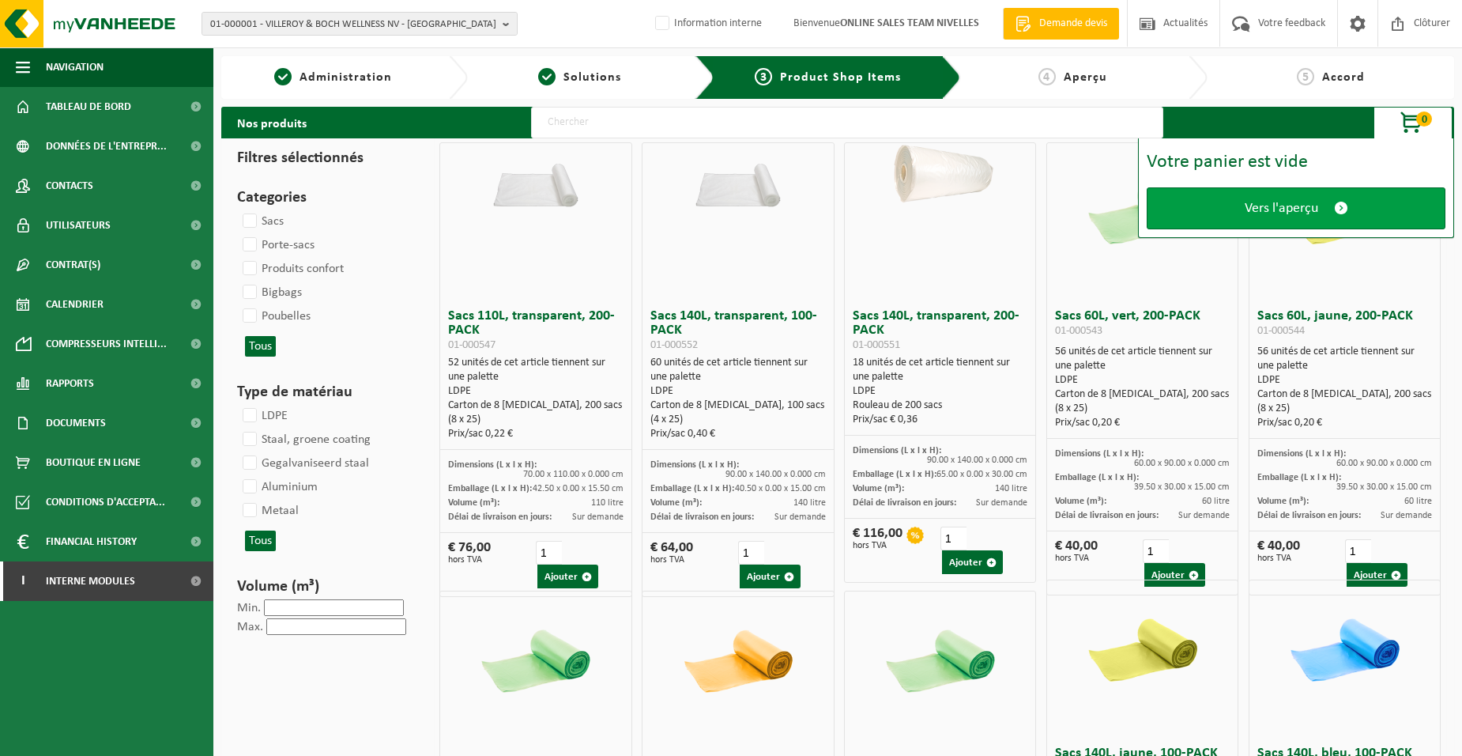
click at [1280, 220] on link "Vers l'aperçu" at bounding box center [1296, 208] width 299 height 42
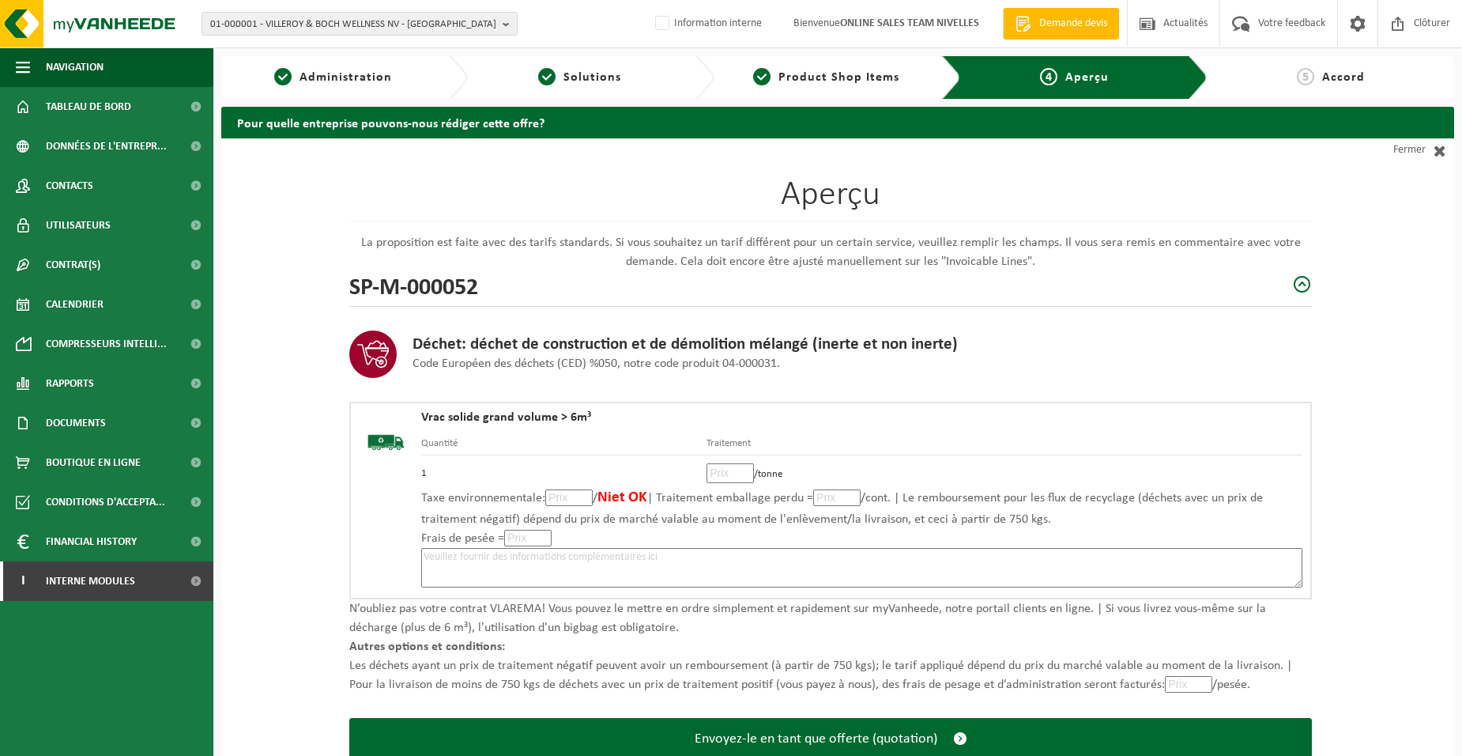
scroll to position [108, 0]
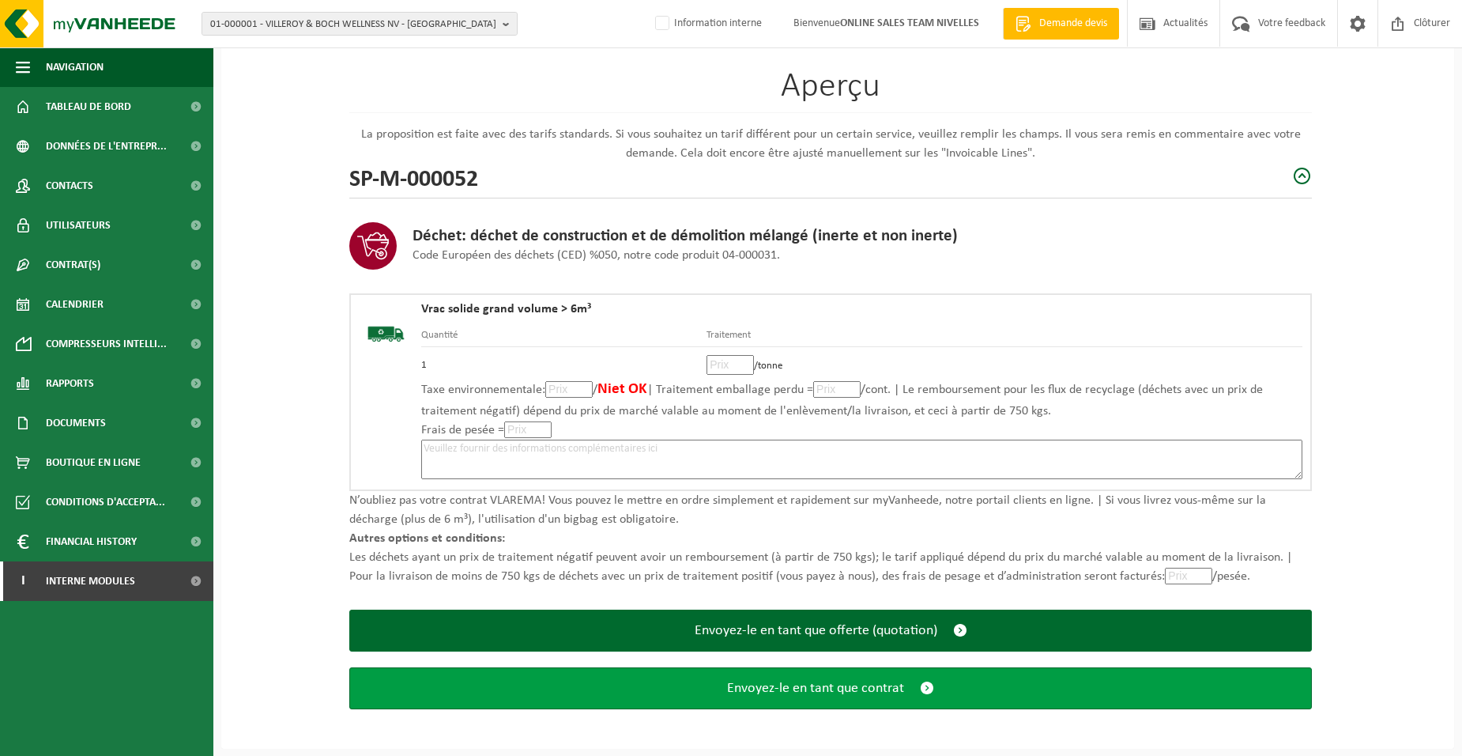
click at [821, 688] on span "Envoyez-le en tant que contrat" at bounding box center [815, 688] width 177 height 17
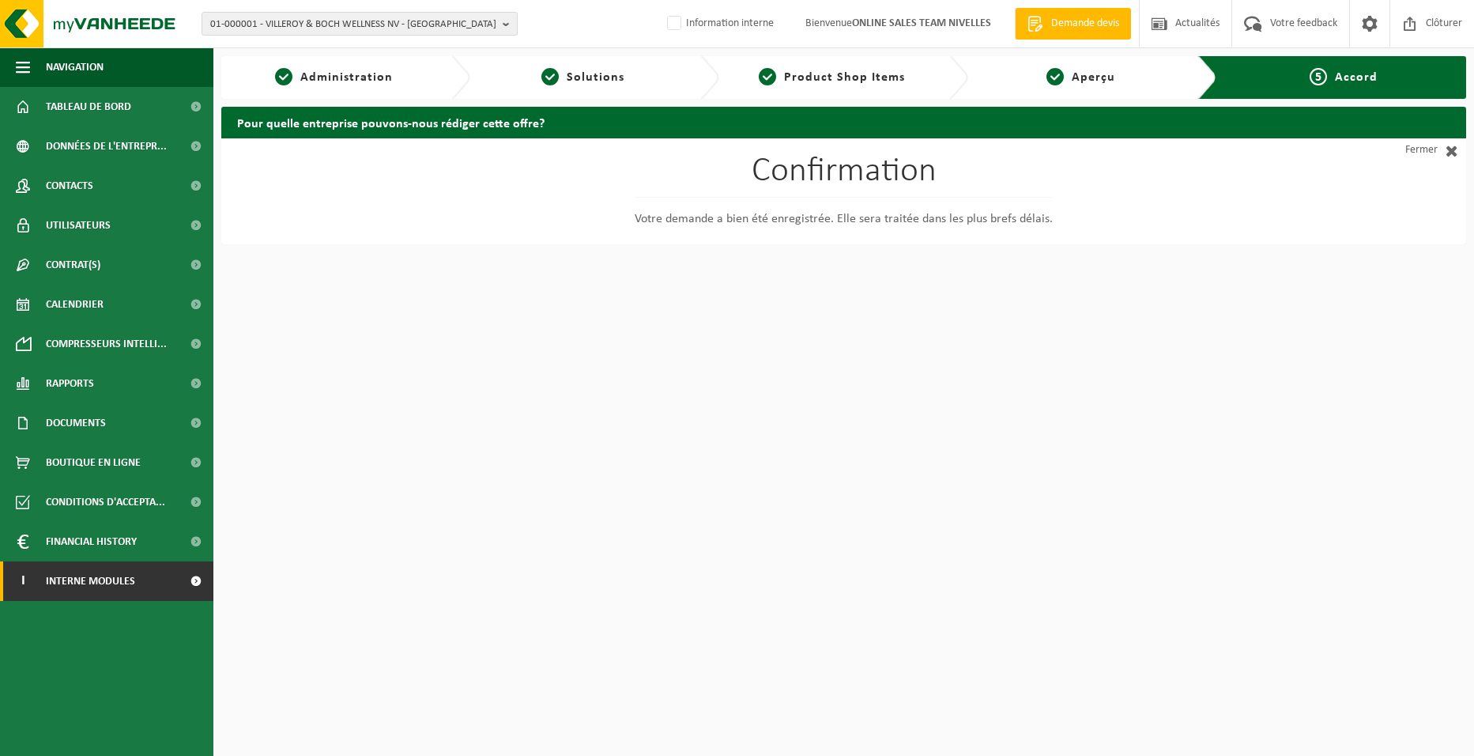
click at [143, 583] on link "I Interne modules" at bounding box center [106, 581] width 213 height 40
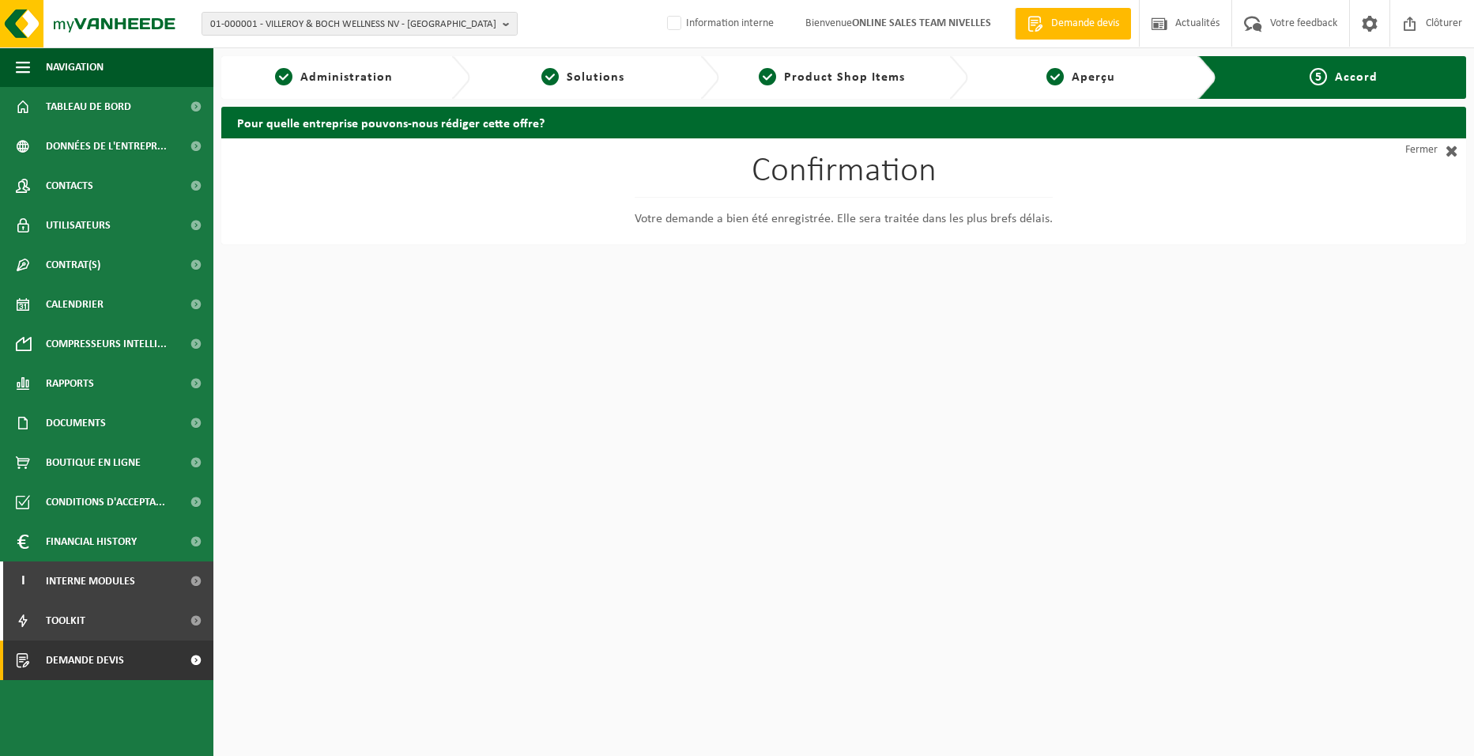
click at [130, 662] on link "Demande devis" at bounding box center [106, 660] width 213 height 40
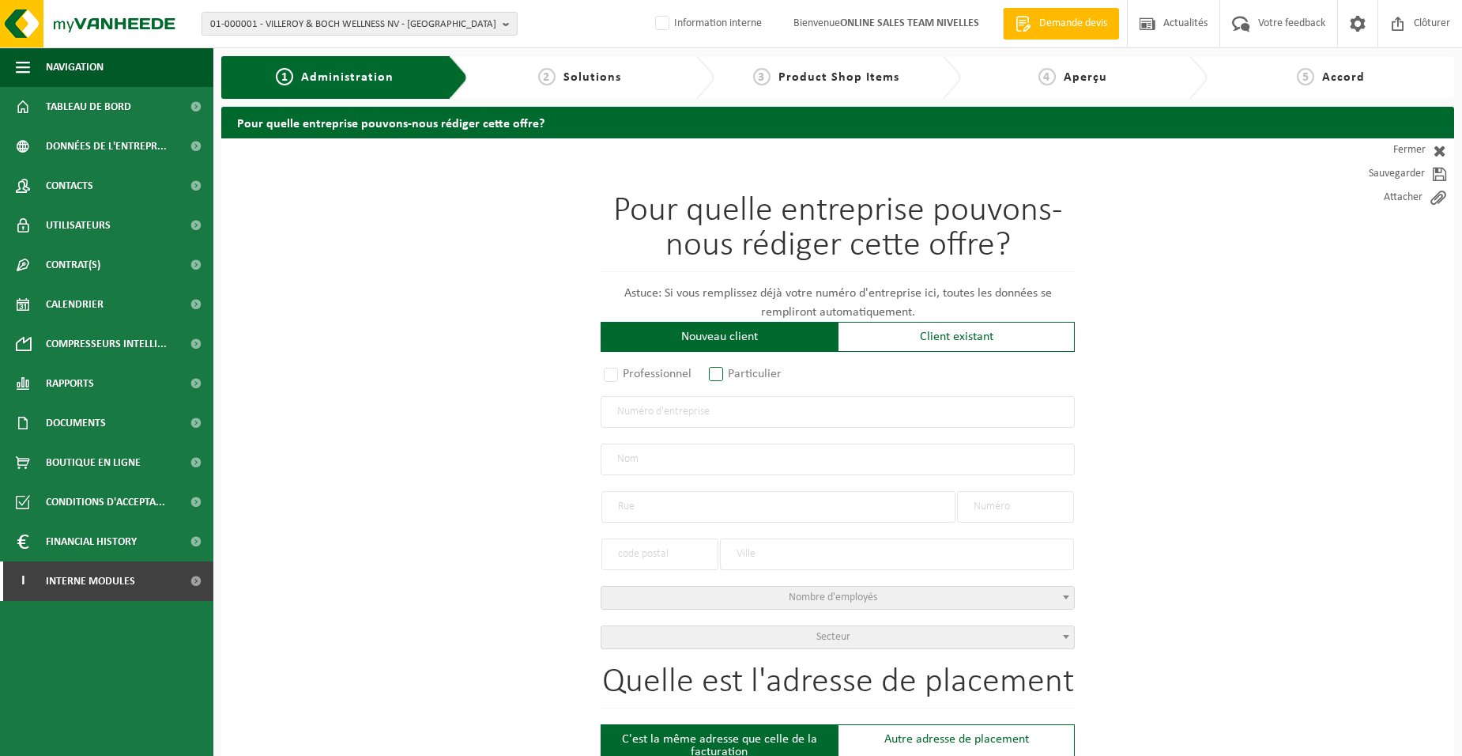
click at [746, 373] on label "Particulier" at bounding box center [746, 374] width 81 height 22
click at [742, 373] on input "Particulier" at bounding box center [737, 375] width 10 height 10
radio input "true"
select select "P"
select select "1707"
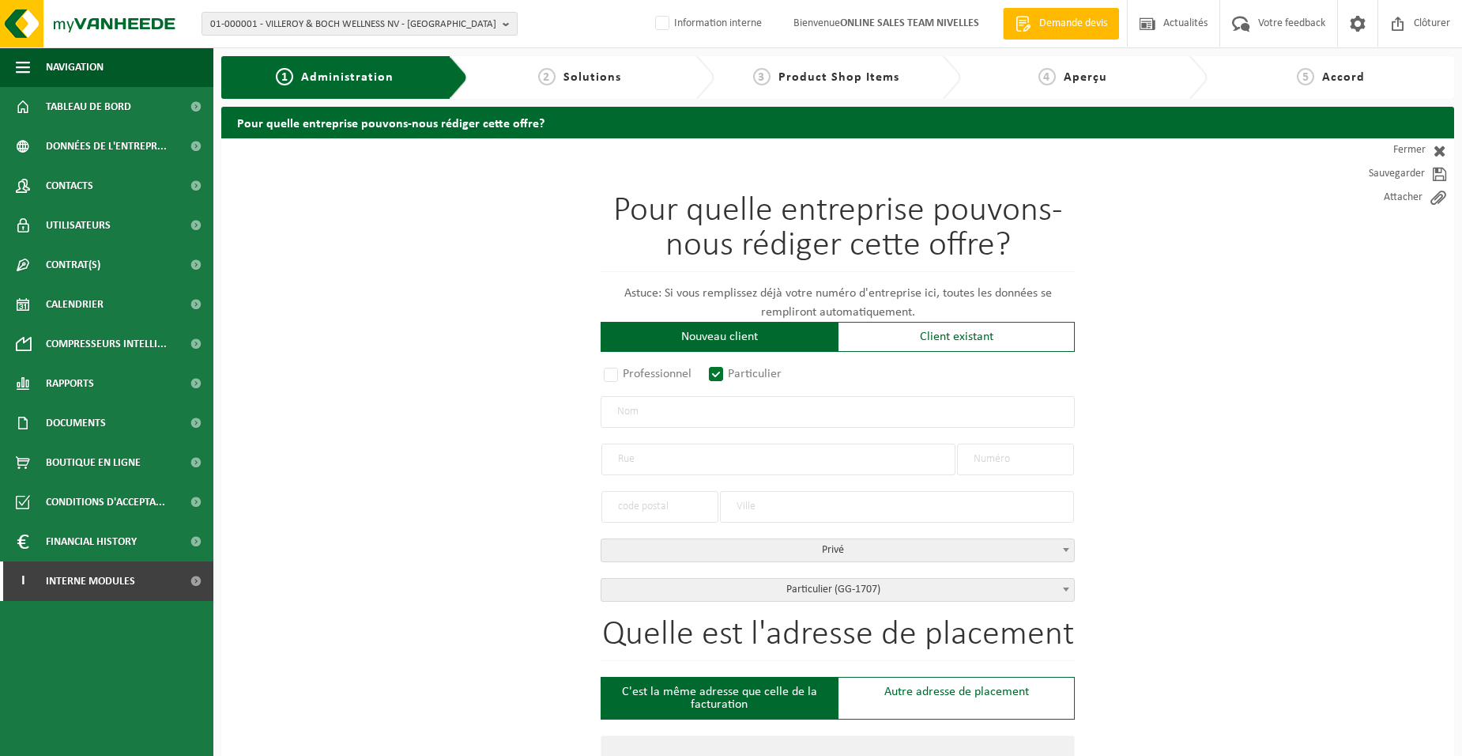
click at [736, 415] on input "text" at bounding box center [838, 412] width 474 height 32
type input "VAN EETVELDE"
click at [673, 449] on input "text" at bounding box center [779, 459] width 354 height 32
type input "DIDERIK"
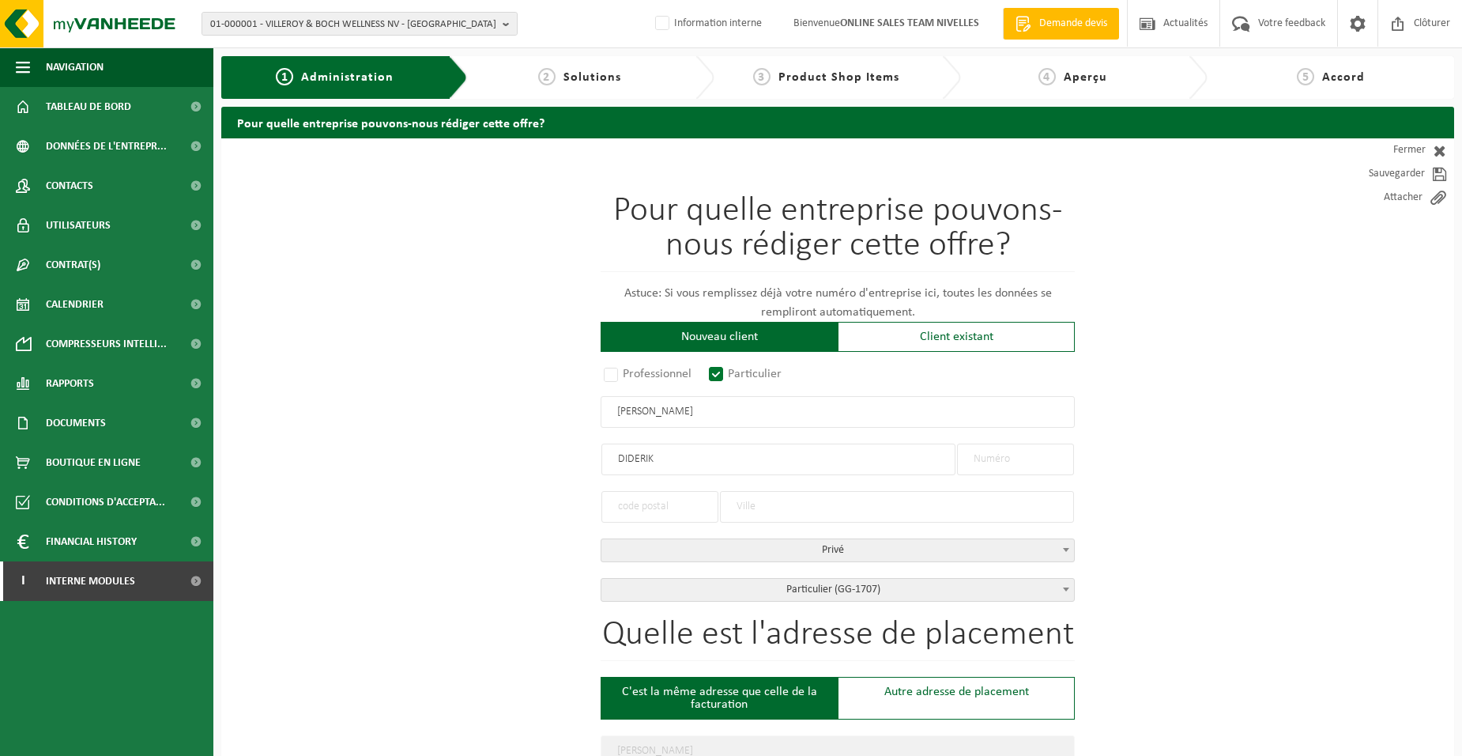
drag, startPoint x: 673, startPoint y: 458, endPoint x: 385, endPoint y: 454, distance: 288.5
click at [725, 408] on input "VAN EETVELDE" at bounding box center [838, 412] width 474 height 32
type input "VAN EETVELDE DIDERIK"
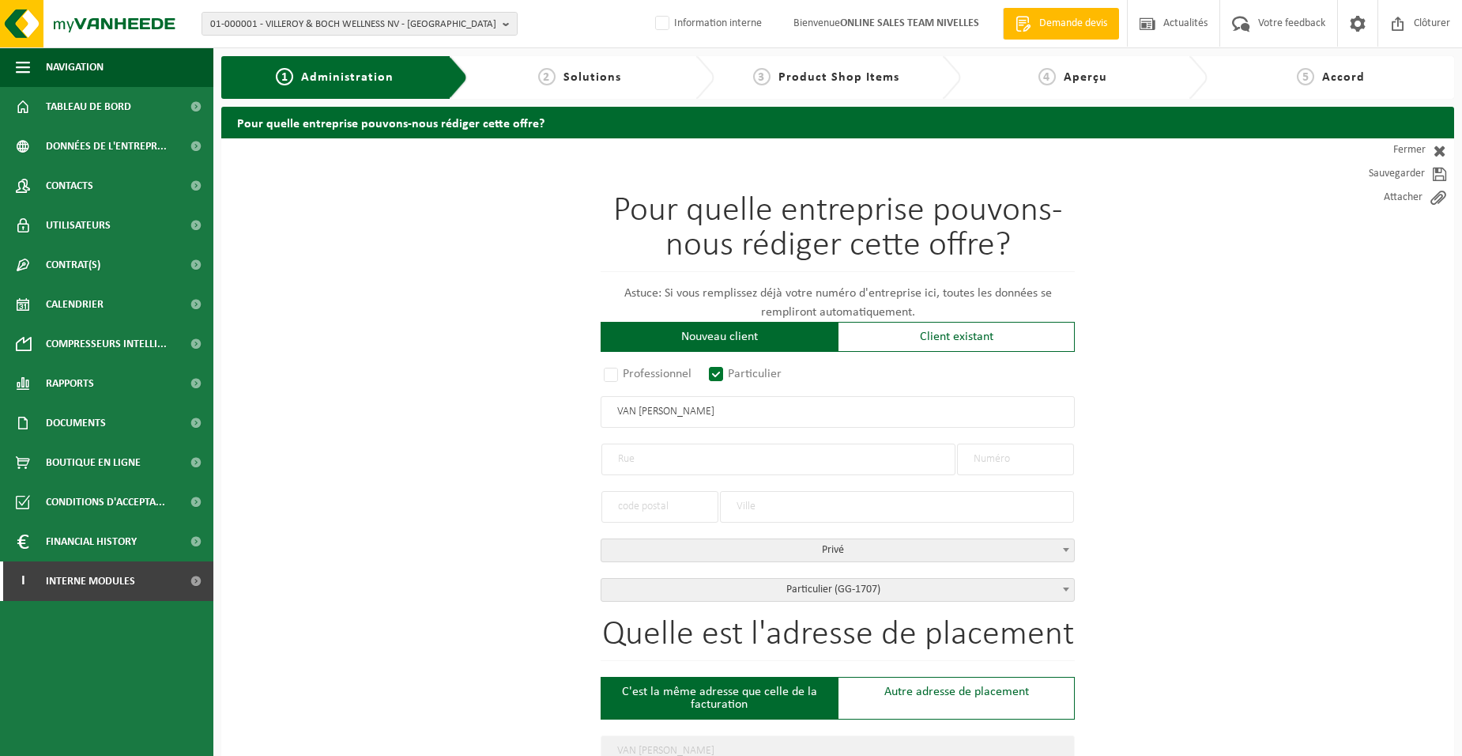
click at [699, 458] on input "text" at bounding box center [779, 459] width 354 height 32
type input "BRUSSELSESTEENWEG"
click at [994, 465] on input "text" at bounding box center [1015, 459] width 117 height 32
type input "148"
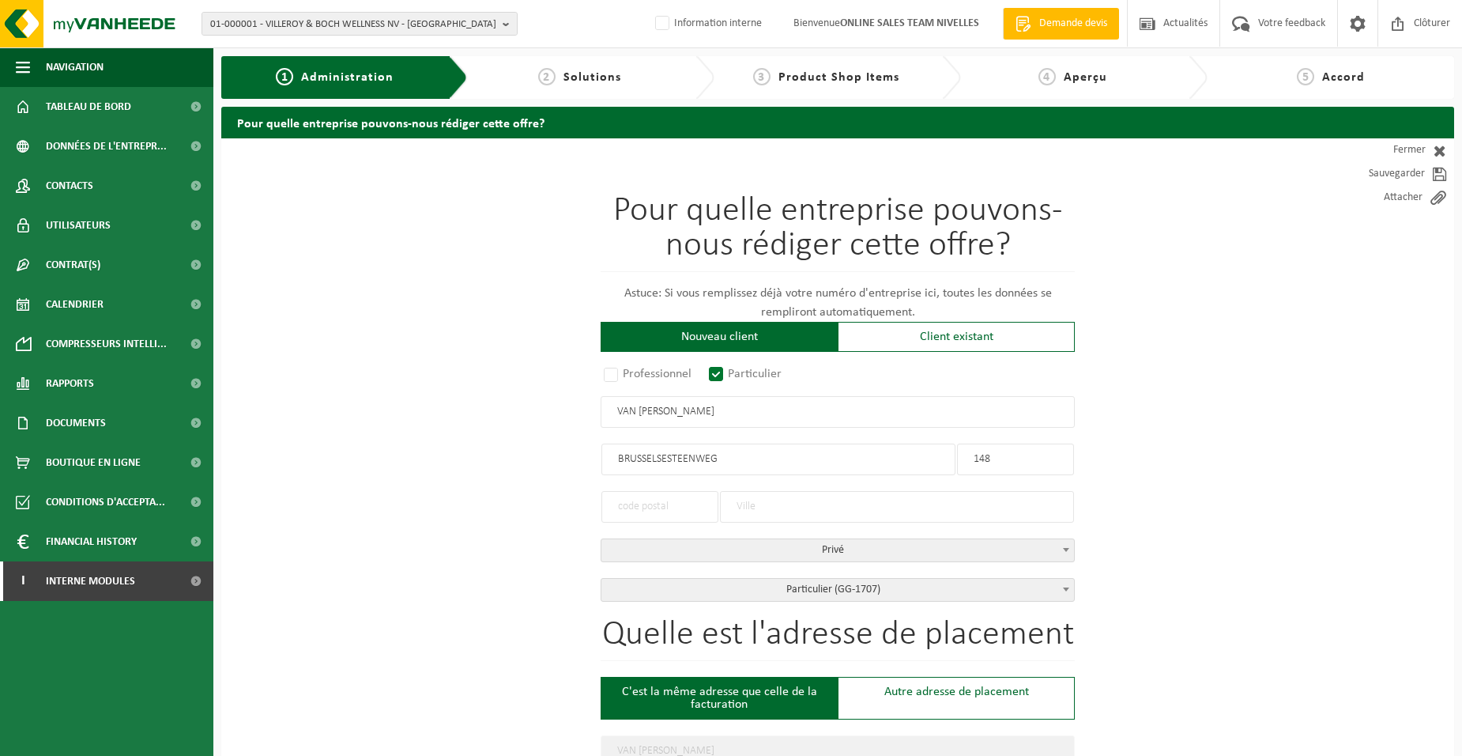
type input "148"
click at [623, 509] on input "text" at bounding box center [660, 507] width 117 height 32
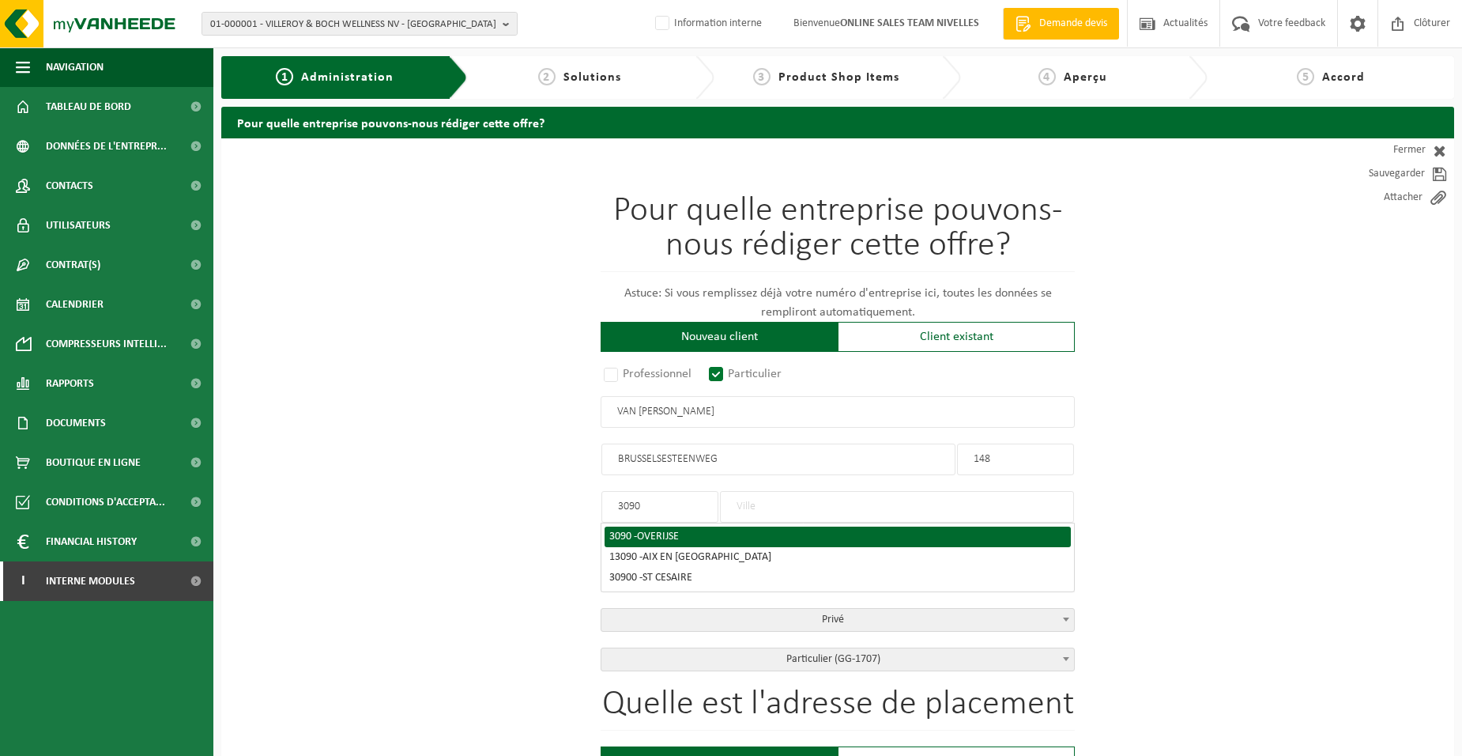
type input "3090"
click at [651, 534] on span "OVERIJSE" at bounding box center [658, 536] width 42 height 12
type input "OVERIJSE"
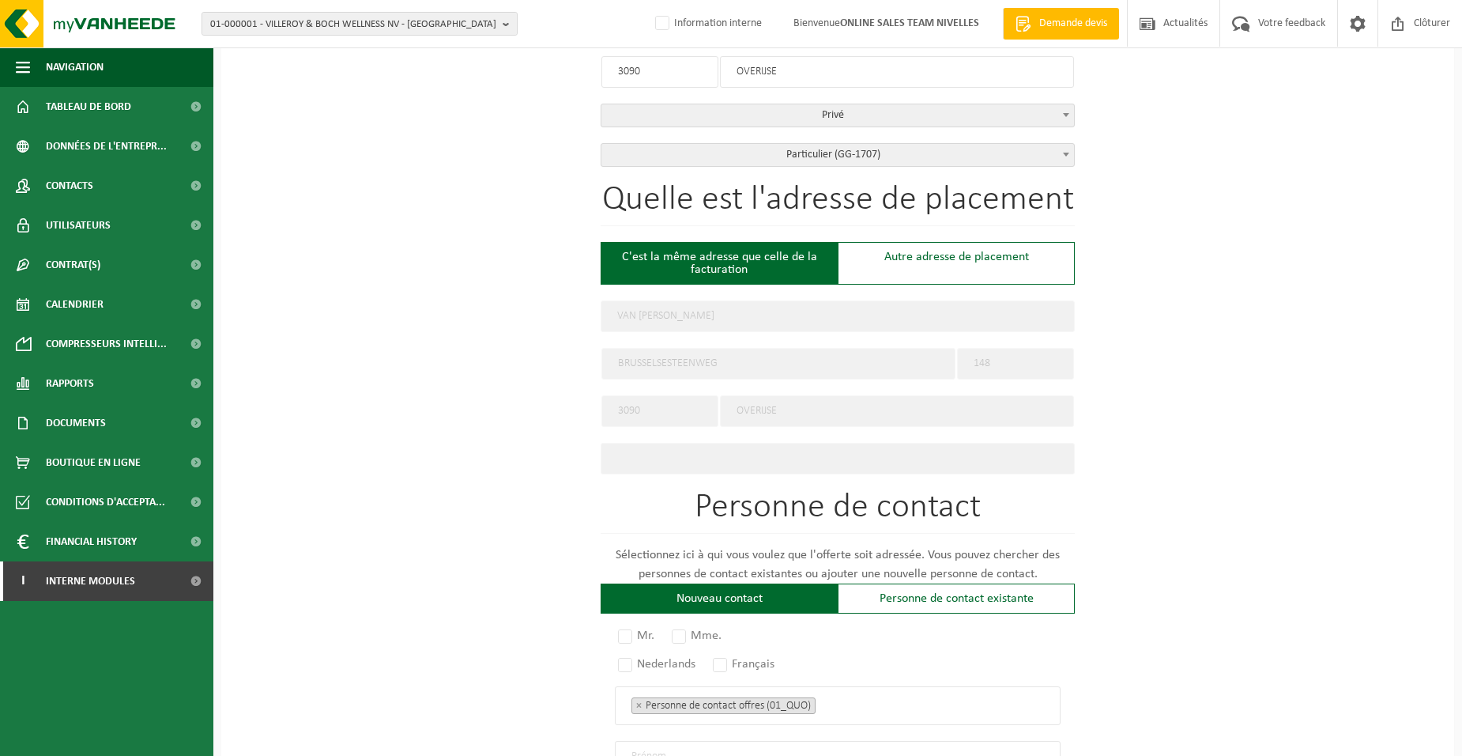
scroll to position [553, 0]
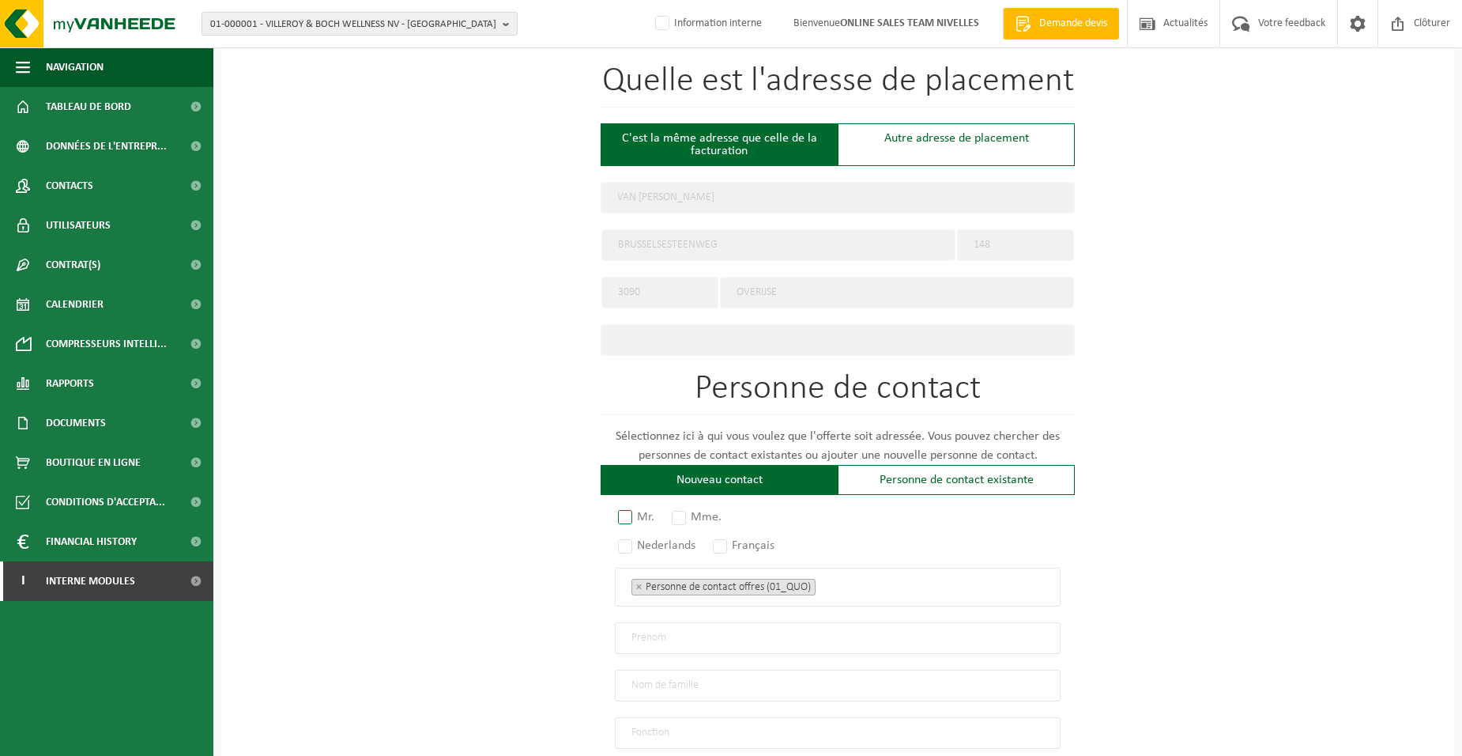
click at [648, 514] on label "Mr." at bounding box center [637, 517] width 44 height 22
radio input "true"
click at [738, 540] on label "Français" at bounding box center [745, 545] width 70 height 22
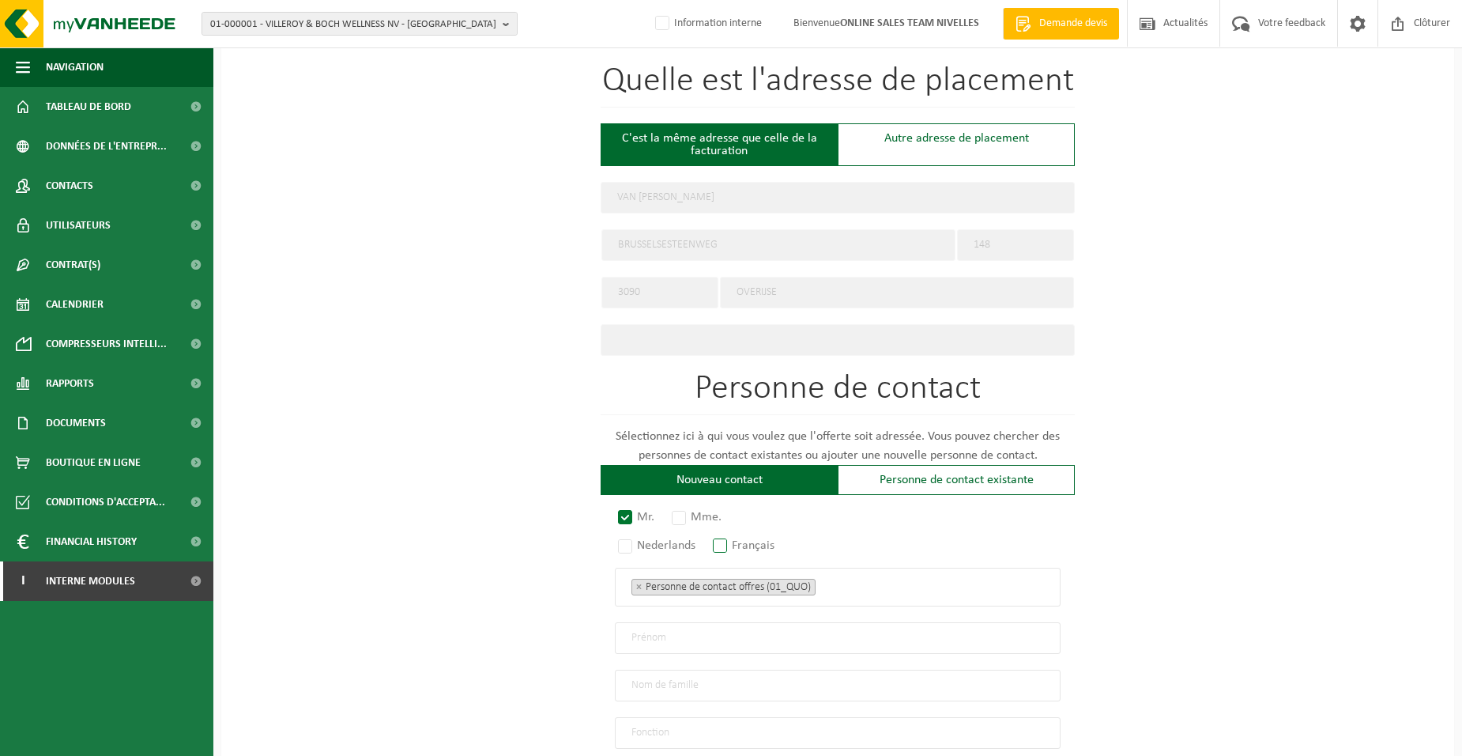
radio input "true"
click at [939, 590] on ul "× Personne de contact offres (01_QUO)" at bounding box center [838, 586] width 413 height 21
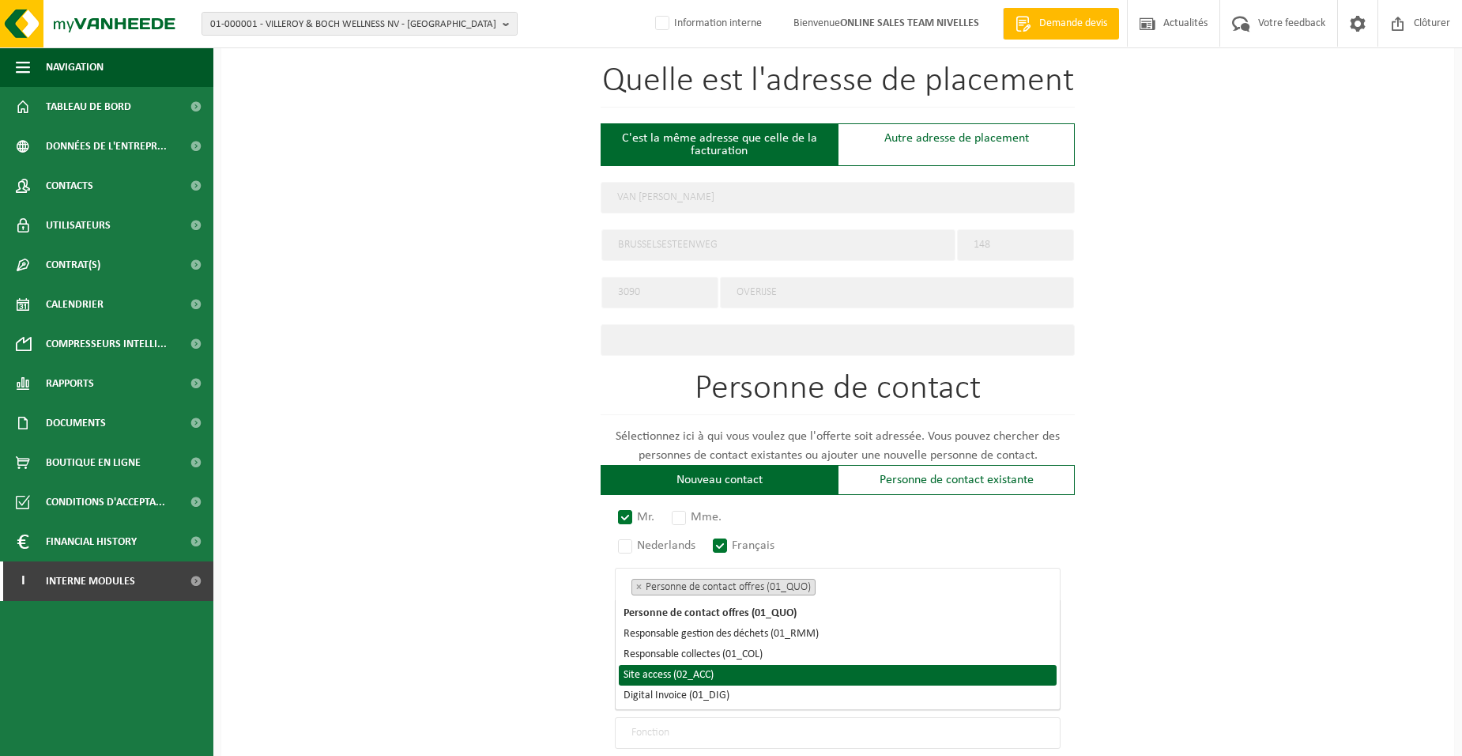
click at [783, 681] on li "Site access (02_ACC)" at bounding box center [838, 675] width 438 height 21
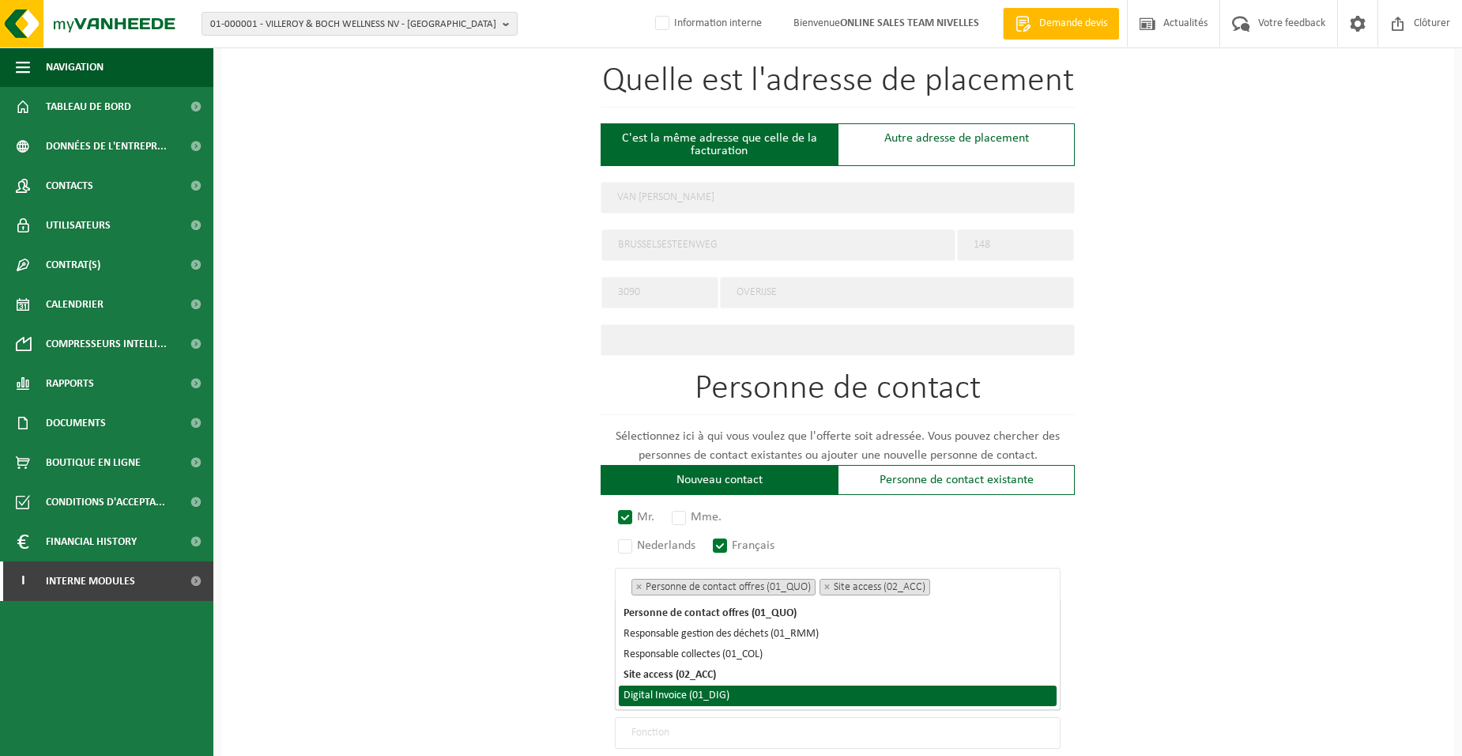
click at [779, 694] on li "Digital Invoice (01_DIG)" at bounding box center [838, 695] width 438 height 21
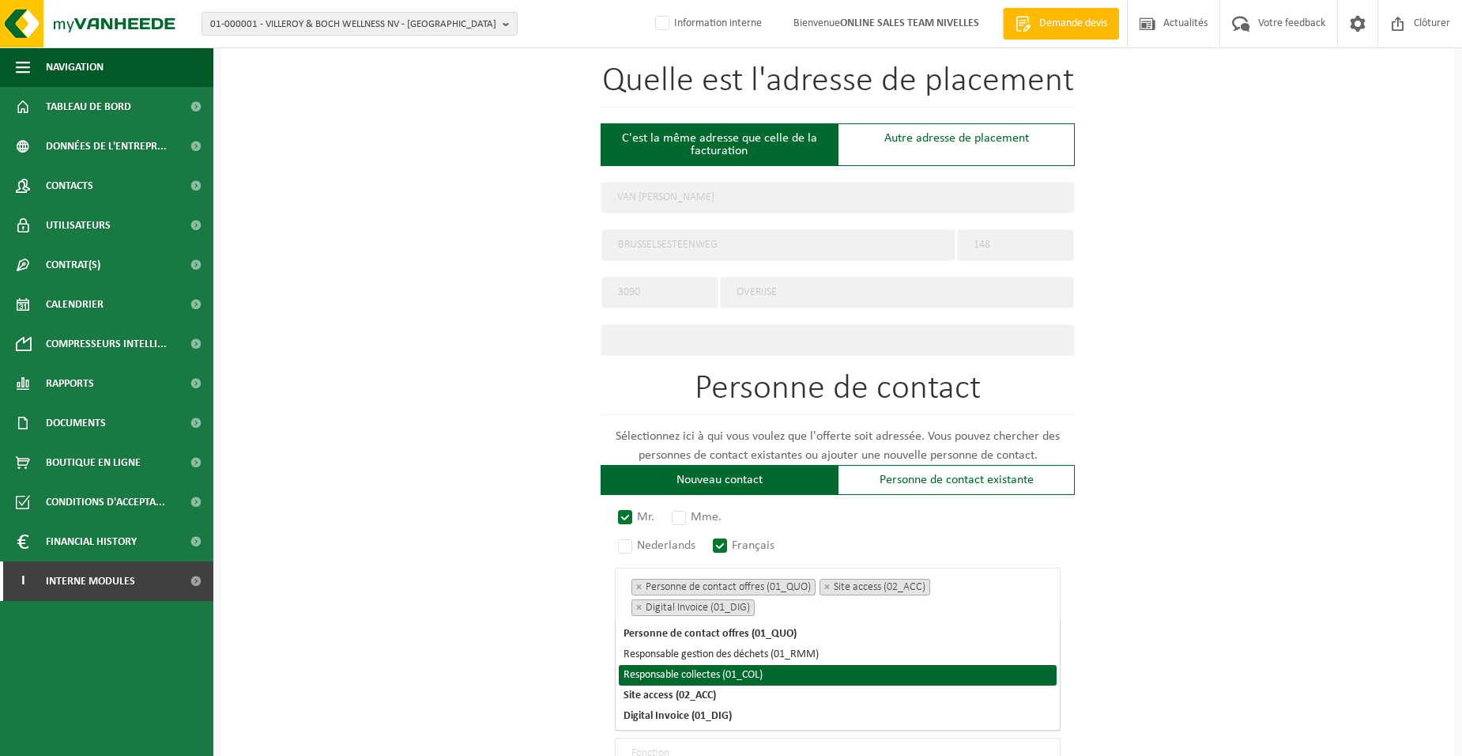
click at [406, 615] on div "Pour quelle entreprise pouvons-nous rédiger cette offre? Astuce: Si vous rempli…" at bounding box center [837, 293] width 1233 height 1417
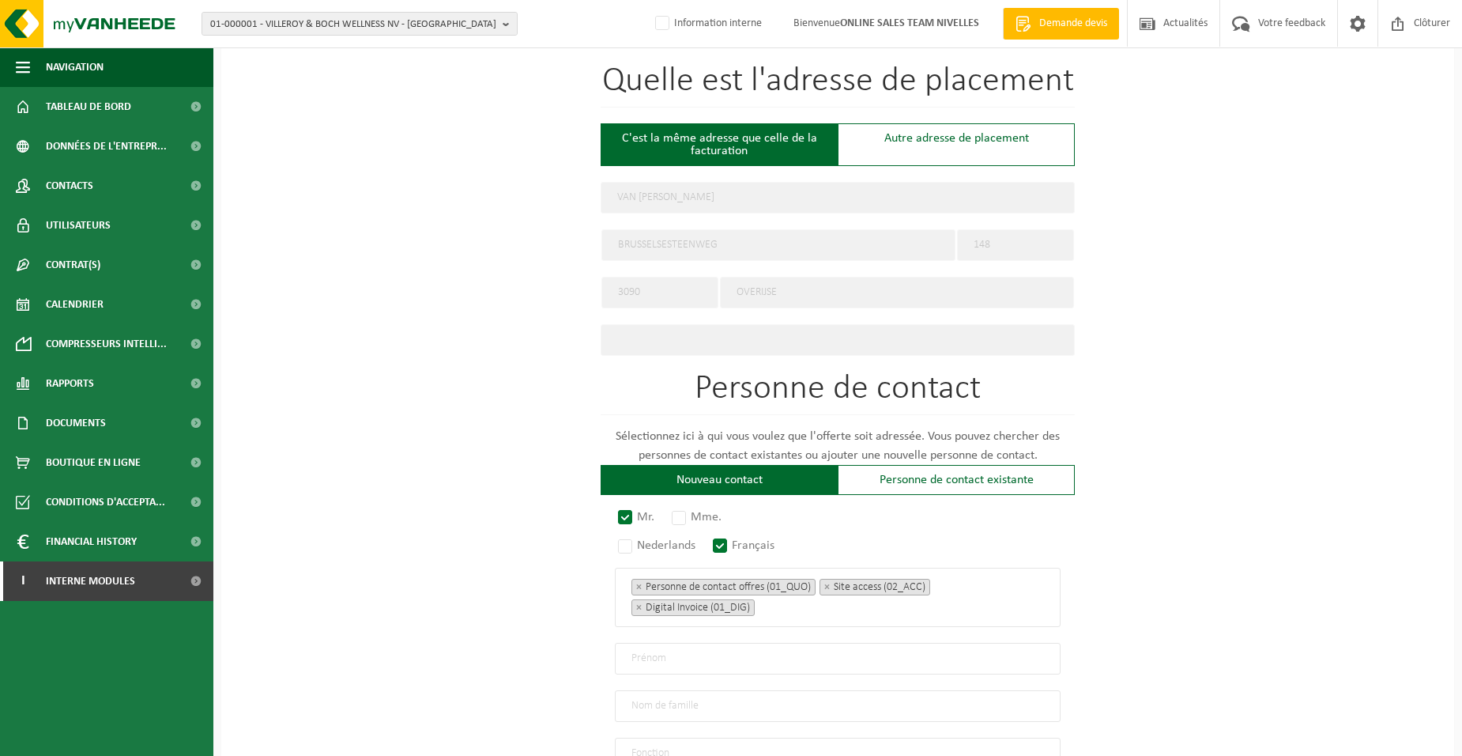
click at [677, 649] on input "text" at bounding box center [838, 659] width 446 height 32
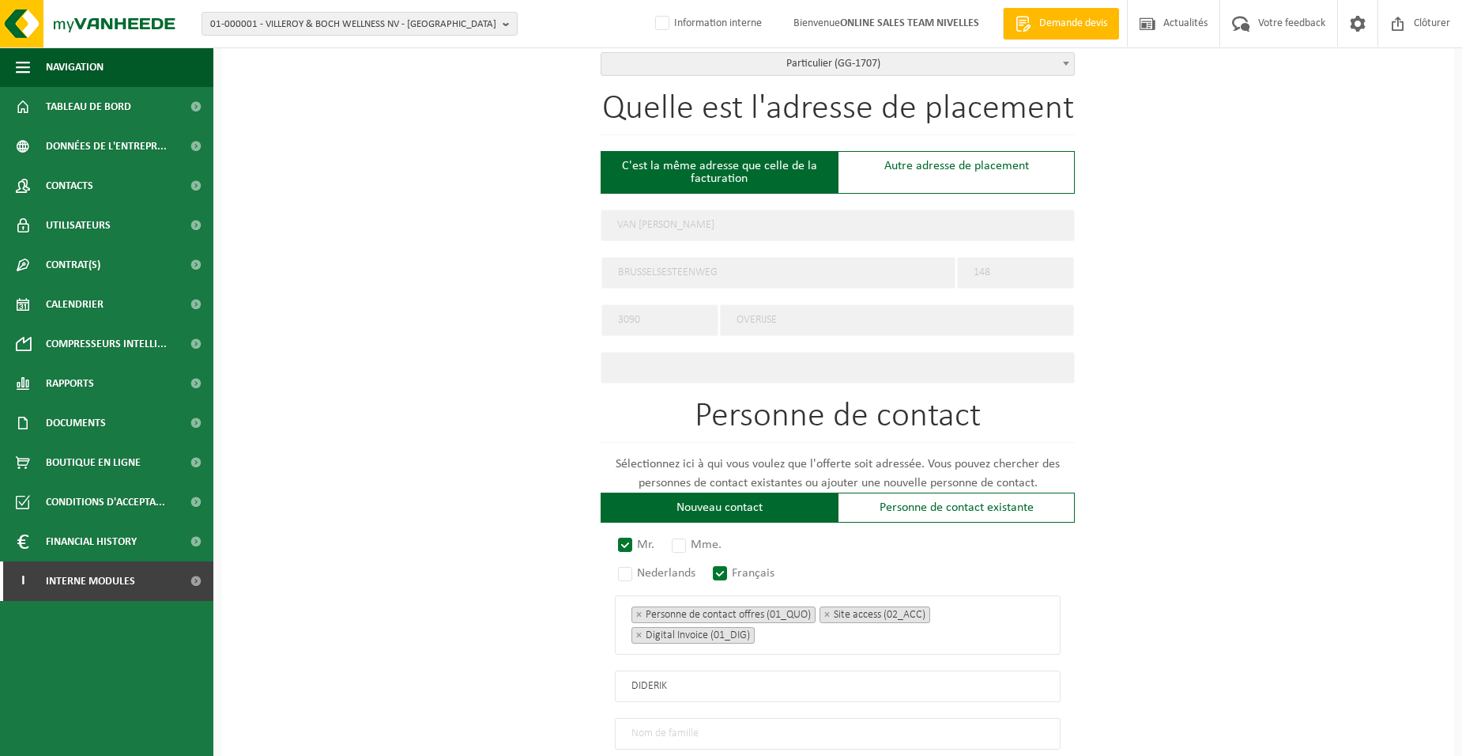
scroll to position [711, 0]
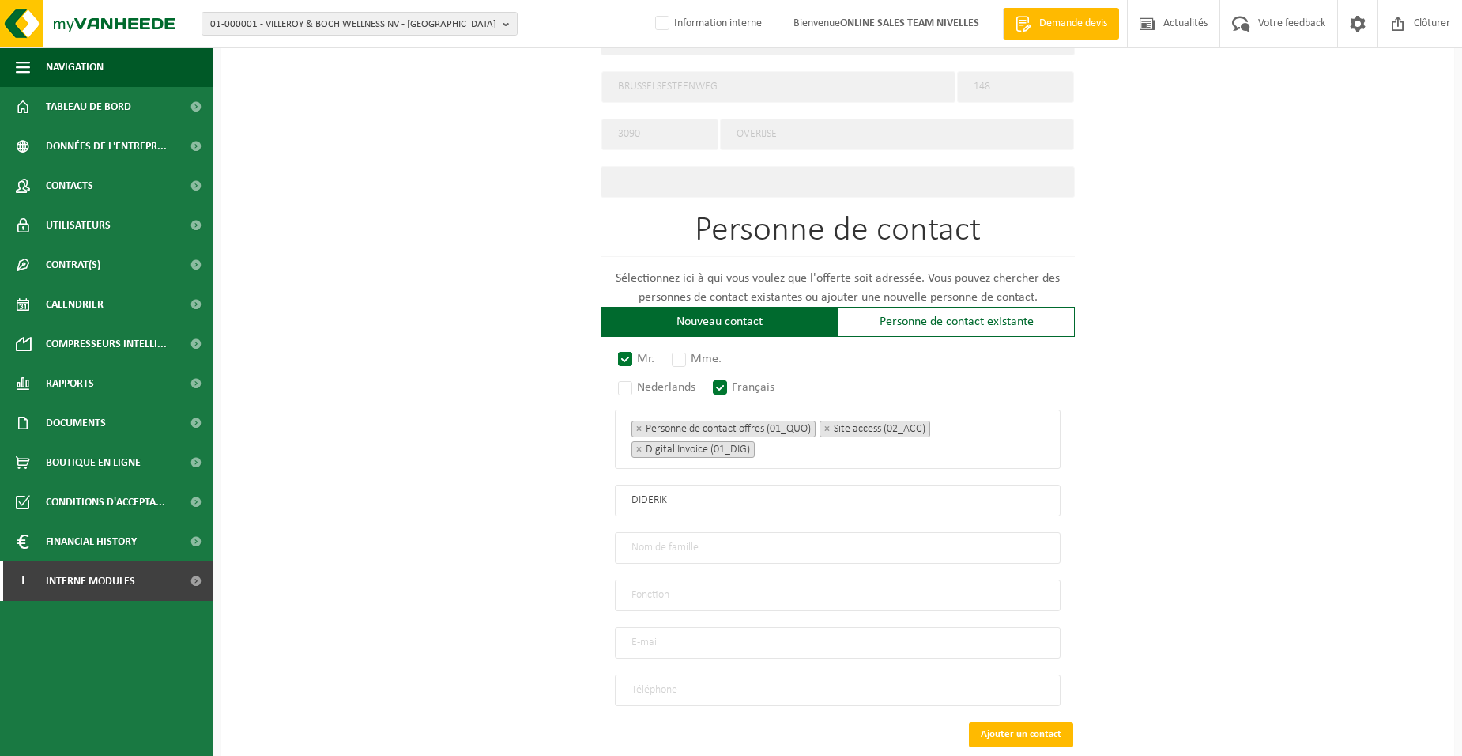
type input "DIDERIK"
click at [662, 545] on input "text" at bounding box center [838, 548] width 446 height 32
type input "VAN EETVELDE"
click at [669, 579] on input "text" at bounding box center [838, 595] width 446 height 32
type input "Directeur"
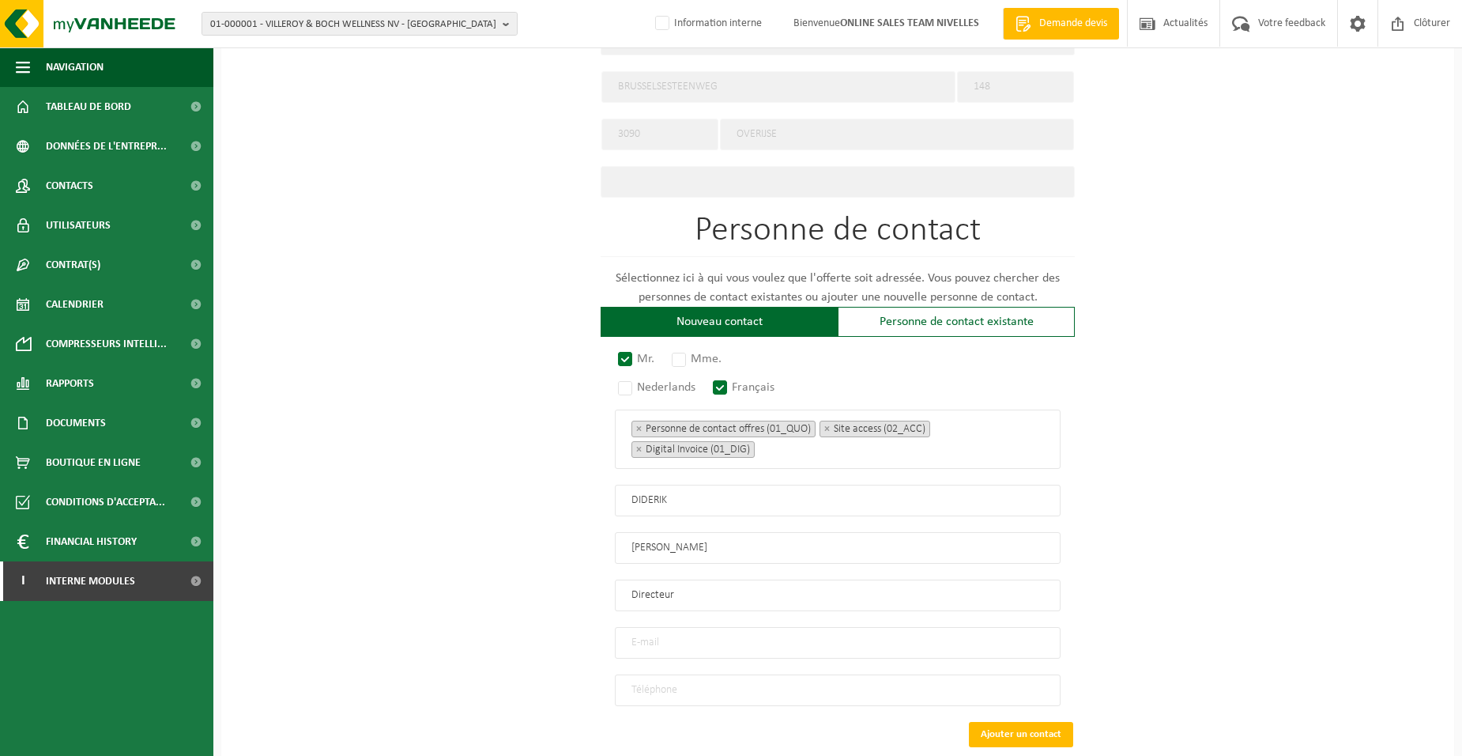
click at [657, 639] on input "email" at bounding box center [838, 643] width 446 height 32
type input "SEVEN-DESIGN@LIVE.BE"
click at [656, 675] on input "tel" at bounding box center [838, 690] width 446 height 32
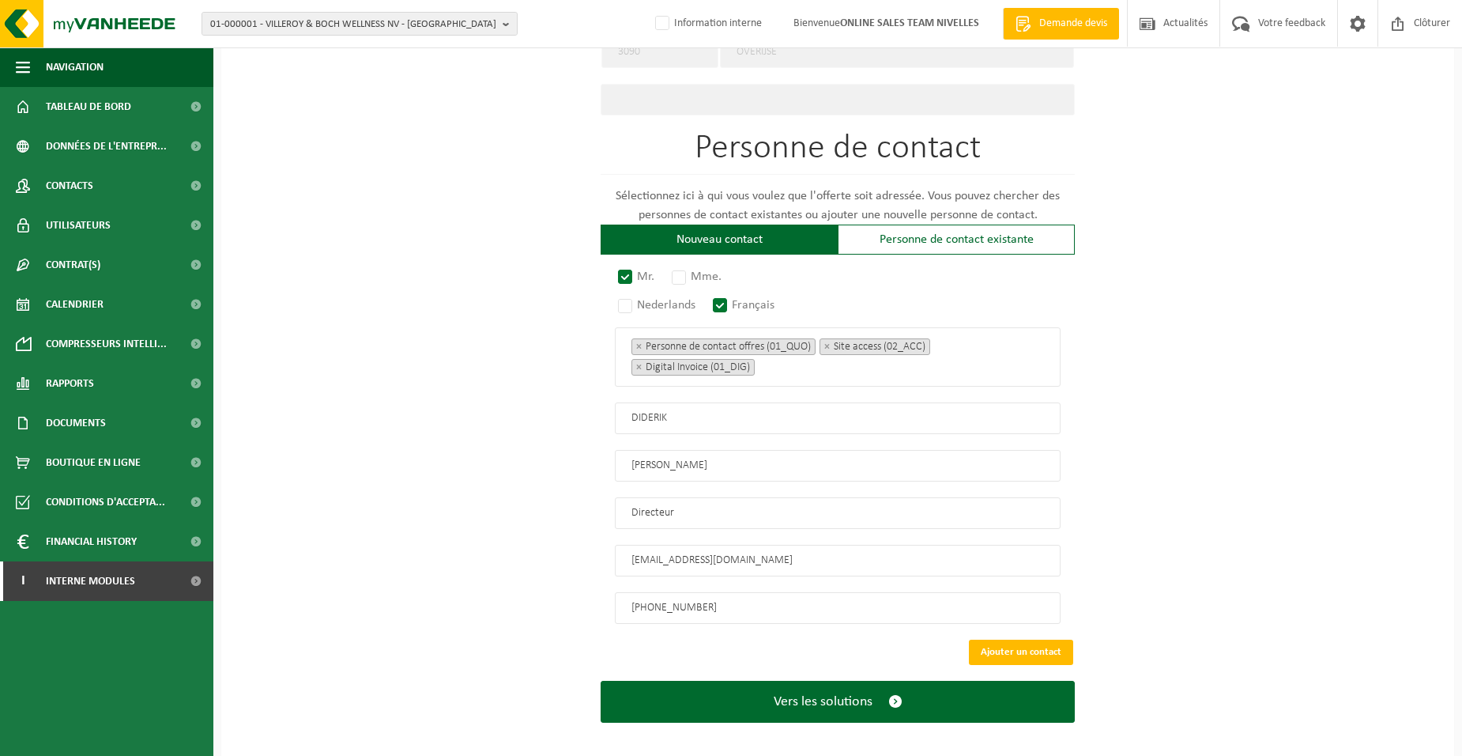
scroll to position [797, 0]
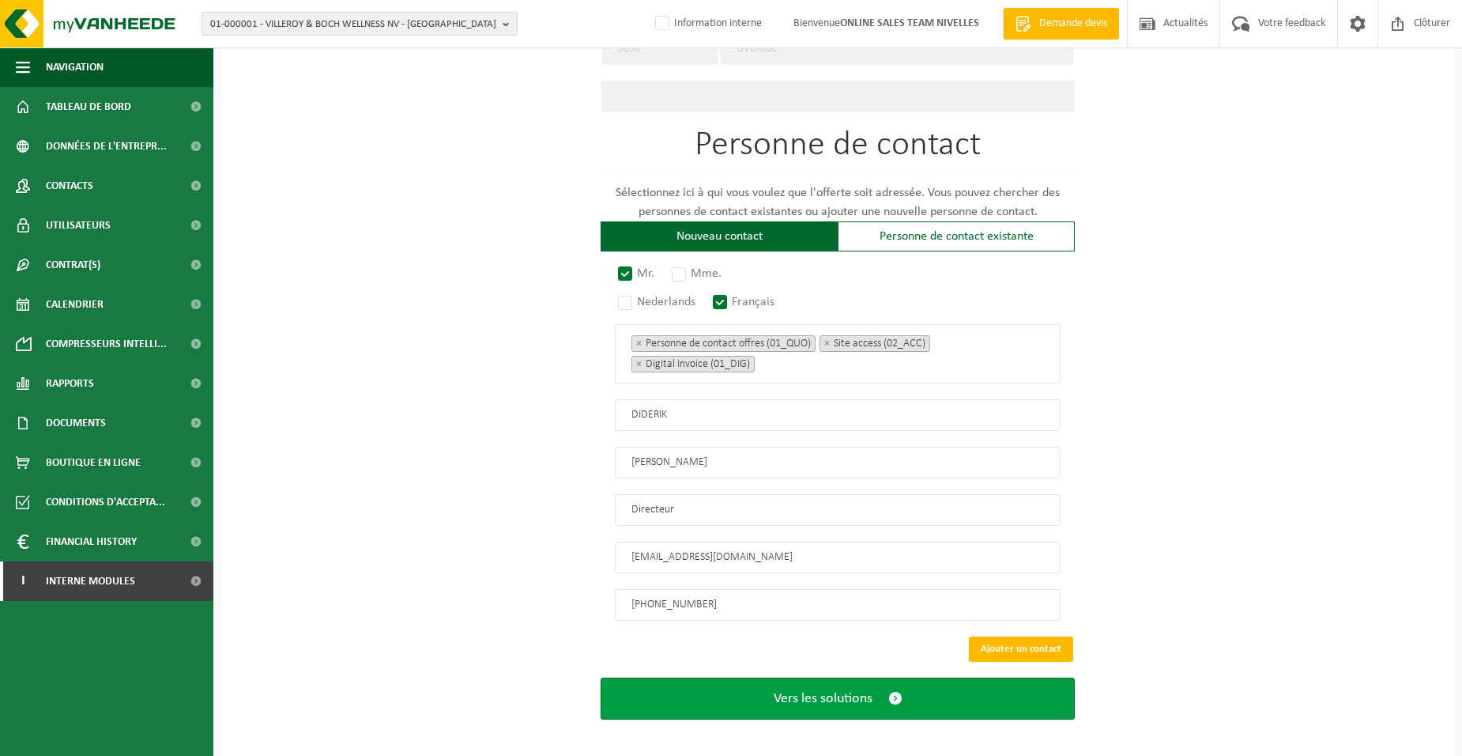
type input "+32 478 64 75 62"
click at [817, 690] on span "Vers les solutions" at bounding box center [823, 698] width 99 height 17
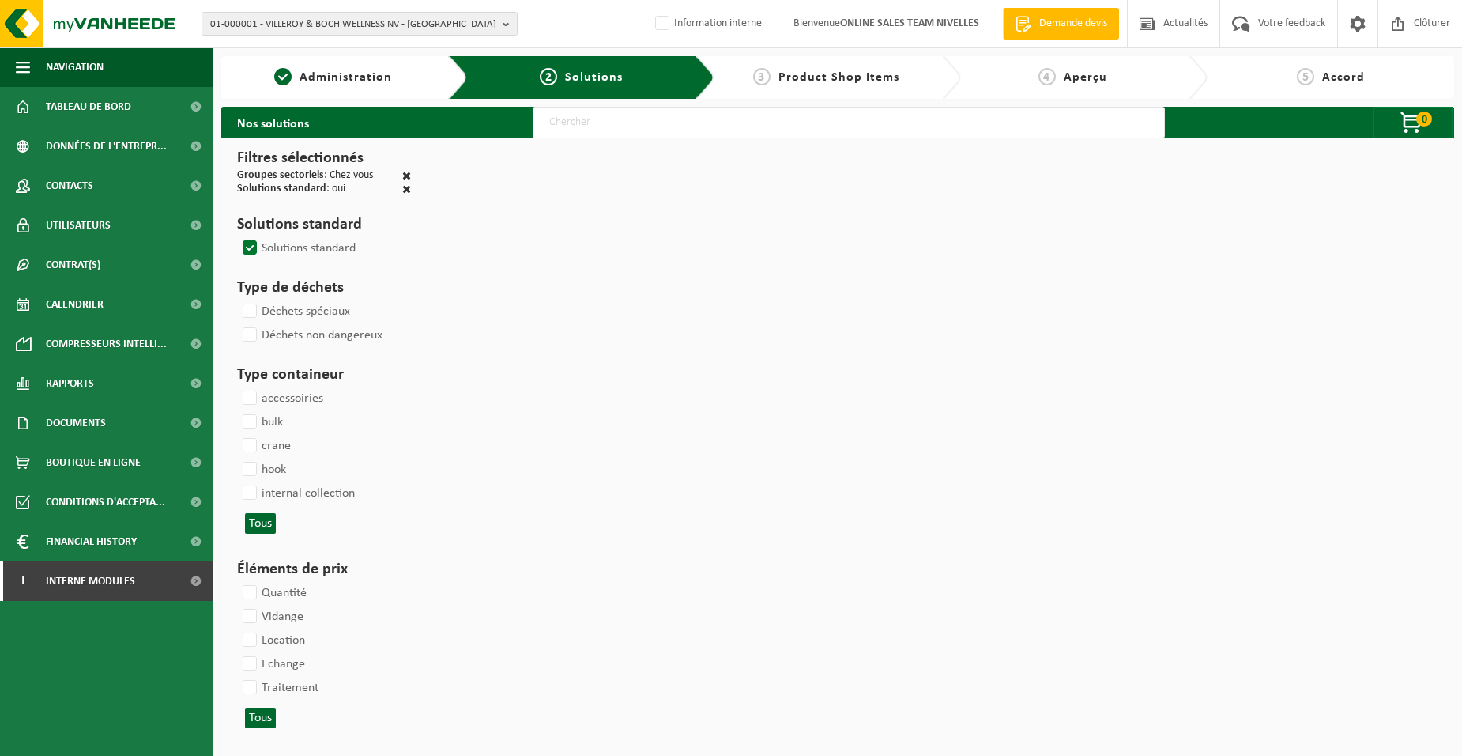
click at [569, 129] on input "text" at bounding box center [849, 123] width 632 height 32
type input "000052"
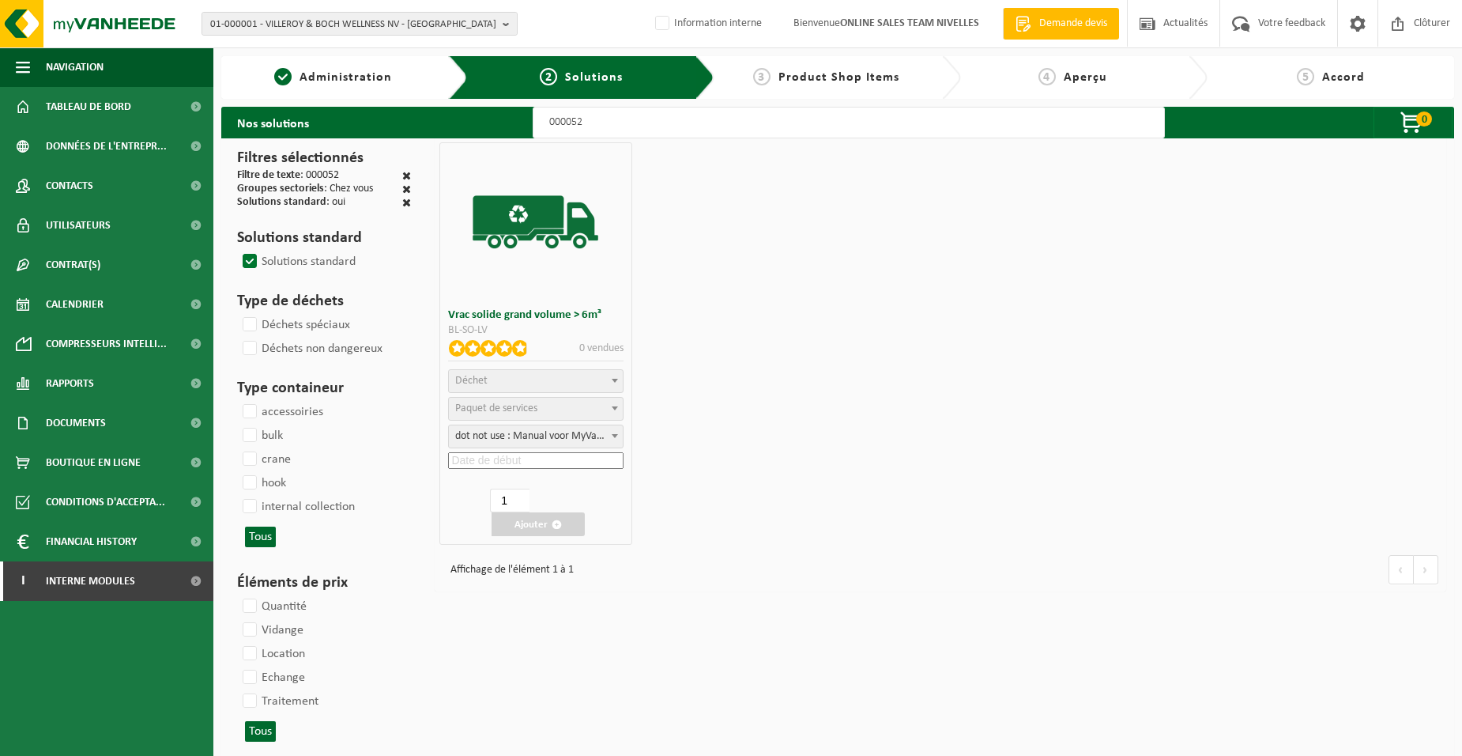
click at [555, 383] on span "Déchet" at bounding box center [535, 381] width 173 height 22
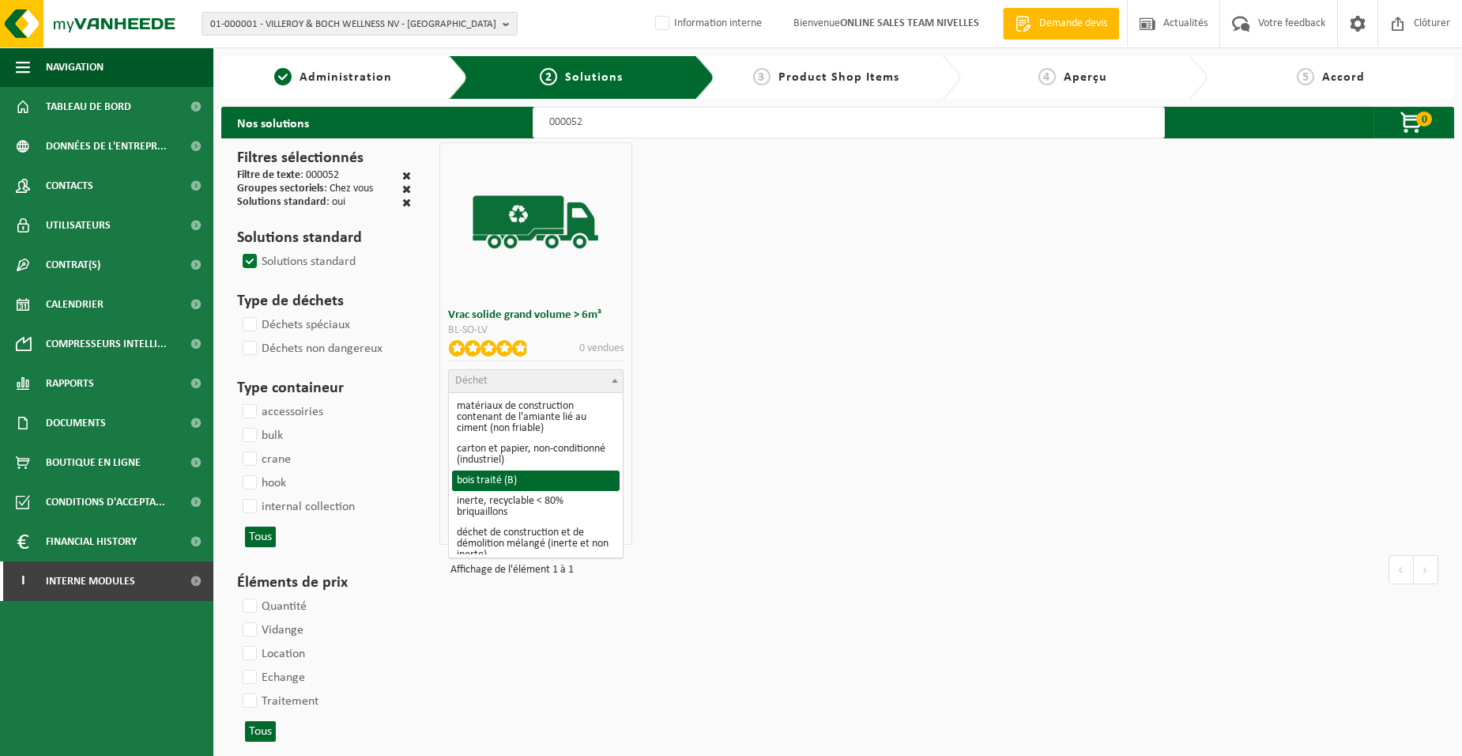
scroll to position [237, 0]
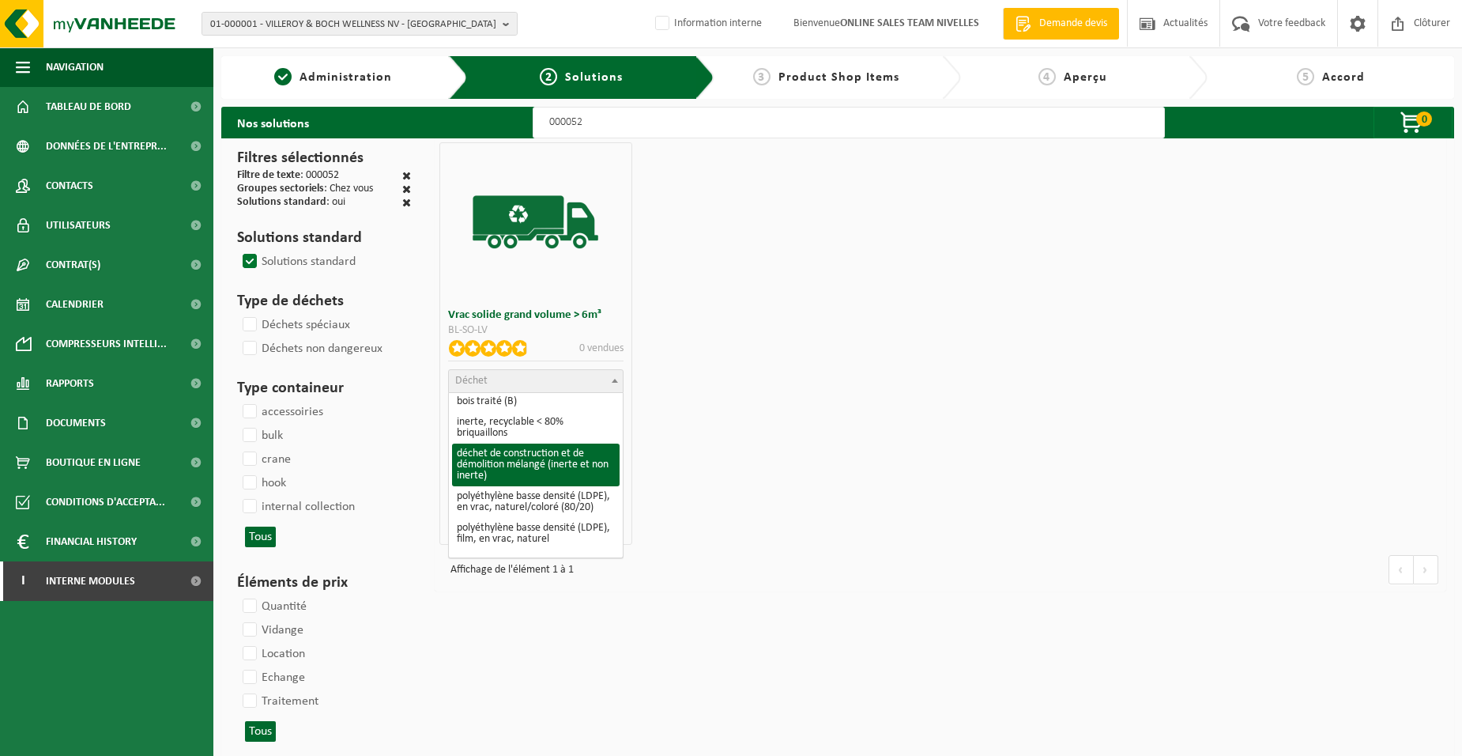
select select "31"
select select
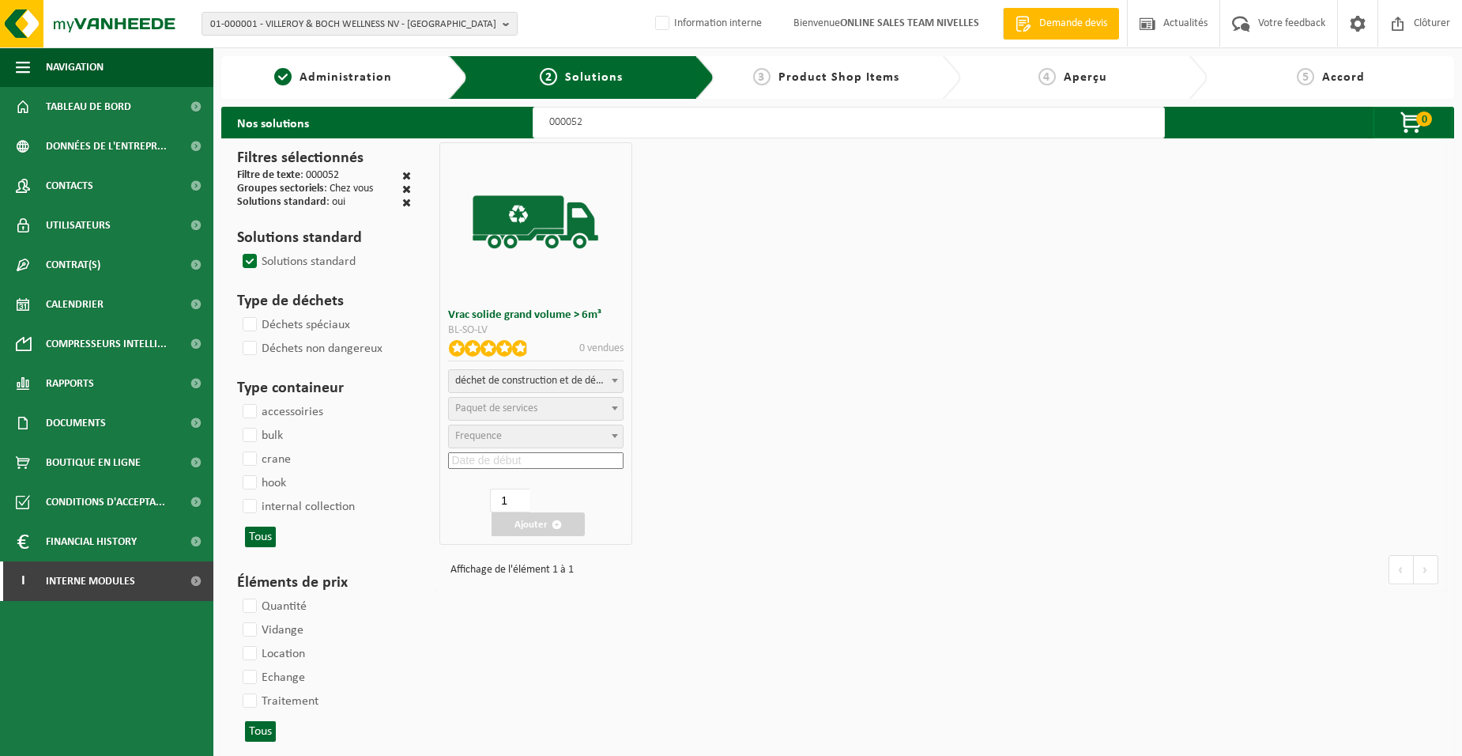
select select
select select "47"
select select "25"
click at [521, 459] on input at bounding box center [535, 460] width 175 height 17
click at [578, 643] on div "30" at bounding box center [581, 649] width 28 height 25
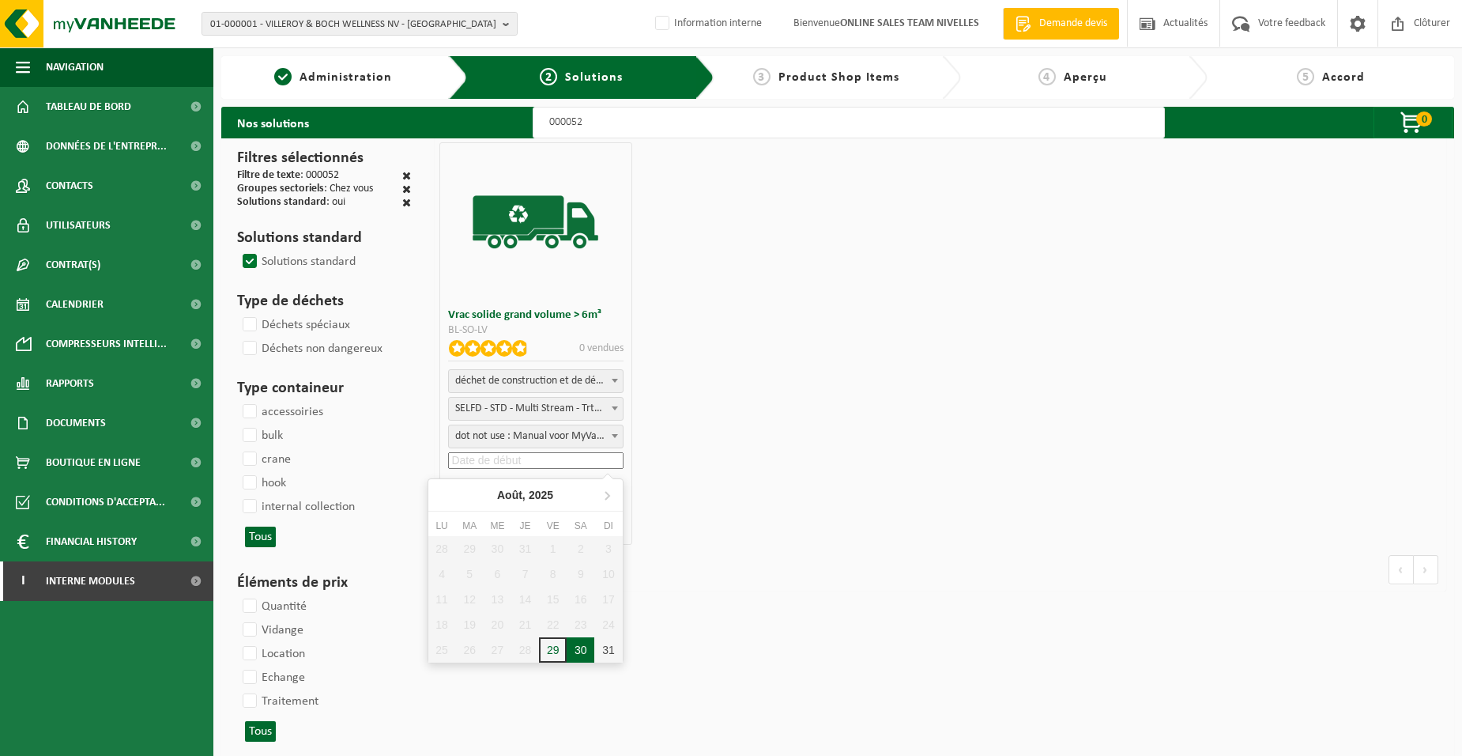
type input "[DATE]"
click at [541, 519] on button "Ajouter" at bounding box center [538, 524] width 93 height 24
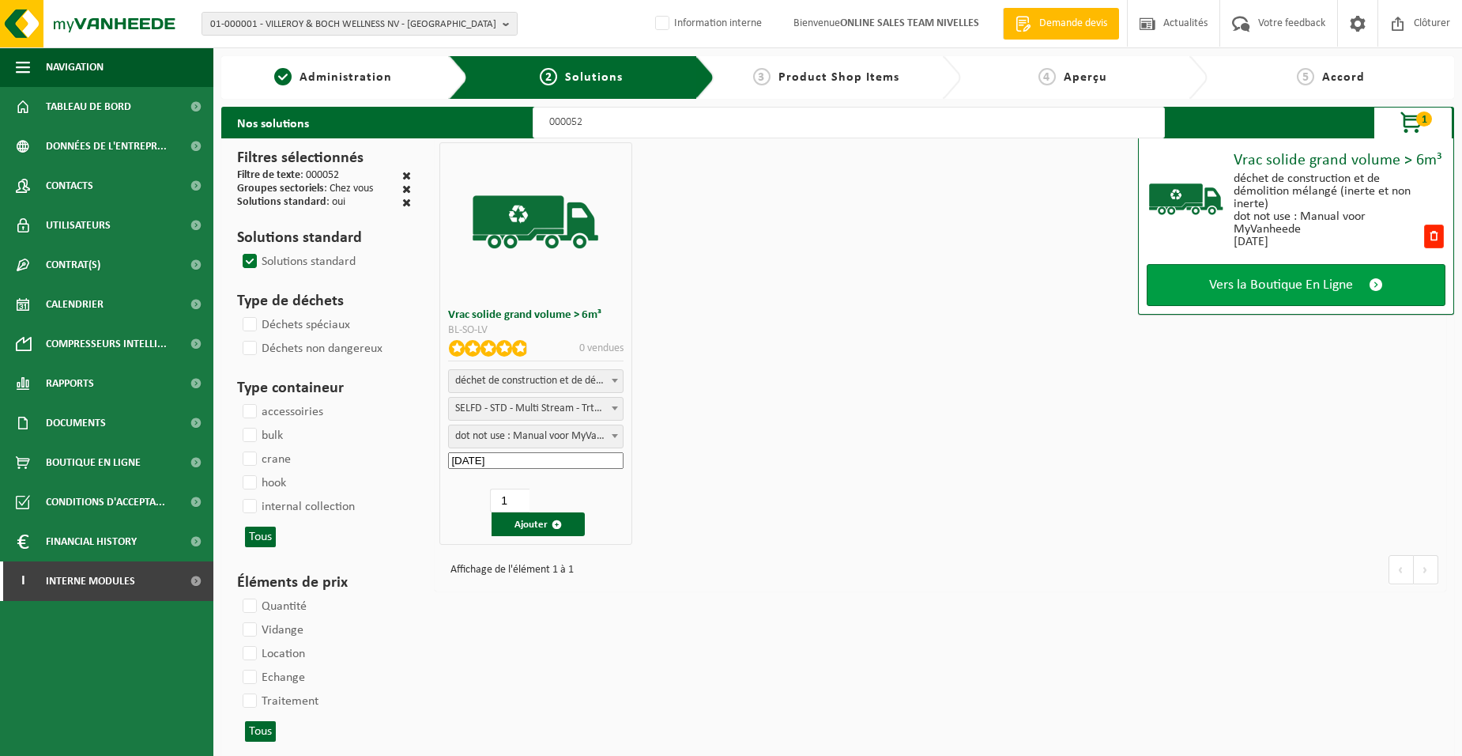
click at [1242, 296] on link "Vers la Boutique En Ligne" at bounding box center [1296, 285] width 299 height 42
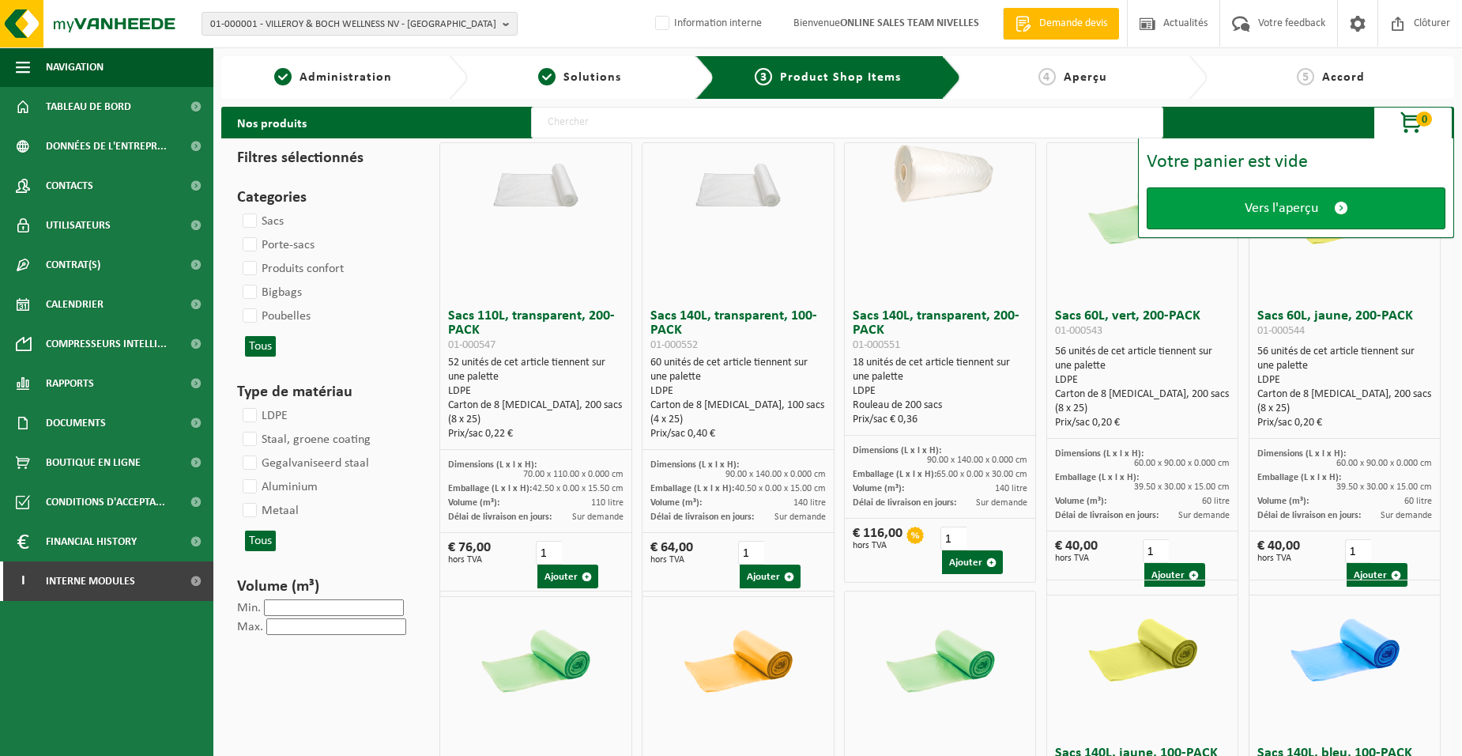
click at [1252, 217] on link "Vers l'aperçu" at bounding box center [1296, 208] width 299 height 42
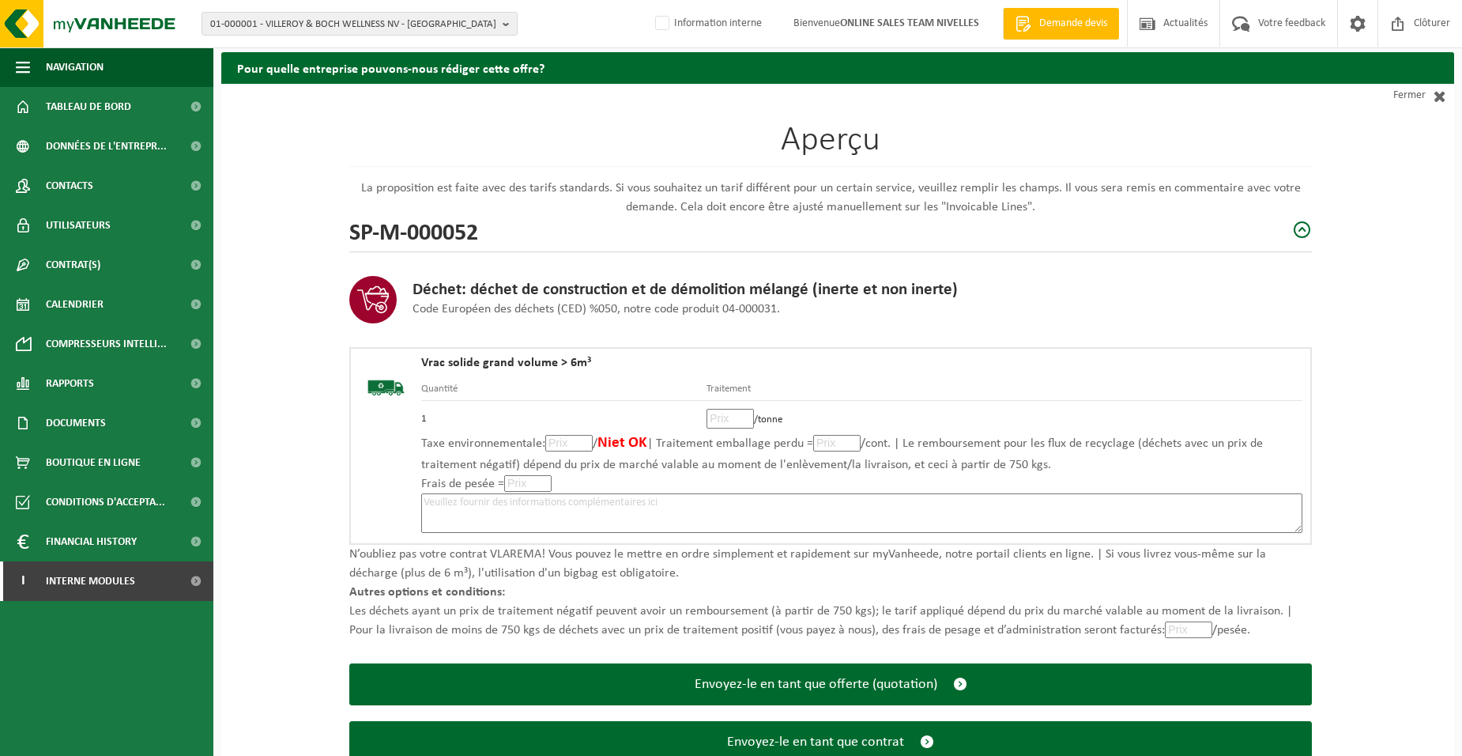
scroll to position [108, 0]
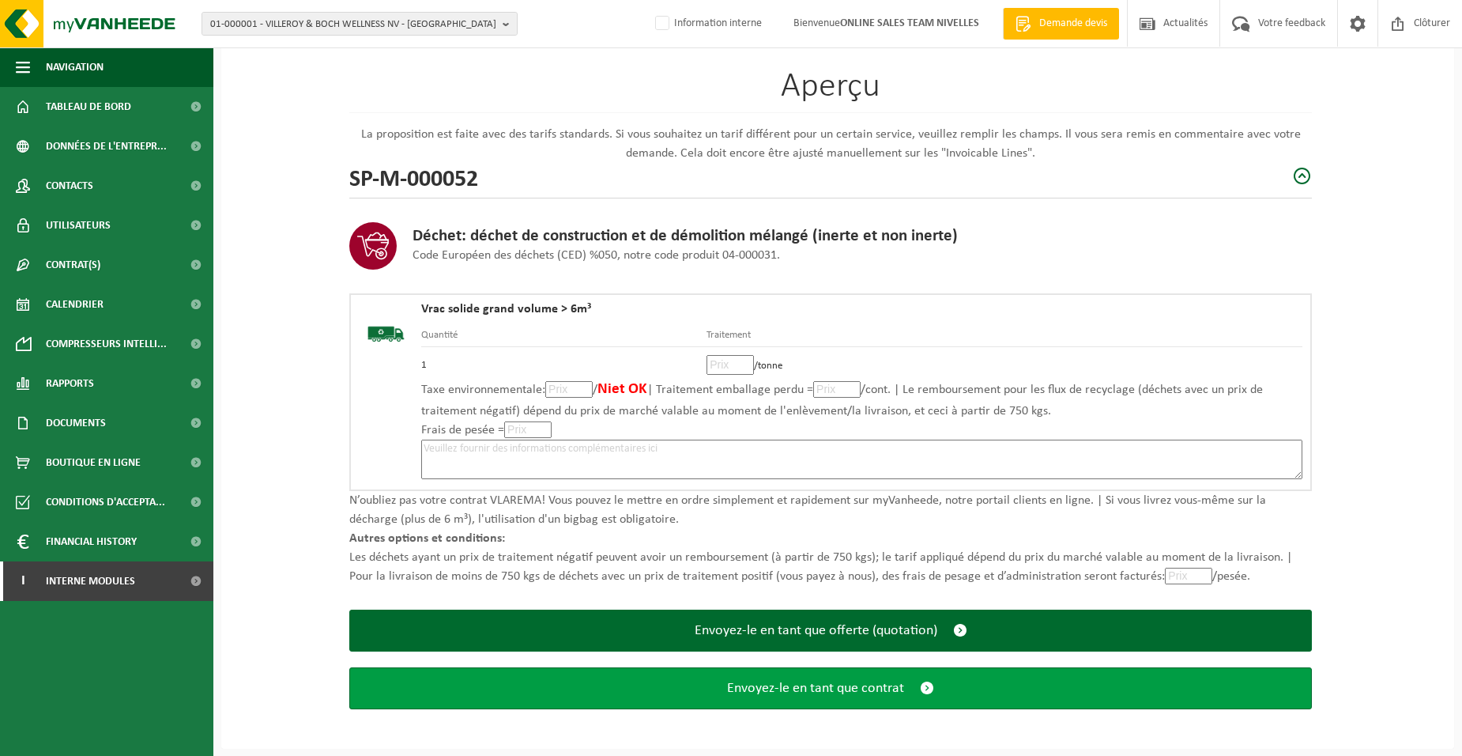
click at [591, 688] on button "Envoyez-le en tant que contrat" at bounding box center [830, 688] width 963 height 42
